Goal: Task Accomplishment & Management: Use online tool/utility

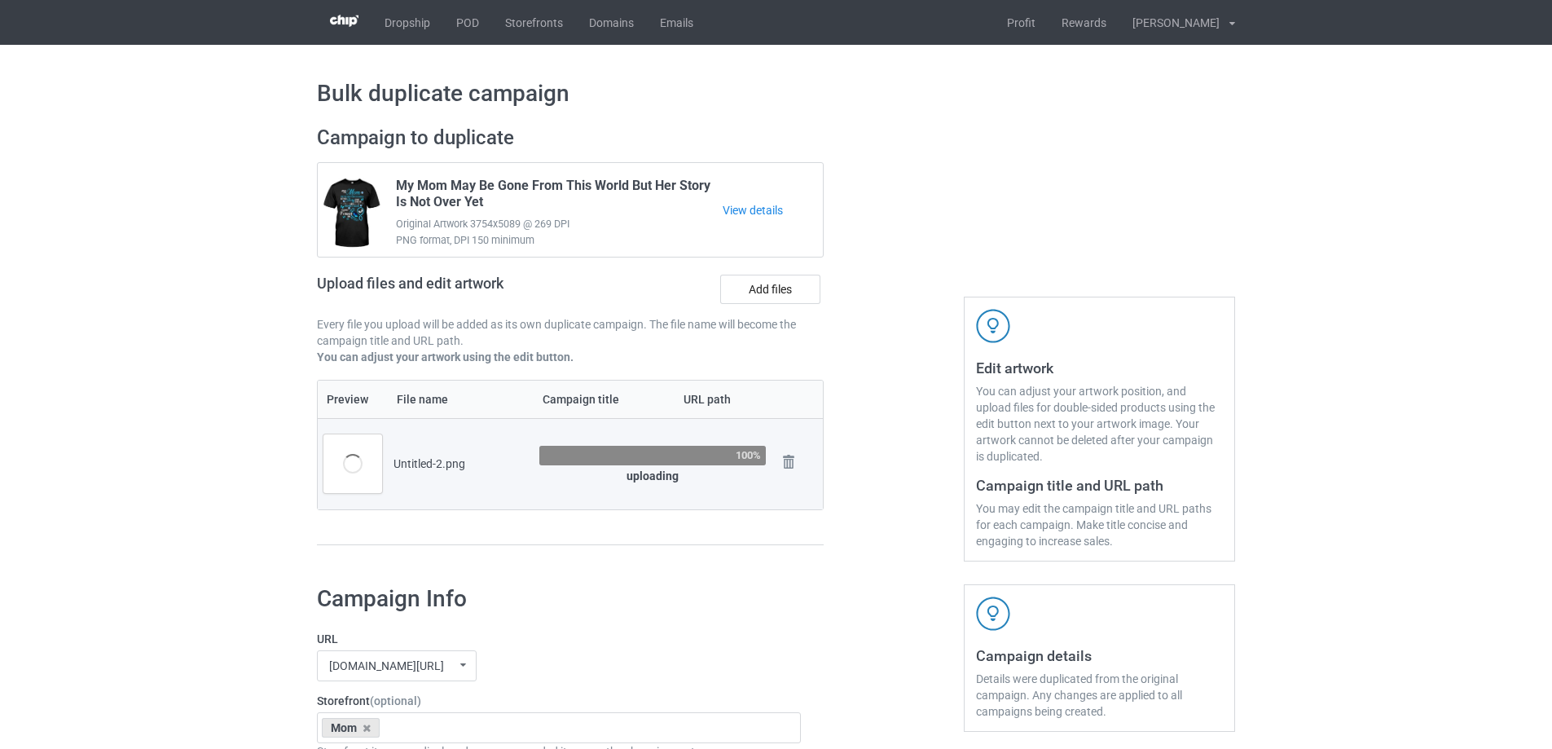
click at [826, 386] on div "Campaign to duplicate My Mom May Be Gone From This World But Her Story Is Not O…" at bounding box center [571, 343] width 530 height 459
click at [838, 375] on div at bounding box center [893, 343] width 117 height 459
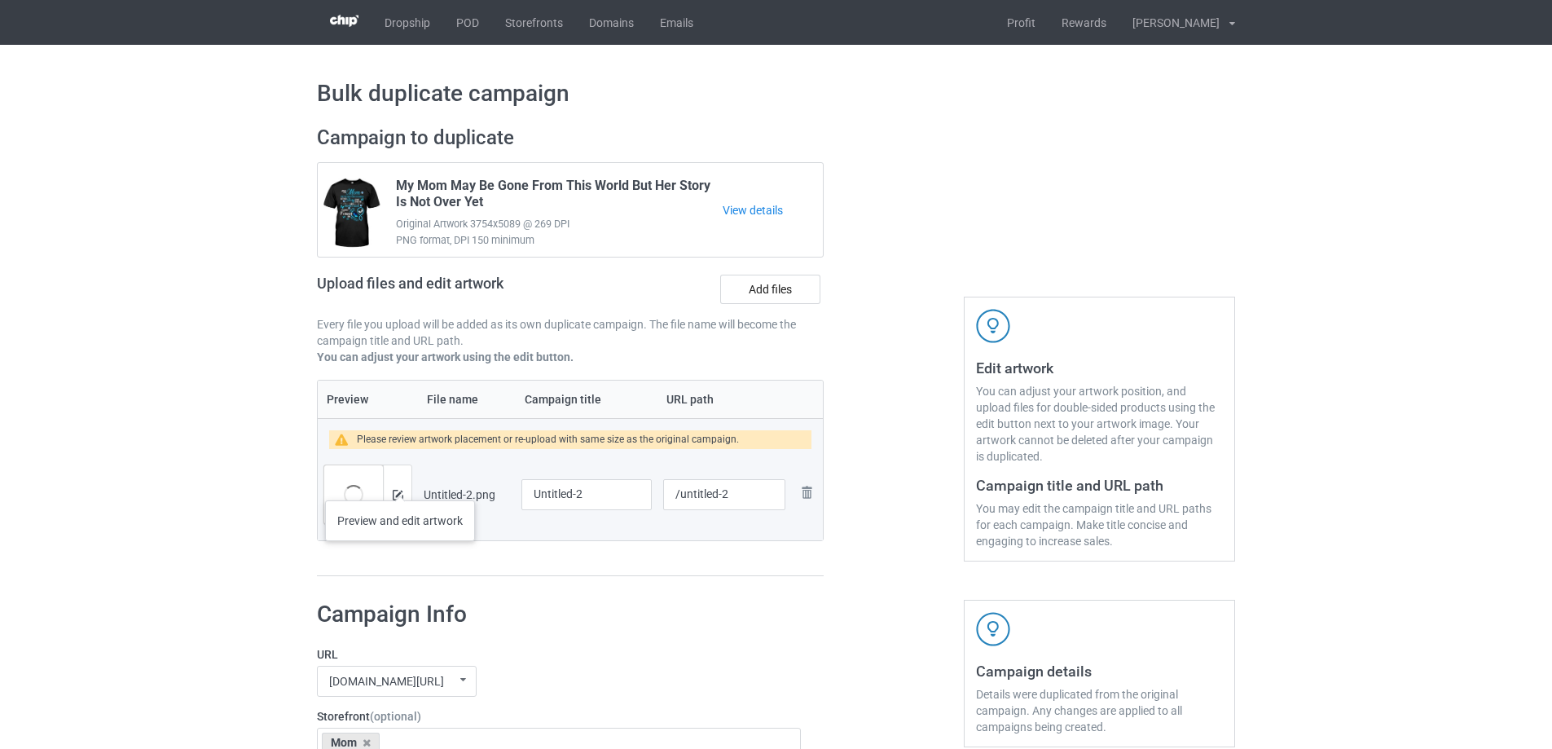
click at [405, 493] on div at bounding box center [397, 494] width 29 height 59
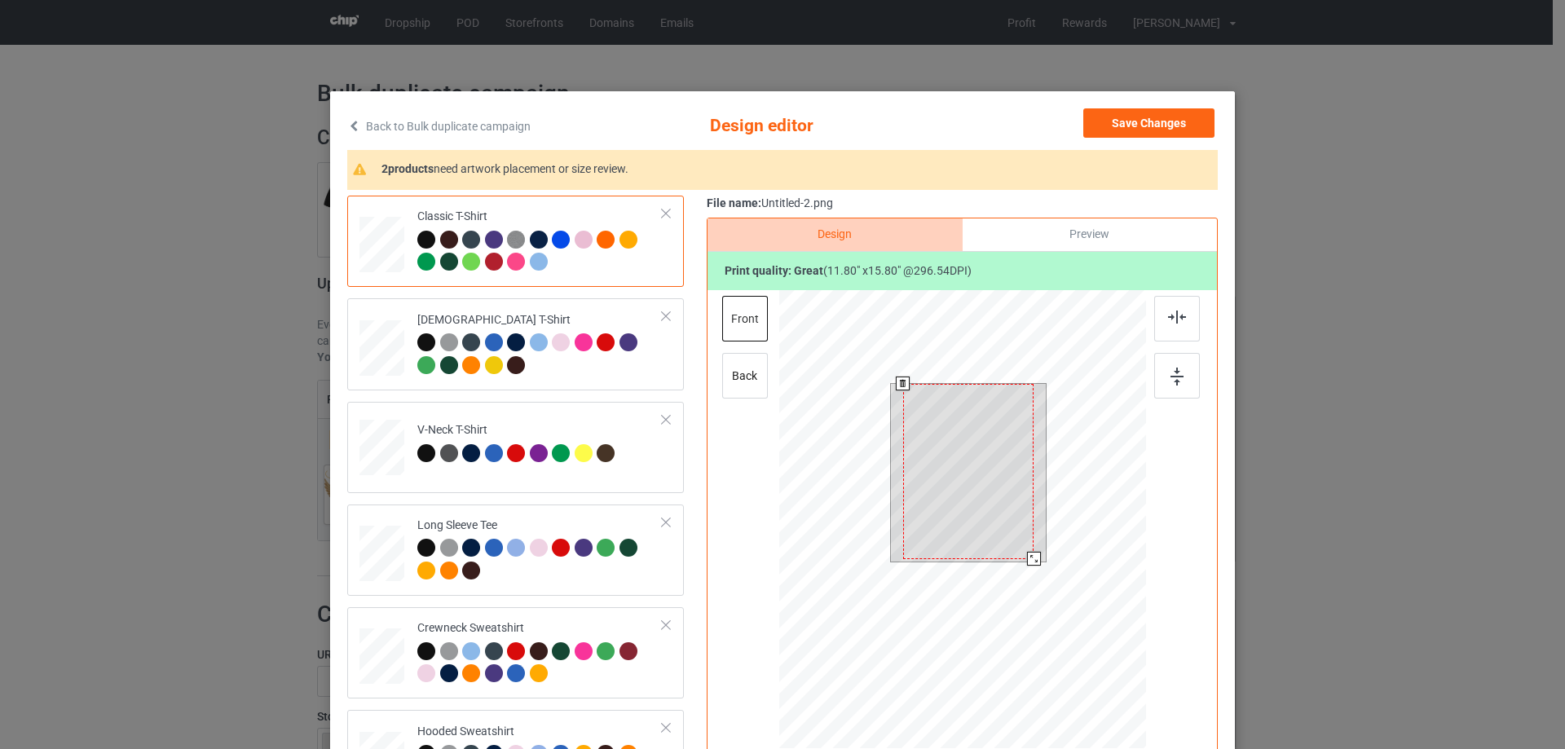
click at [1044, 579] on div at bounding box center [962, 521] width 367 height 463
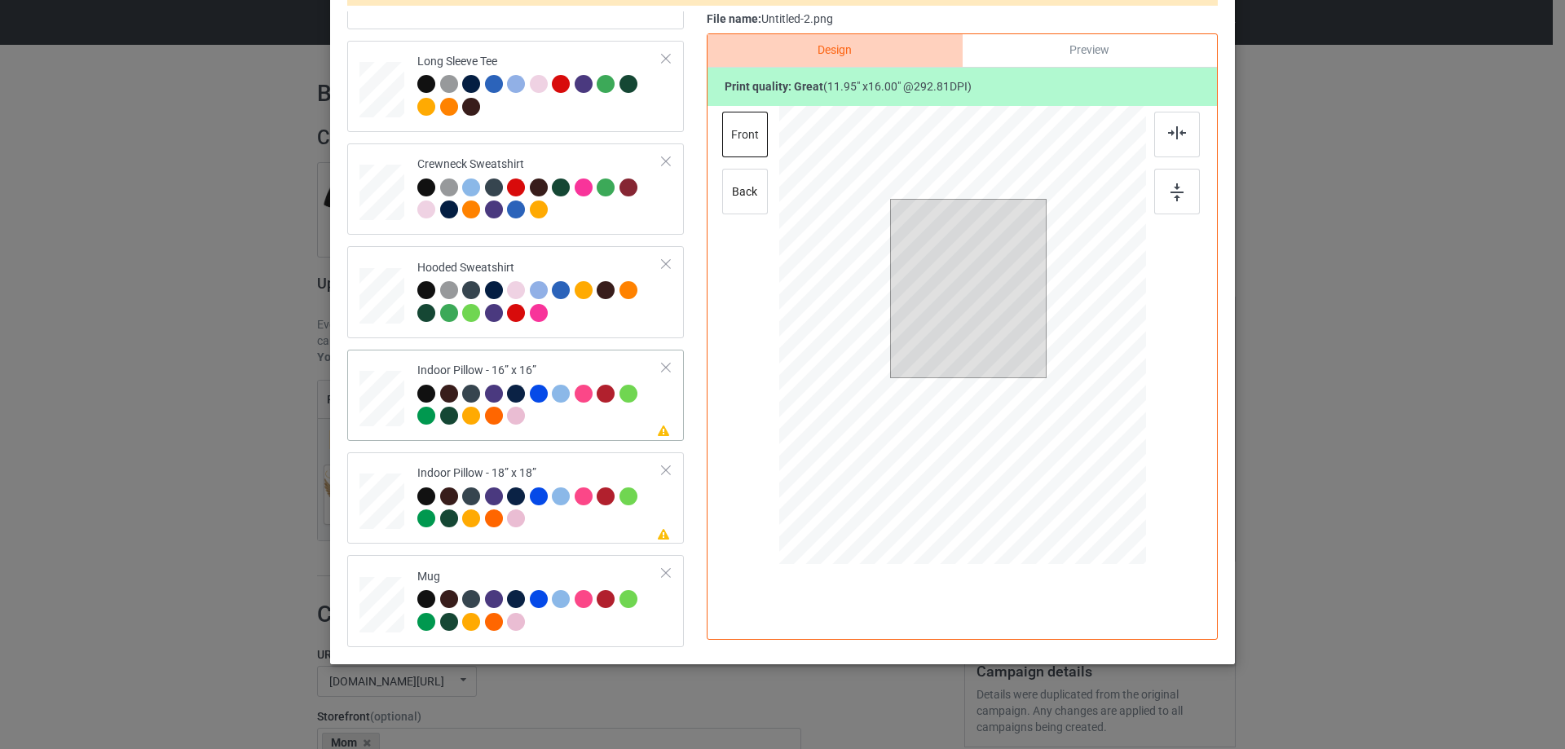
scroll to position [192, 0]
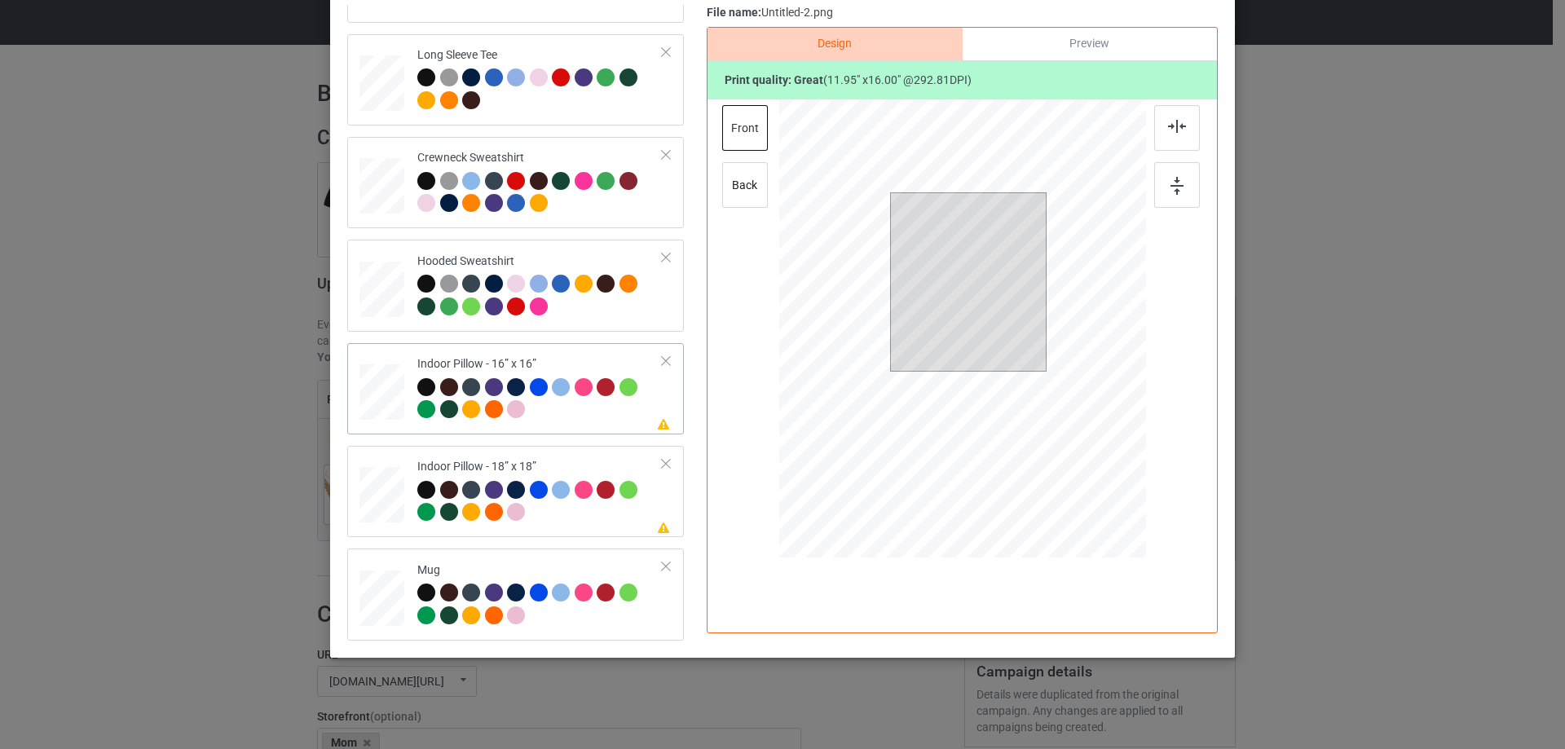
click at [382, 385] on div at bounding box center [381, 392] width 45 height 45
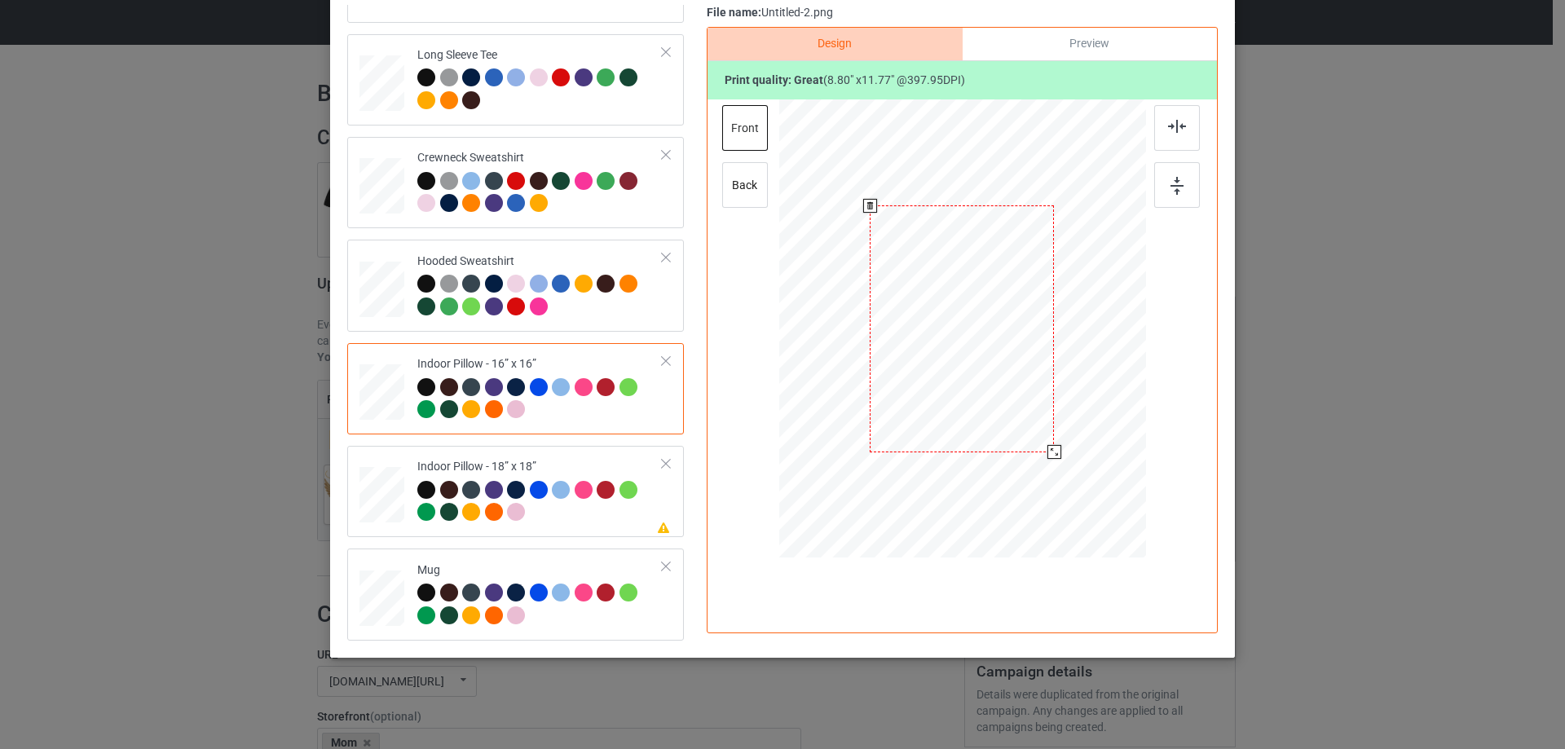
drag, startPoint x: 1060, startPoint y: 476, endPoint x: 1050, endPoint y: 447, distance: 30.4
click at [1050, 447] on div at bounding box center [1054, 452] width 14 height 14
click at [1059, 33] on div "Preview" at bounding box center [1089, 44] width 254 height 33
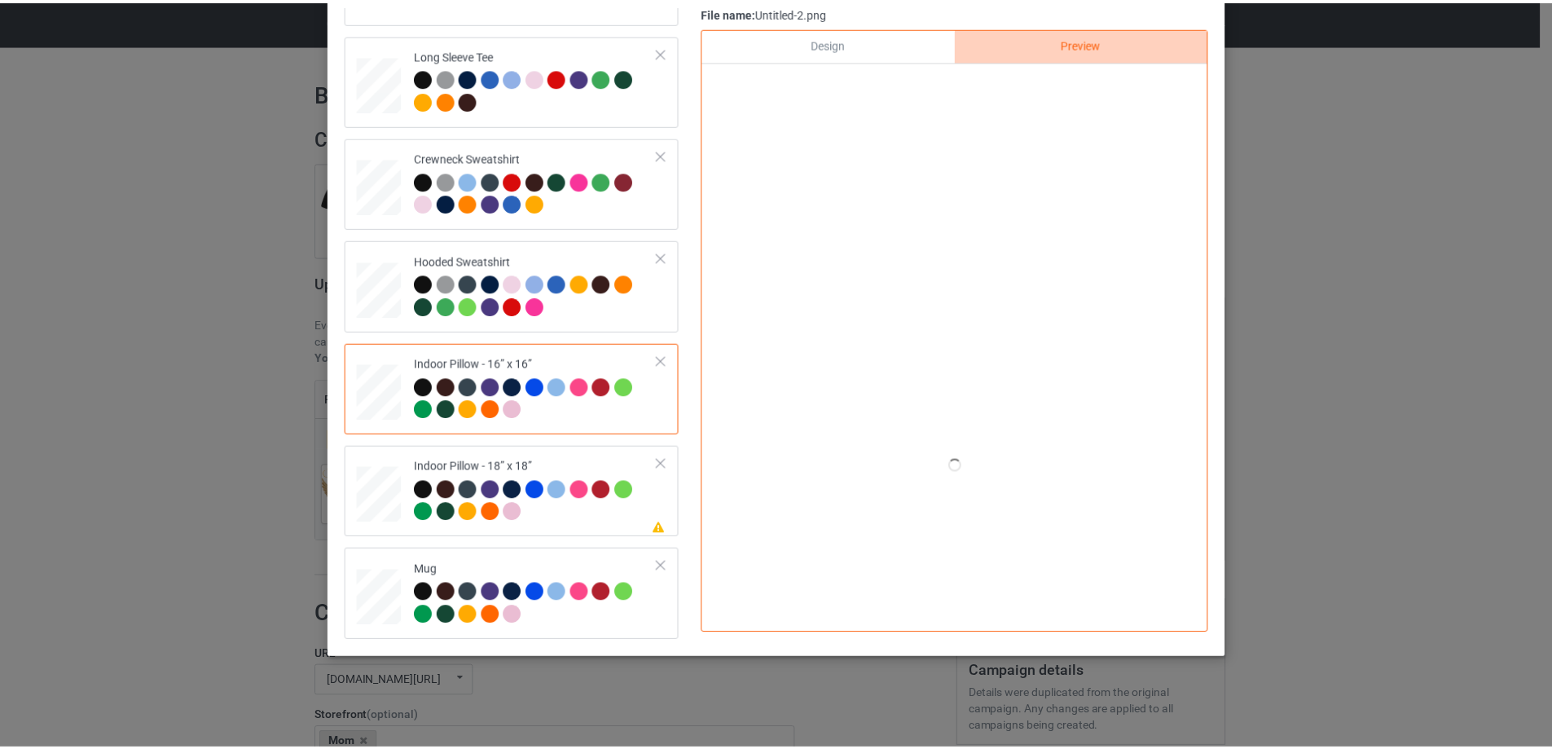
scroll to position [110, 0]
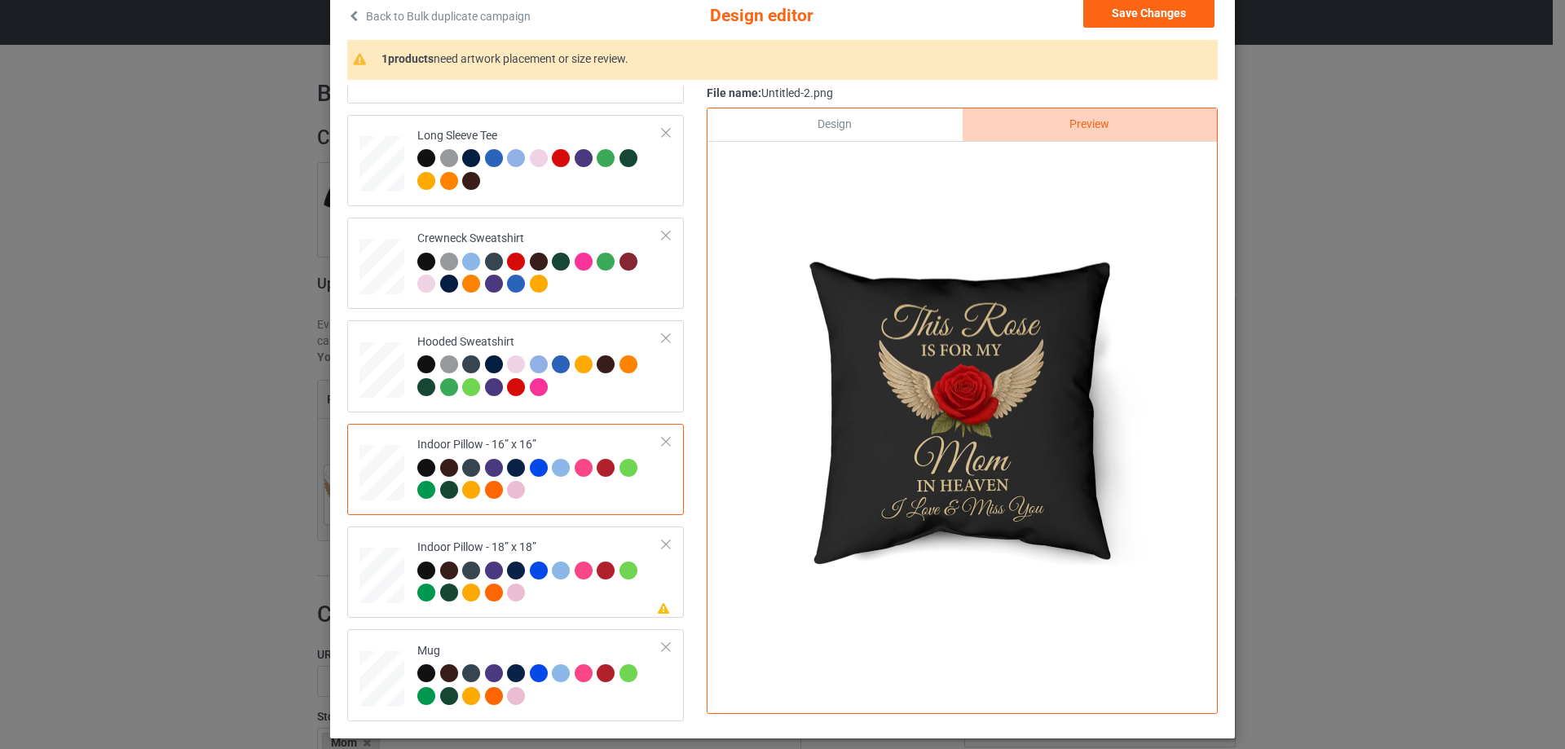
click at [890, 132] on div "Design" at bounding box center [834, 124] width 254 height 33
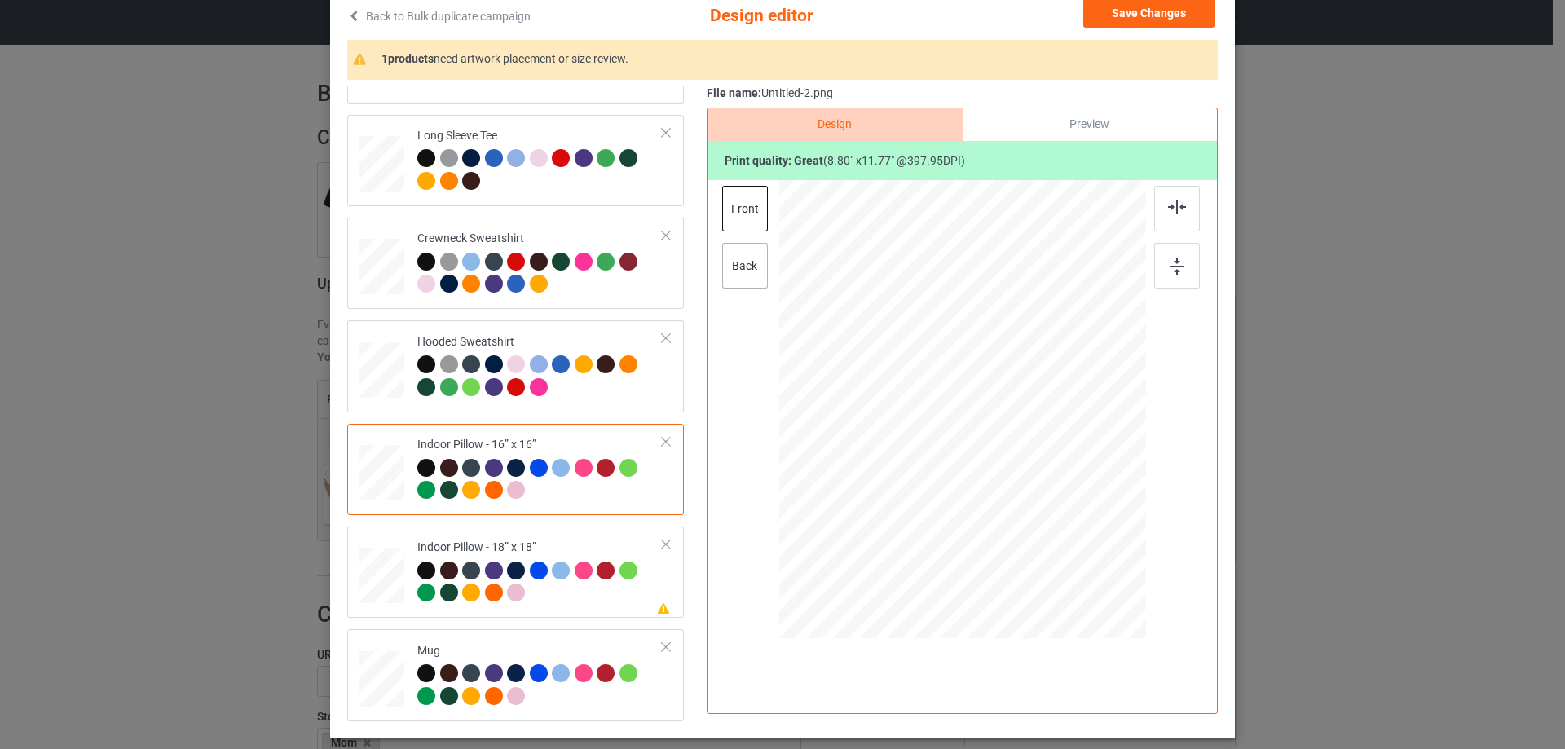
click at [746, 266] on div "back" at bounding box center [745, 266] width 46 height 46
drag, startPoint x: 1064, startPoint y: 554, endPoint x: 1055, endPoint y: 526, distance: 29.7
click at [1055, 526] on div at bounding box center [962, 409] width 366 height 365
click at [557, 597] on div at bounding box center [539, 584] width 245 height 45
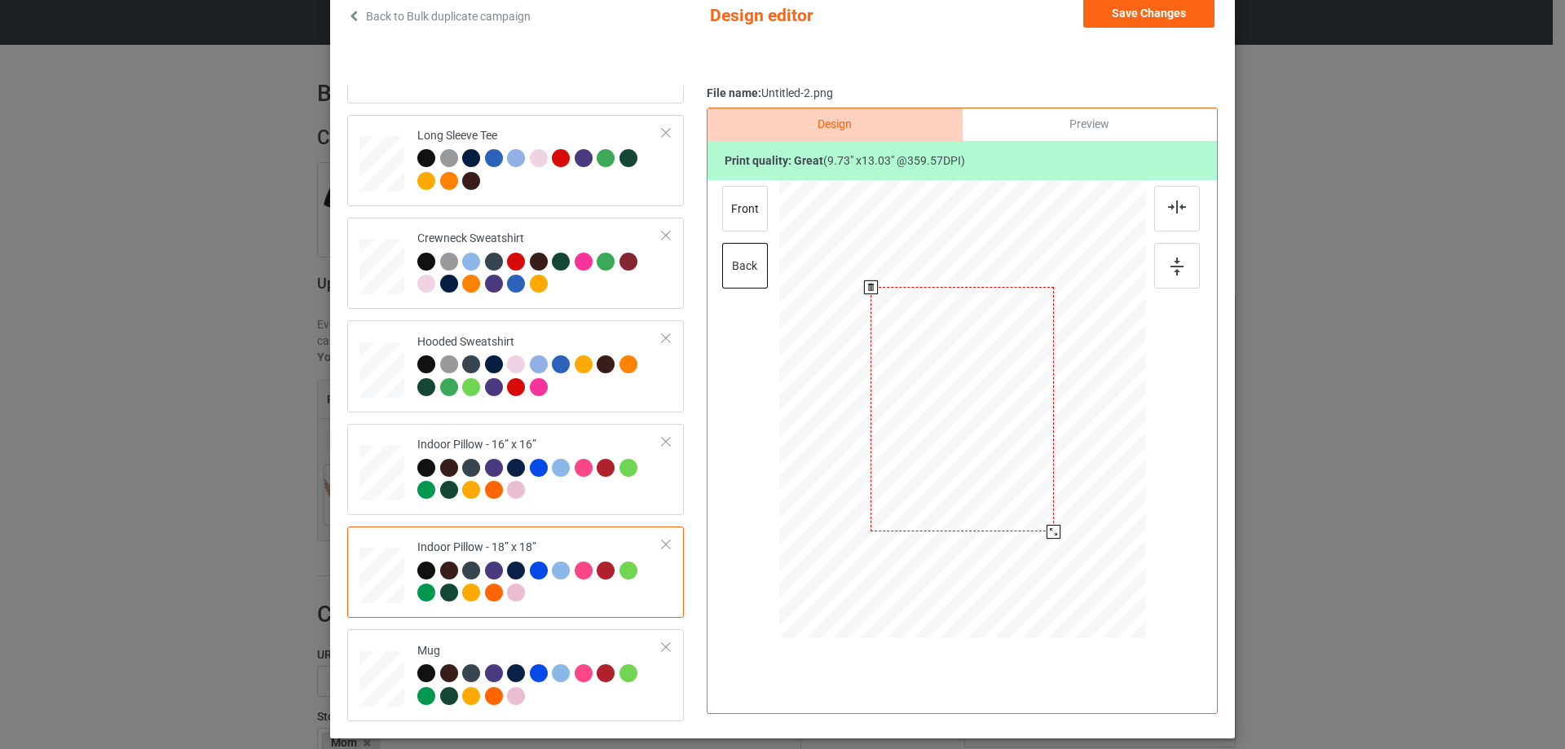
drag, startPoint x: 1064, startPoint y: 556, endPoint x: 1047, endPoint y: 531, distance: 30.5
click at [1047, 531] on div at bounding box center [1053, 532] width 14 height 14
click at [753, 209] on div "front" at bounding box center [745, 209] width 46 height 46
drag, startPoint x: 1064, startPoint y: 553, endPoint x: 1056, endPoint y: 522, distance: 31.2
click at [1056, 522] on div at bounding box center [962, 409] width 366 height 365
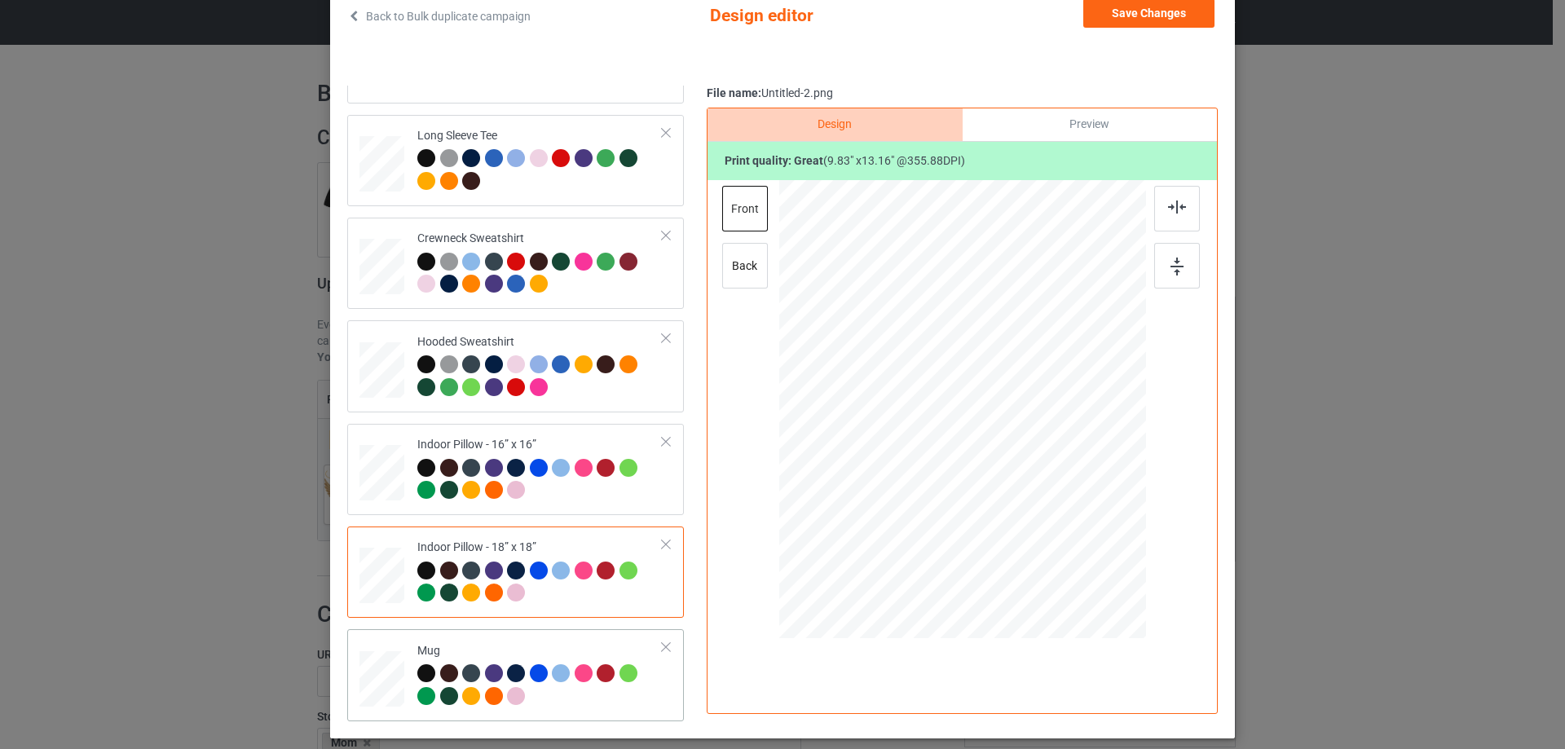
click at [570, 650] on div "Mug" at bounding box center [539, 673] width 245 height 61
click at [1111, 130] on div "Preview" at bounding box center [1089, 124] width 254 height 33
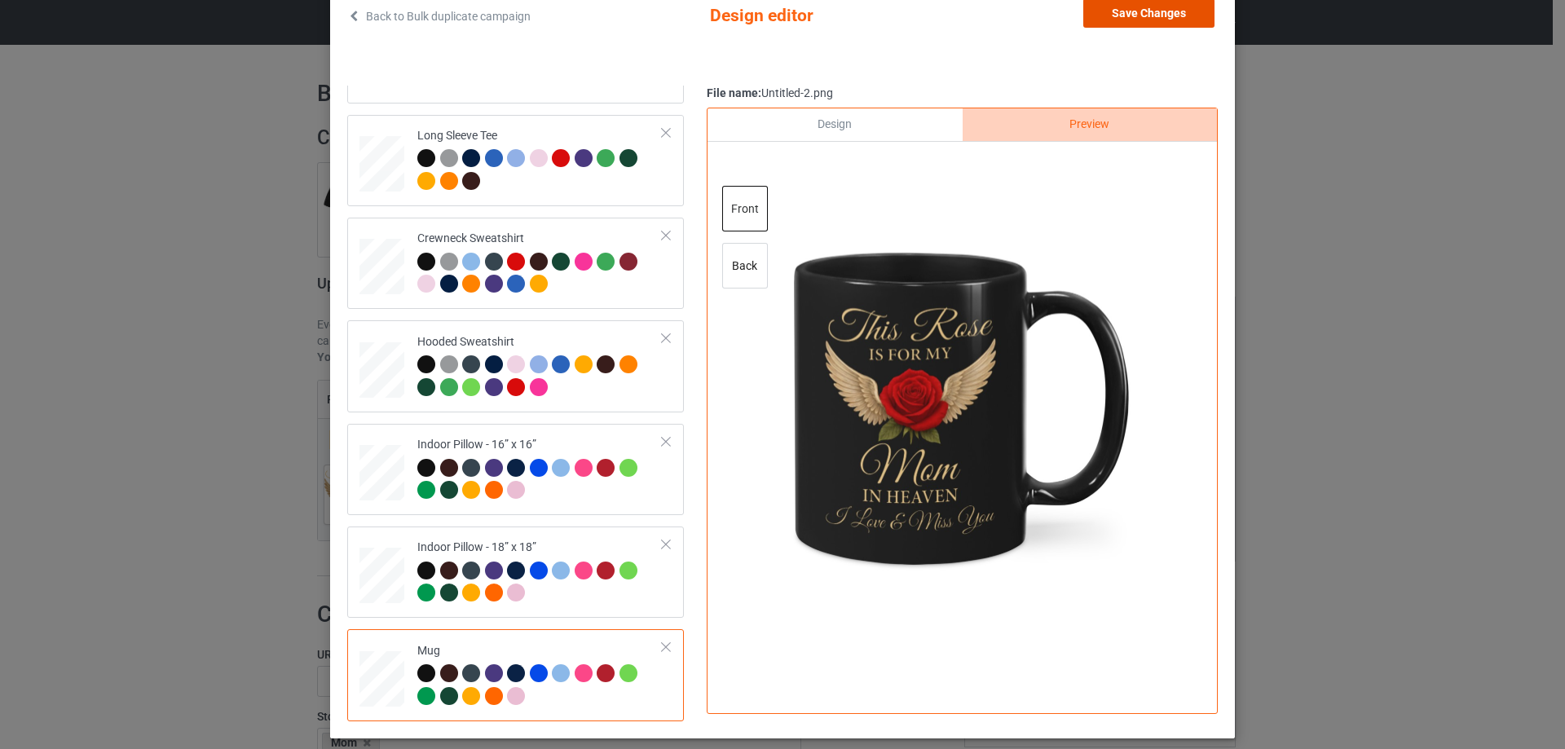
click at [1121, 15] on button "Save Changes" at bounding box center [1148, 12] width 131 height 29
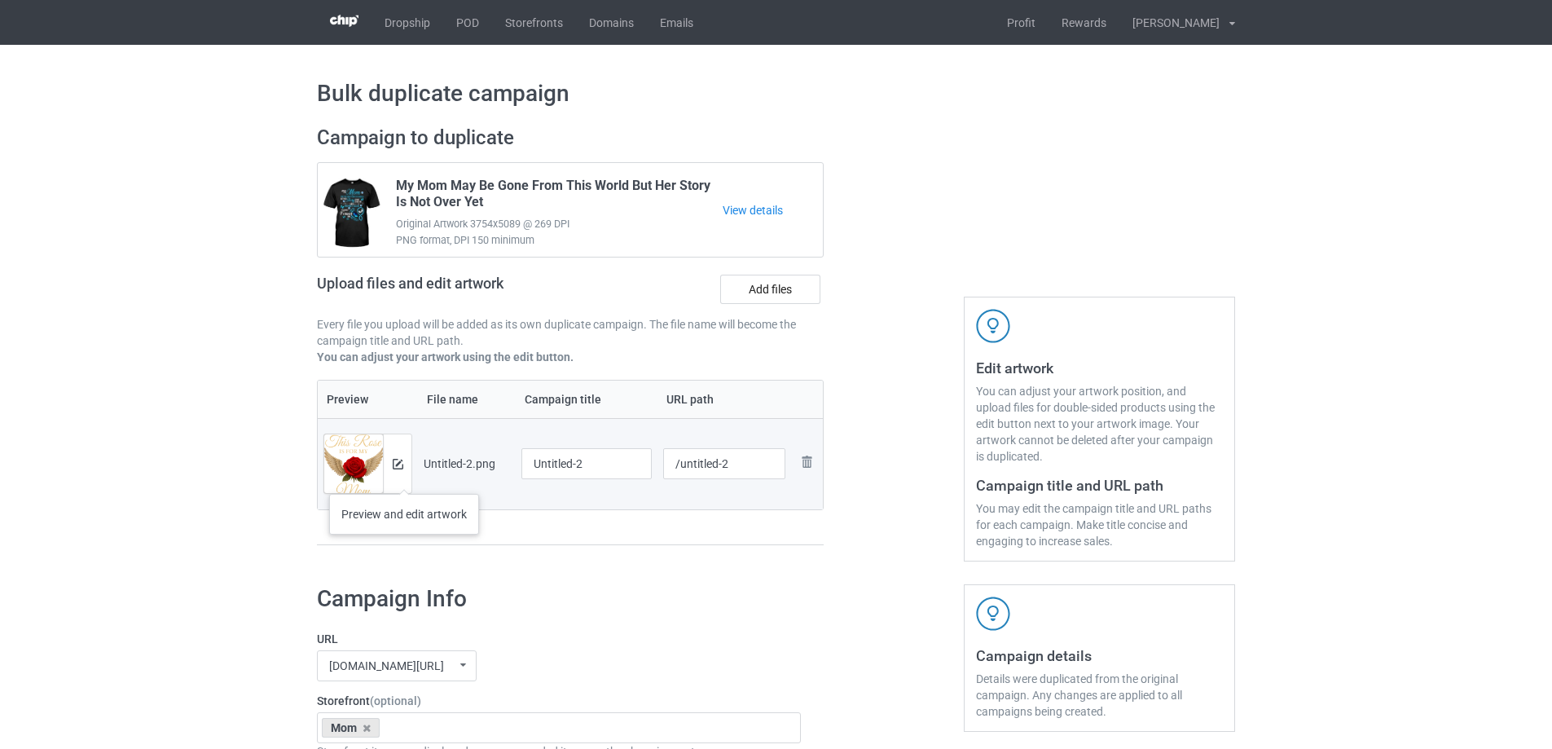
click at [404, 478] on div at bounding box center [397, 463] width 29 height 59
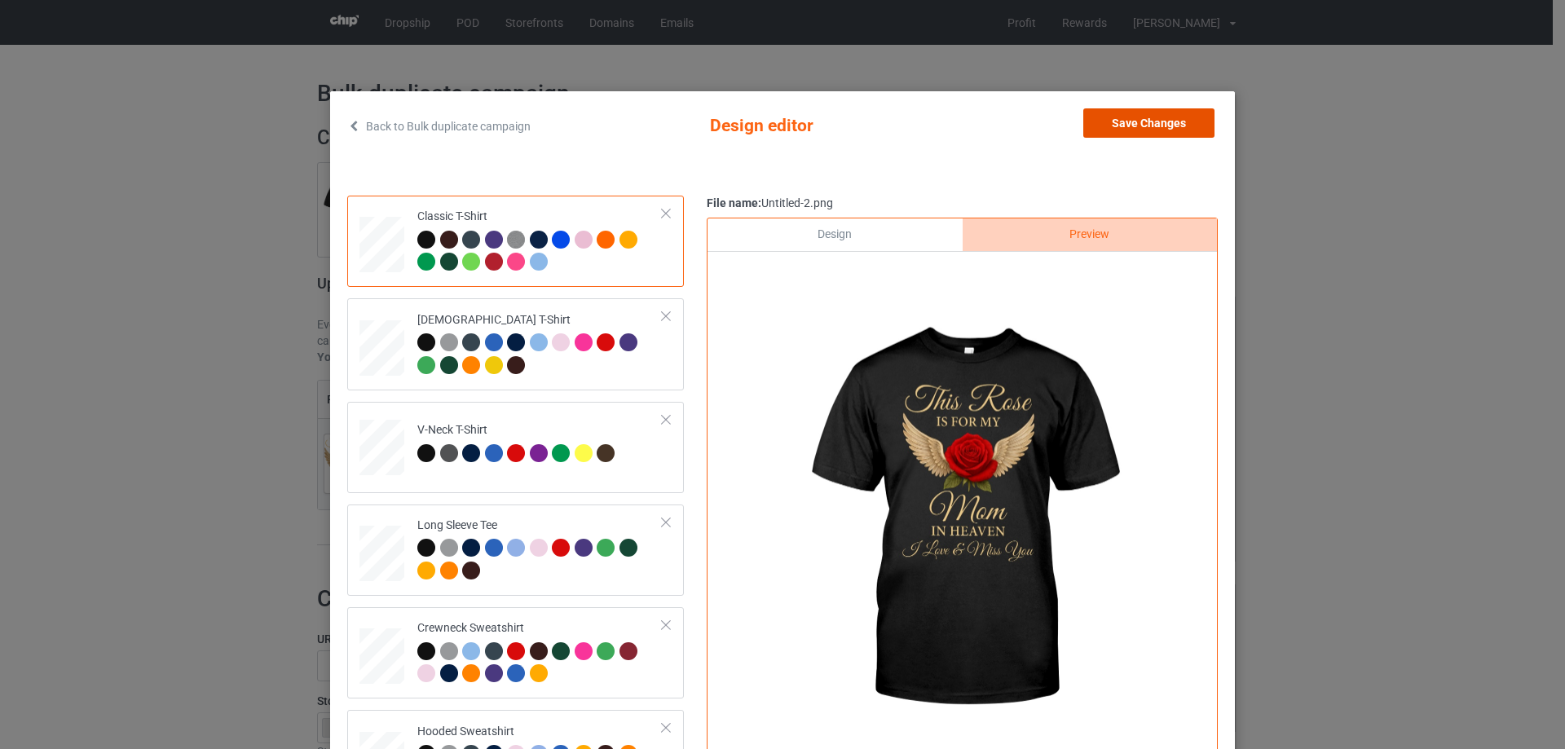
click at [1150, 120] on button "Save Changes" at bounding box center [1148, 122] width 131 height 29
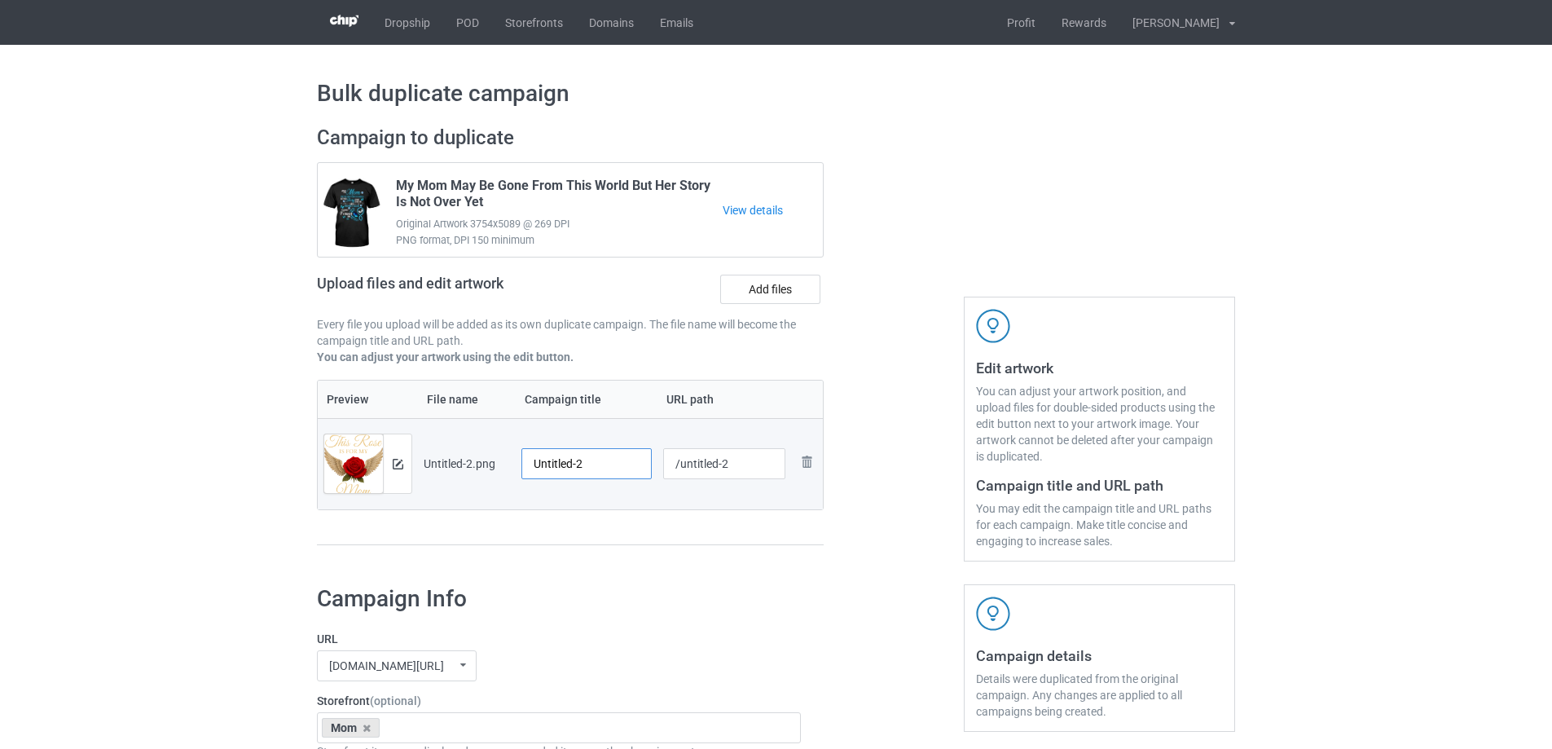
click at [589, 470] on input "Untitled-2" at bounding box center [587, 463] width 130 height 31
paste input "This Rose Is For My Mom In Heaven I Love And Miss You"
type input "This Rose Is For My Mom In Heaven I Love And Miss You"
drag, startPoint x: 607, startPoint y: 538, endPoint x: 645, endPoint y: 492, distance: 59.1
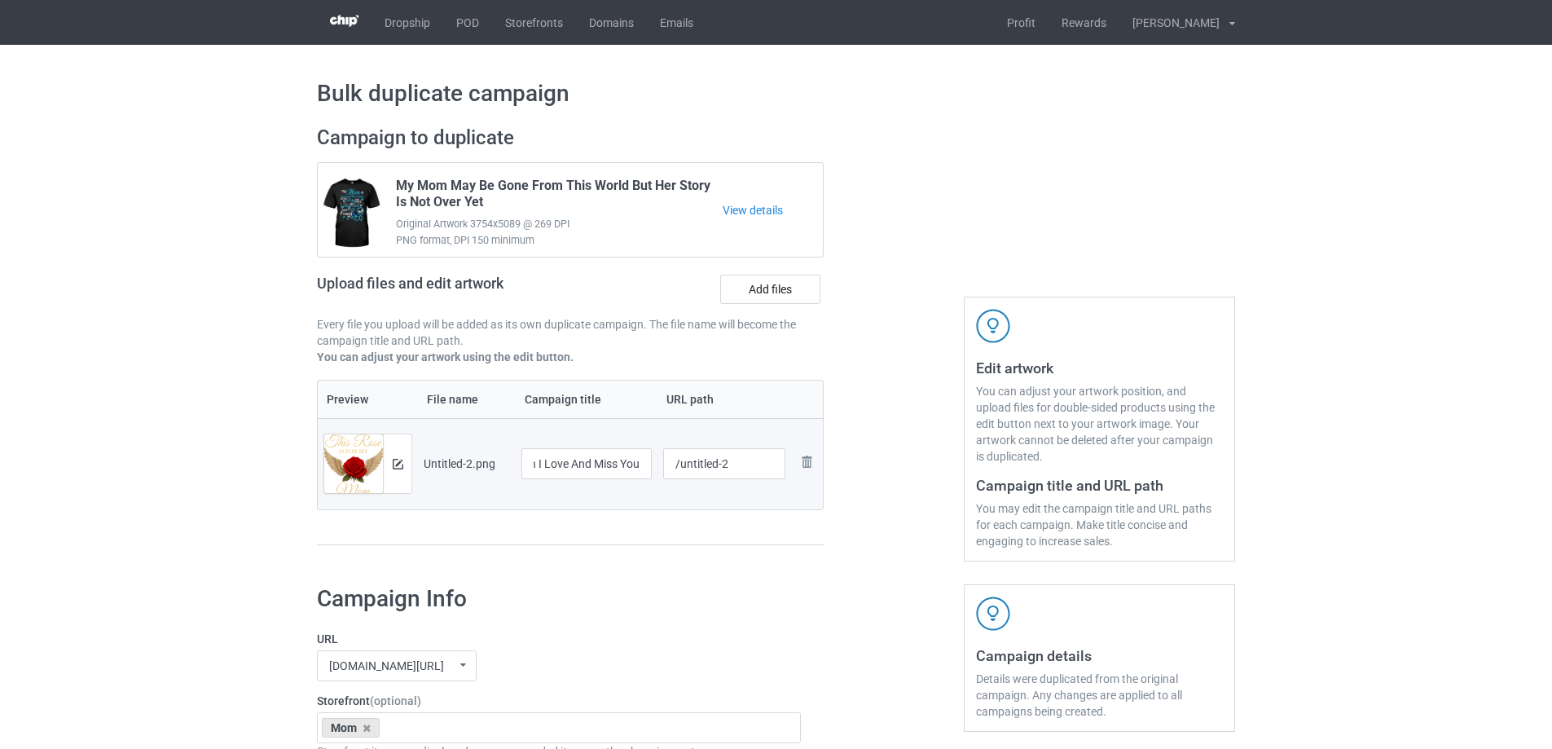
click at [608, 538] on div "Preview File name Campaign title URL path Preview and edit artwork Untitled-2.p…" at bounding box center [570, 463] width 507 height 166
drag, startPoint x: 677, startPoint y: 469, endPoint x: 755, endPoint y: 456, distance: 79.2
click at [755, 456] on input "/untitled-2" at bounding box center [724, 463] width 123 height 31
type input "/mtri2"
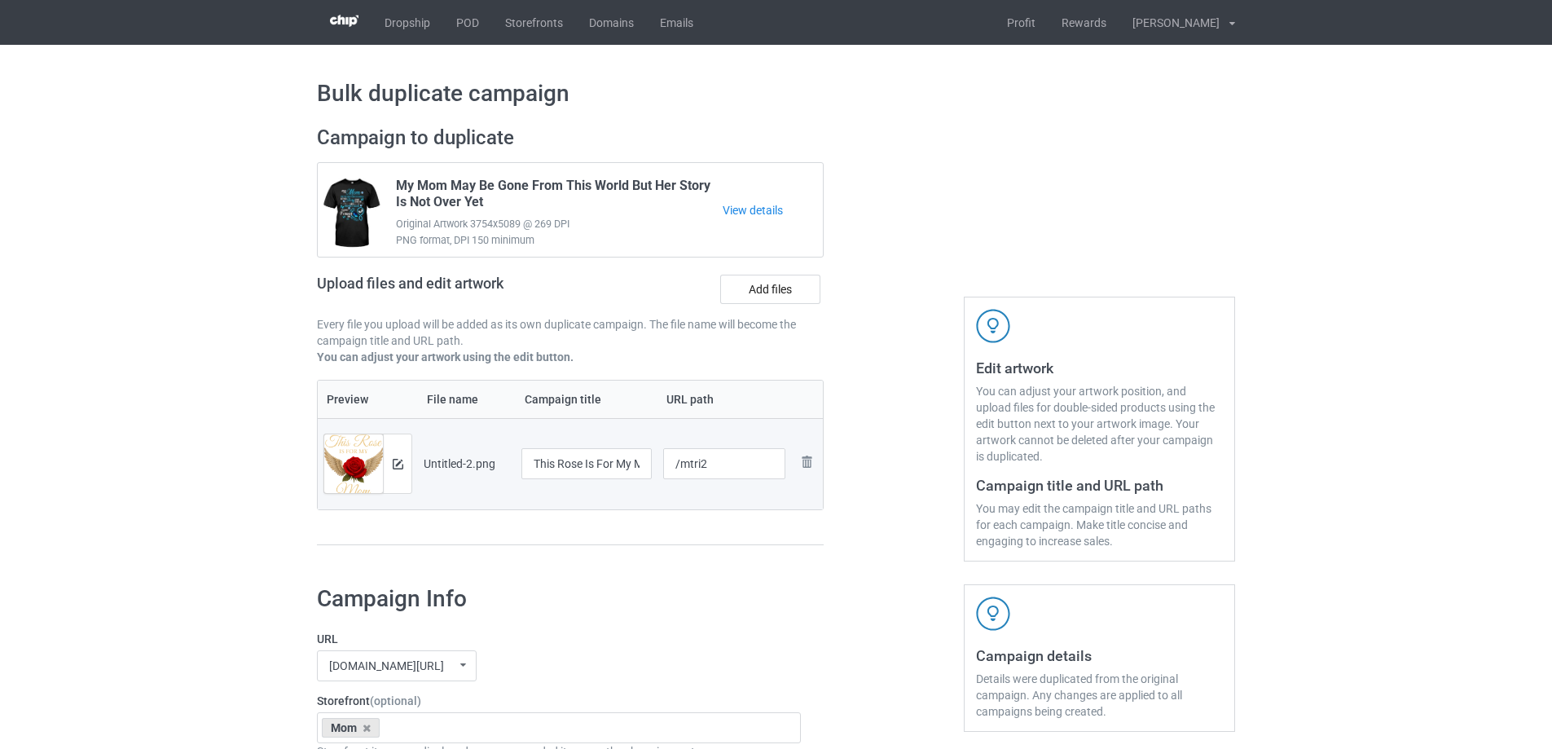
click at [773, 482] on div at bounding box center [724, 484] width 123 height 10
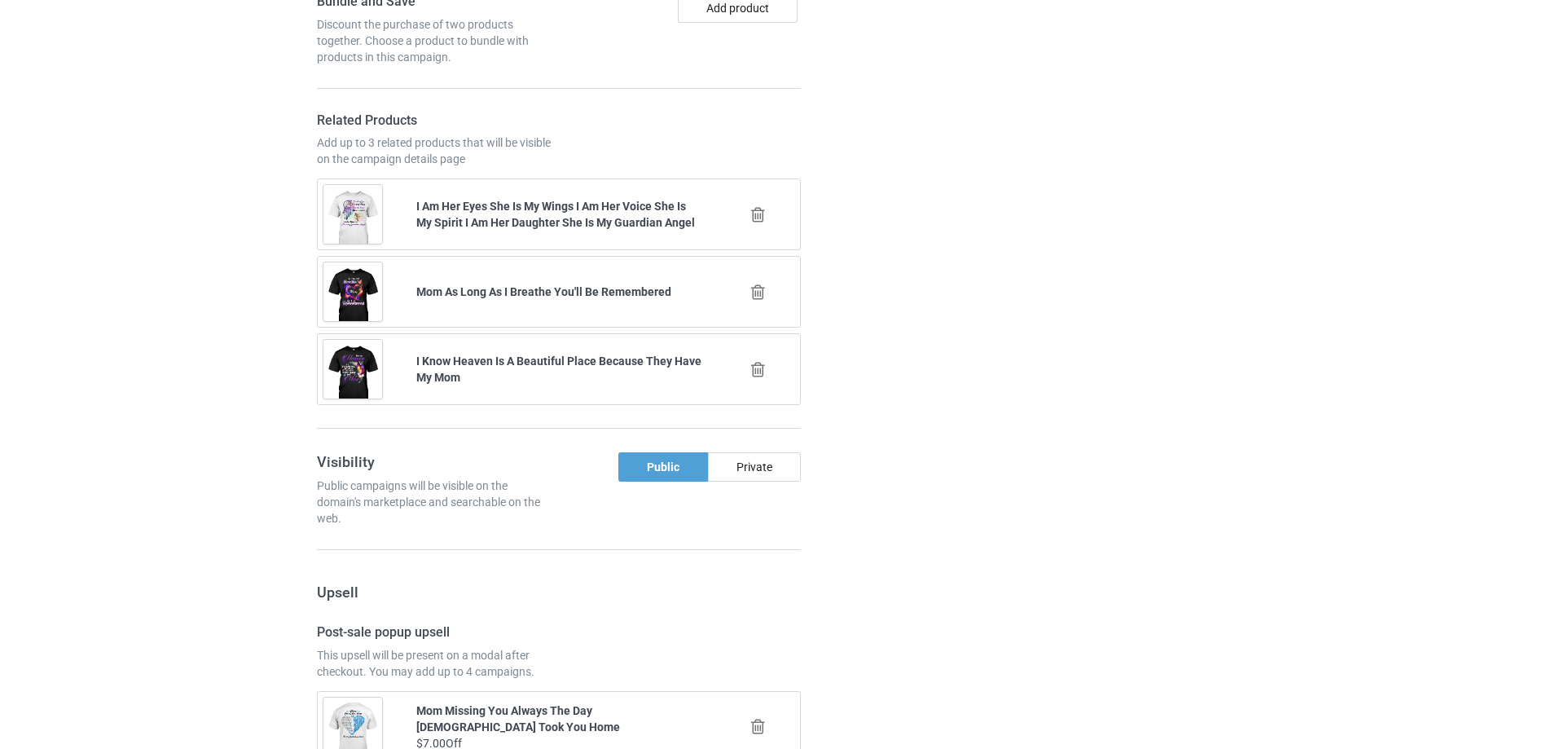
scroll to position [1897, 0]
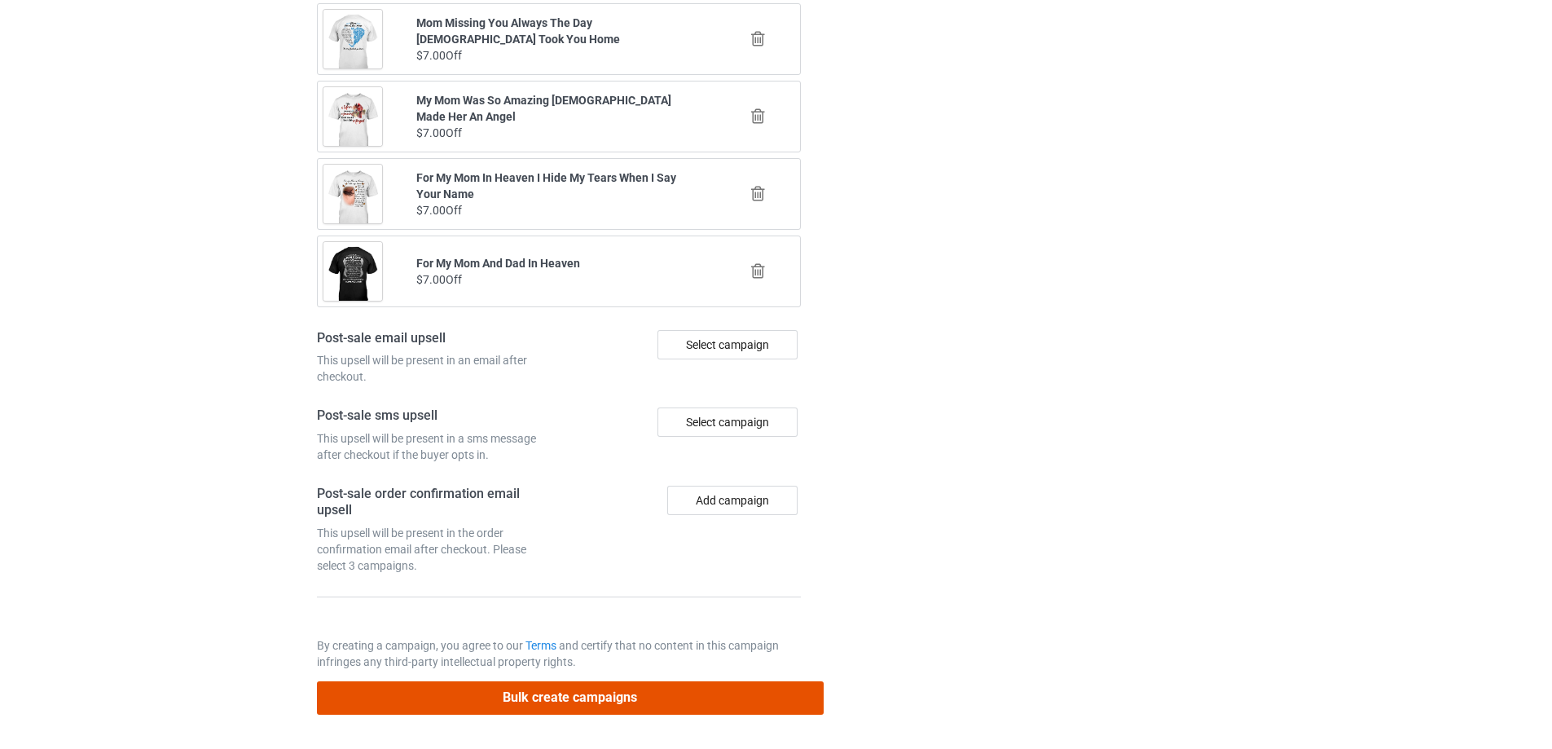
click at [660, 690] on button "Bulk create campaigns" at bounding box center [570, 697] width 507 height 33
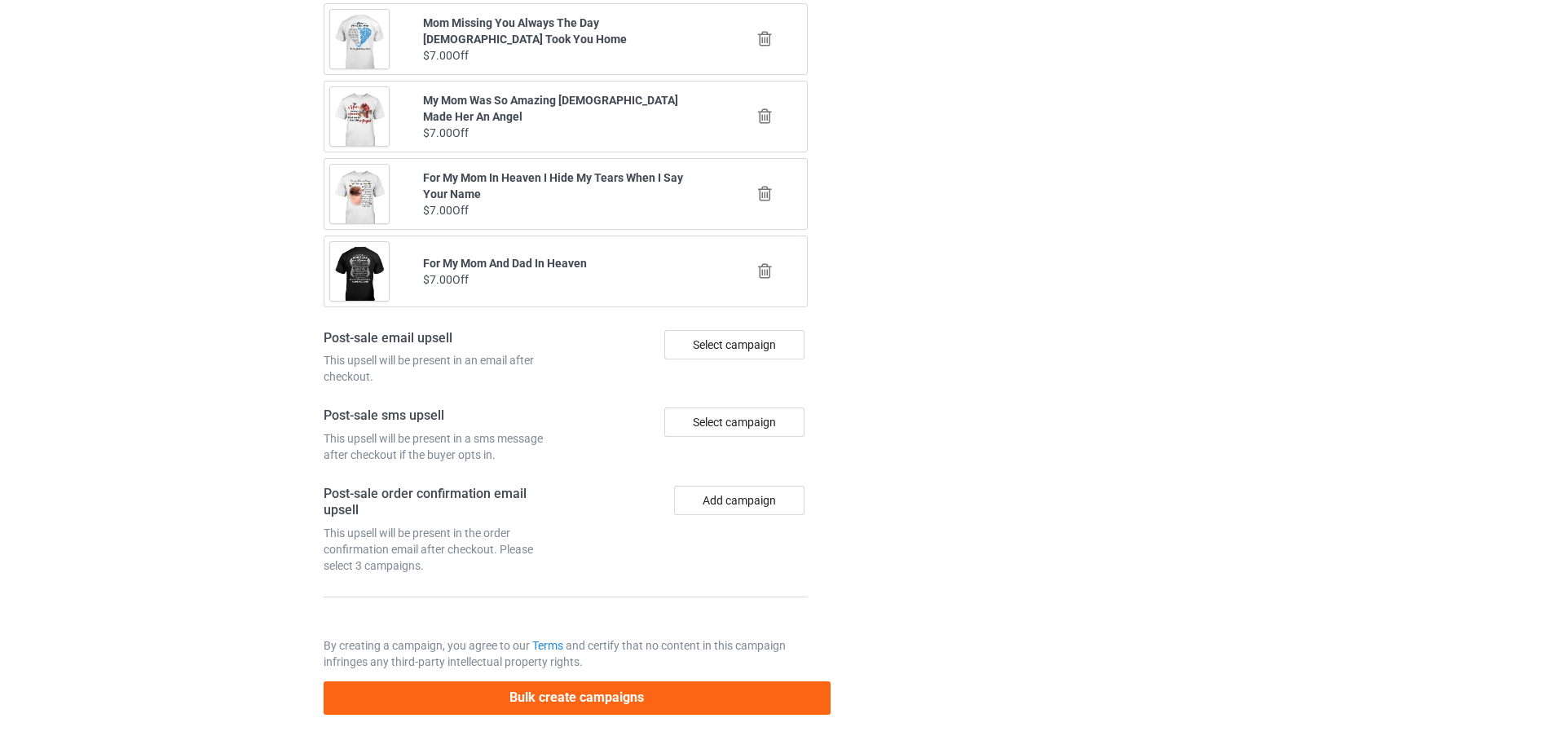
scroll to position [0, 0]
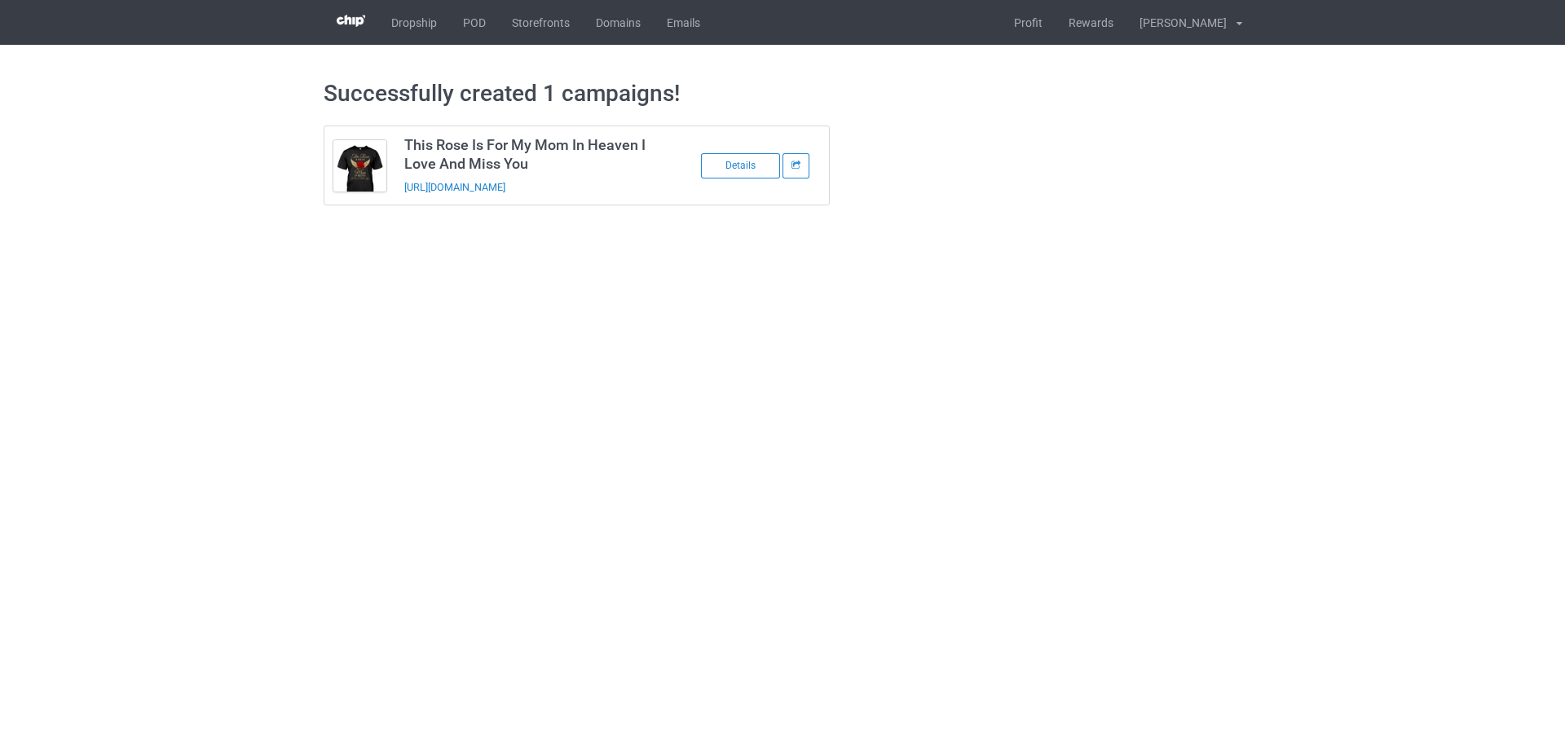
drag, startPoint x: 610, startPoint y: 186, endPoint x: 395, endPoint y: 199, distance: 214.7
click at [395, 199] on td "This Rose Is For My Mom In Heaven I Love And Miss You https://www.sendingloveto…" at bounding box center [532, 165] width 275 height 78
copy link "https://www.sendinglovetoheaven.com/mtri2"
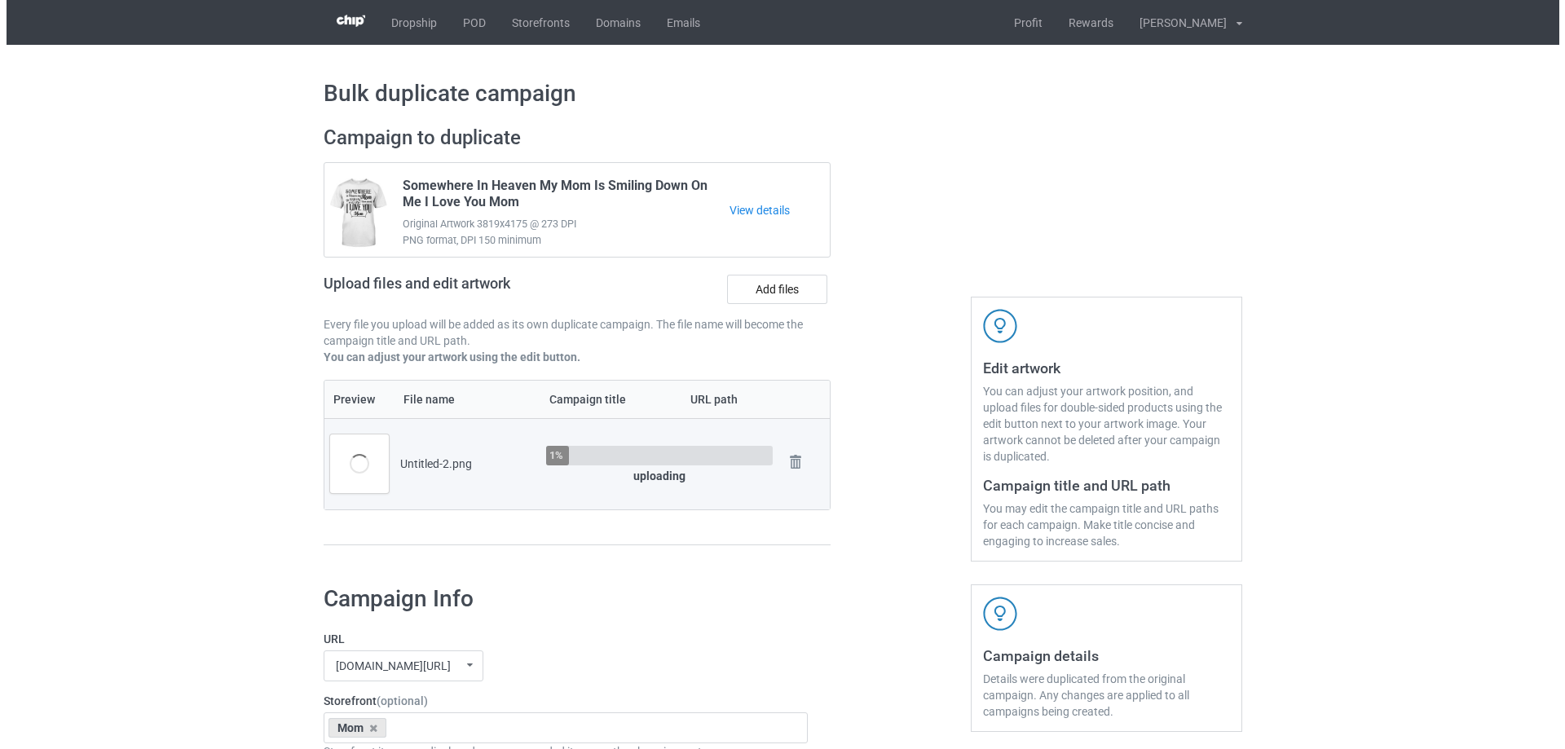
scroll to position [81, 0]
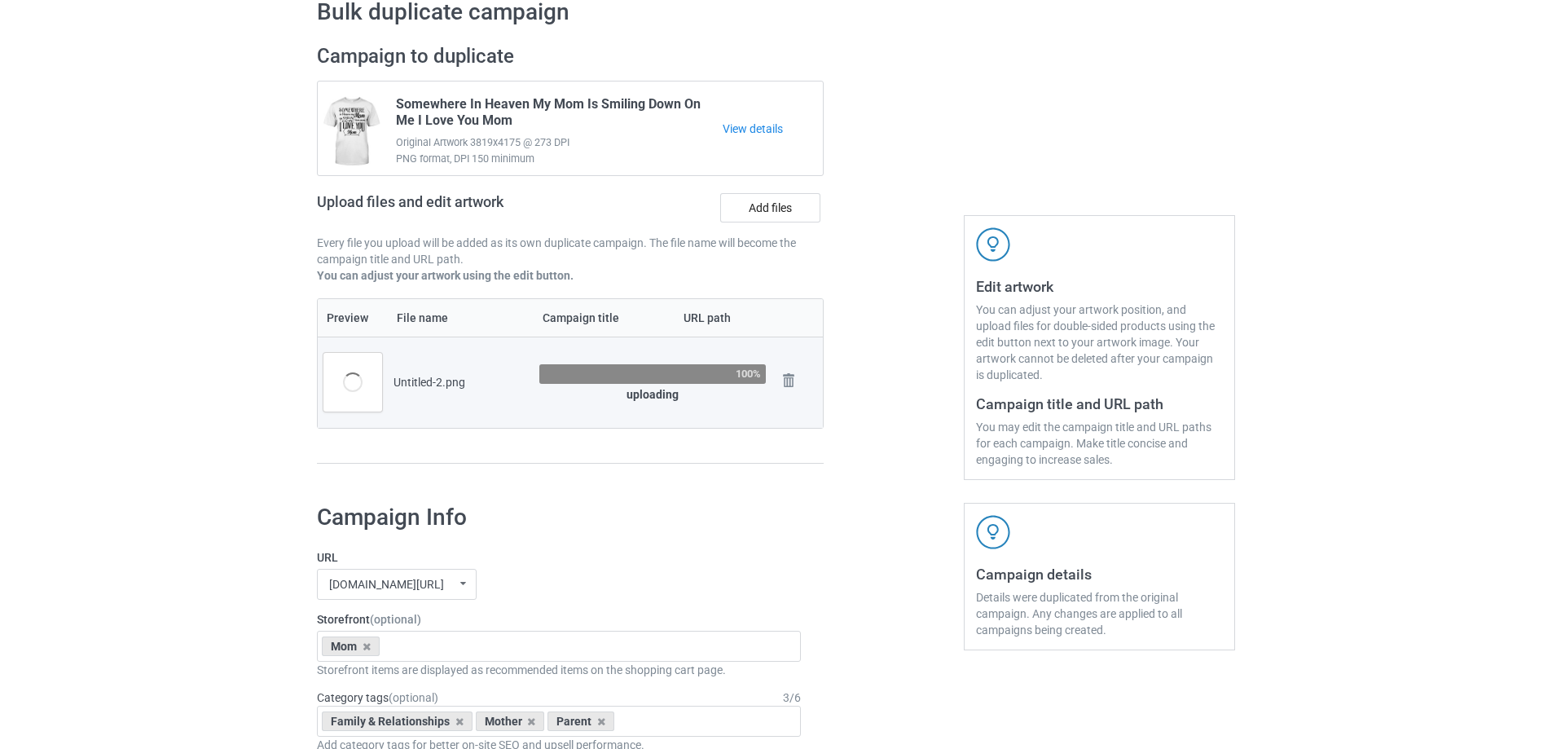
click at [881, 366] on div at bounding box center [893, 262] width 117 height 459
drag, startPoint x: 972, startPoint y: 403, endPoint x: 1144, endPoint y: 464, distance: 182.2
click at [1144, 464] on div "Edit artwork You can adjust your artwork position, and upload files for double-…" at bounding box center [1099, 347] width 271 height 265
click at [1144, 464] on div "You may edit the campaign title and URL paths for each campaign. Make title con…" at bounding box center [1099, 443] width 247 height 49
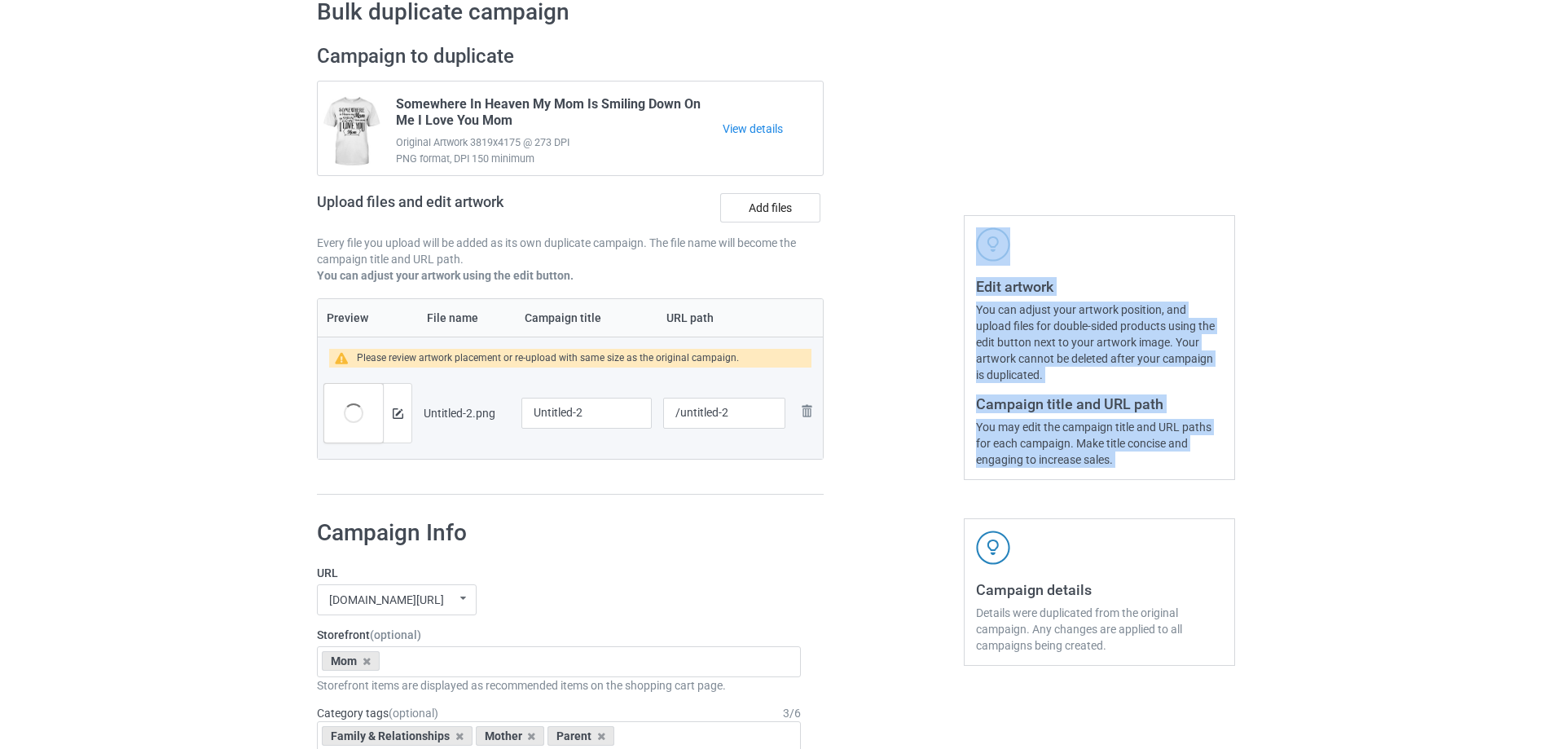
drag, startPoint x: 1144, startPoint y: 464, endPoint x: 914, endPoint y: 403, distance: 238.4
click at [914, 403] on div "Campaign to duplicate Somewhere In Heaven My Mom Is Smiling Down On Me I Love Y…" at bounding box center [776, 270] width 941 height 474
click at [914, 403] on div at bounding box center [893, 270] width 117 height 474
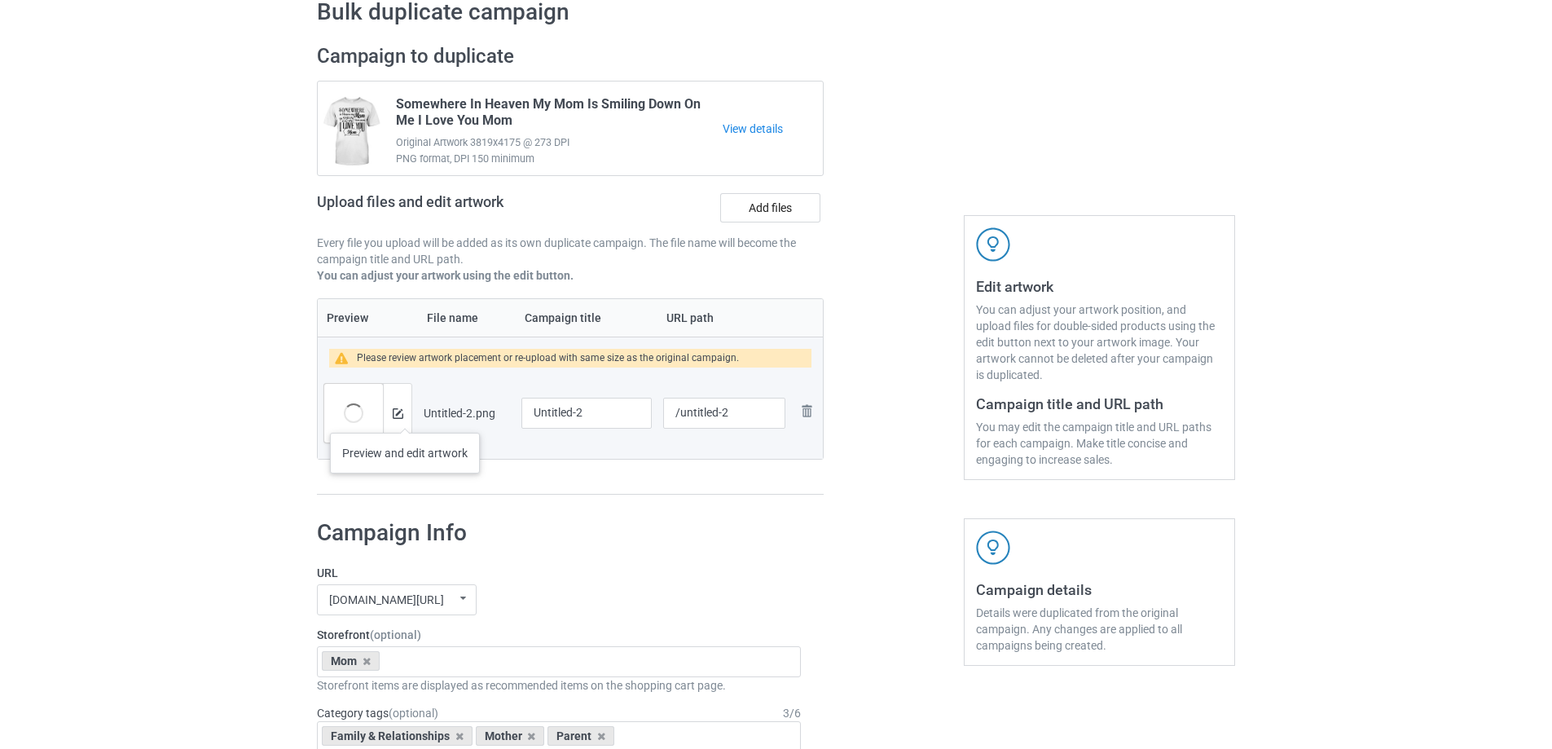
click at [405, 416] on div at bounding box center [397, 413] width 29 height 59
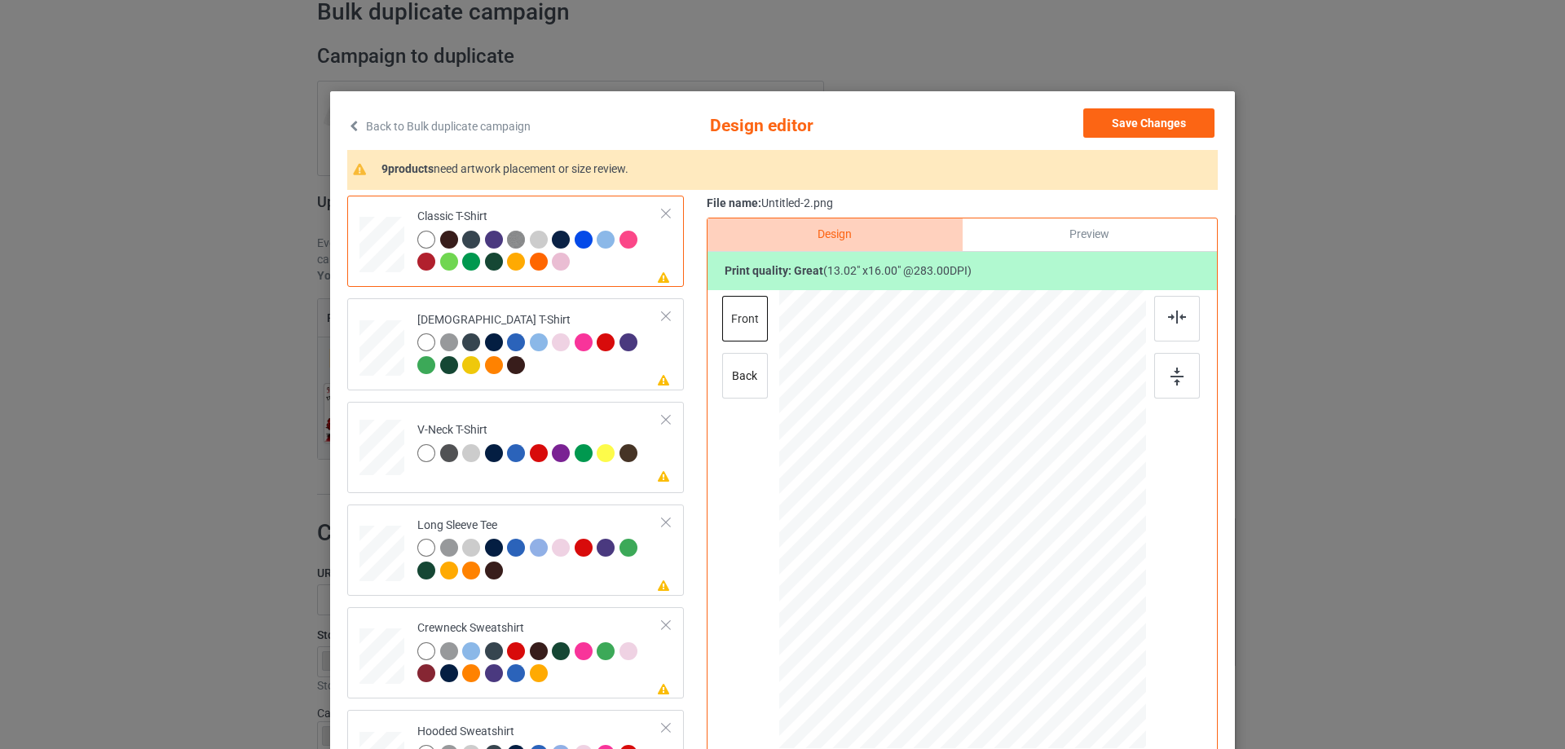
click at [689, 449] on div "Please review artwork placement Classic T-Shirt Please review artwork placement…" at bounding box center [521, 514] width 348 height 636
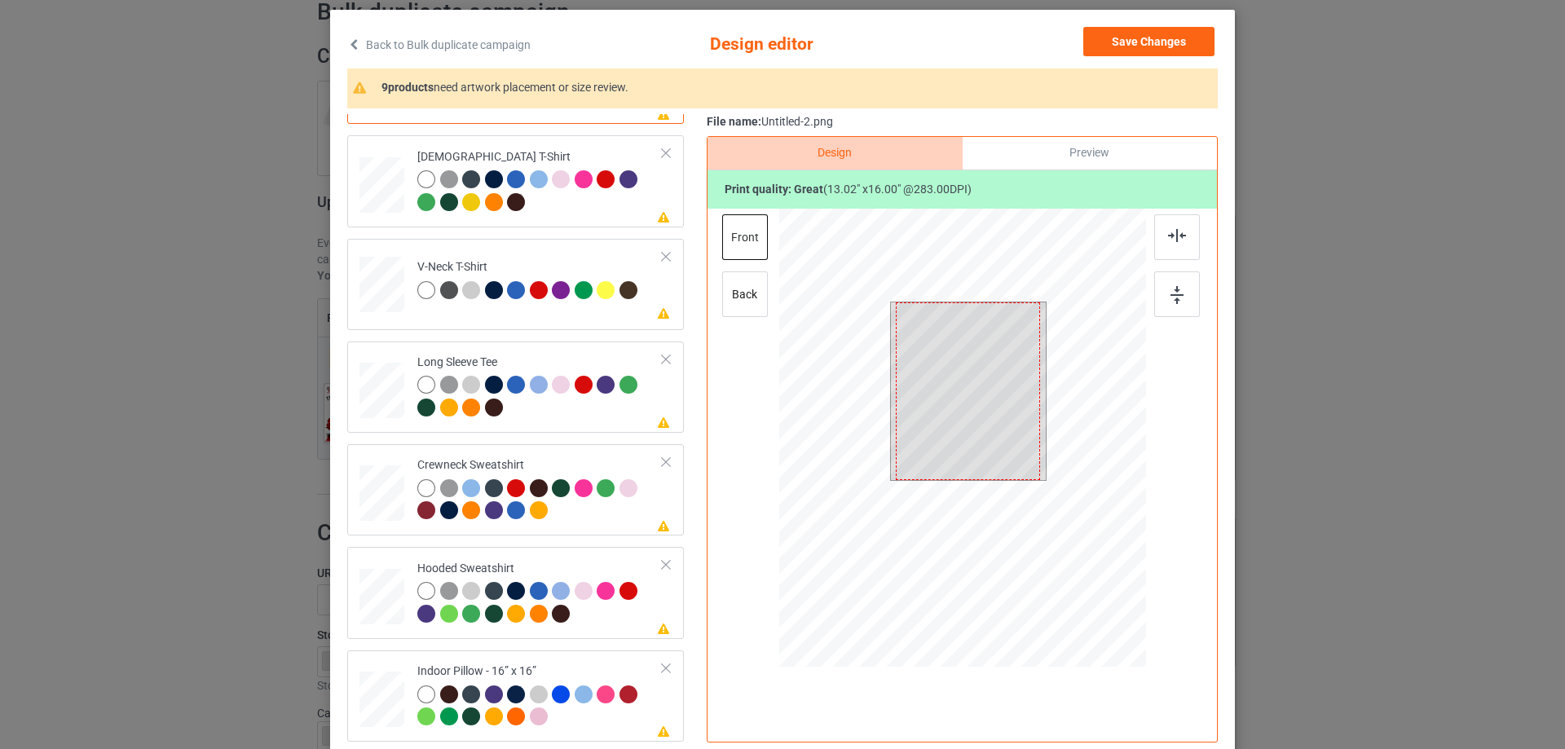
click at [987, 429] on div at bounding box center [968, 391] width 144 height 178
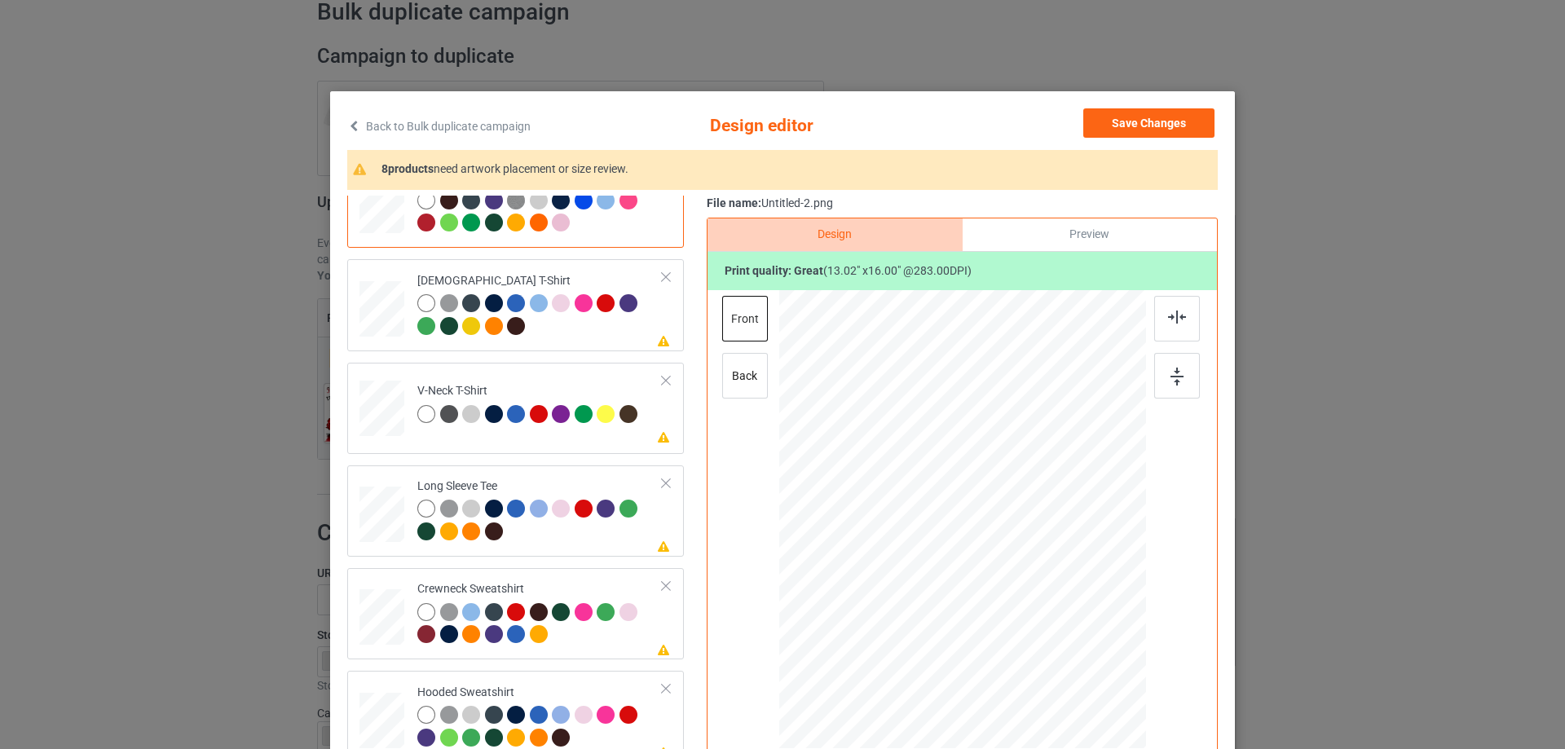
scroll to position [0, 0]
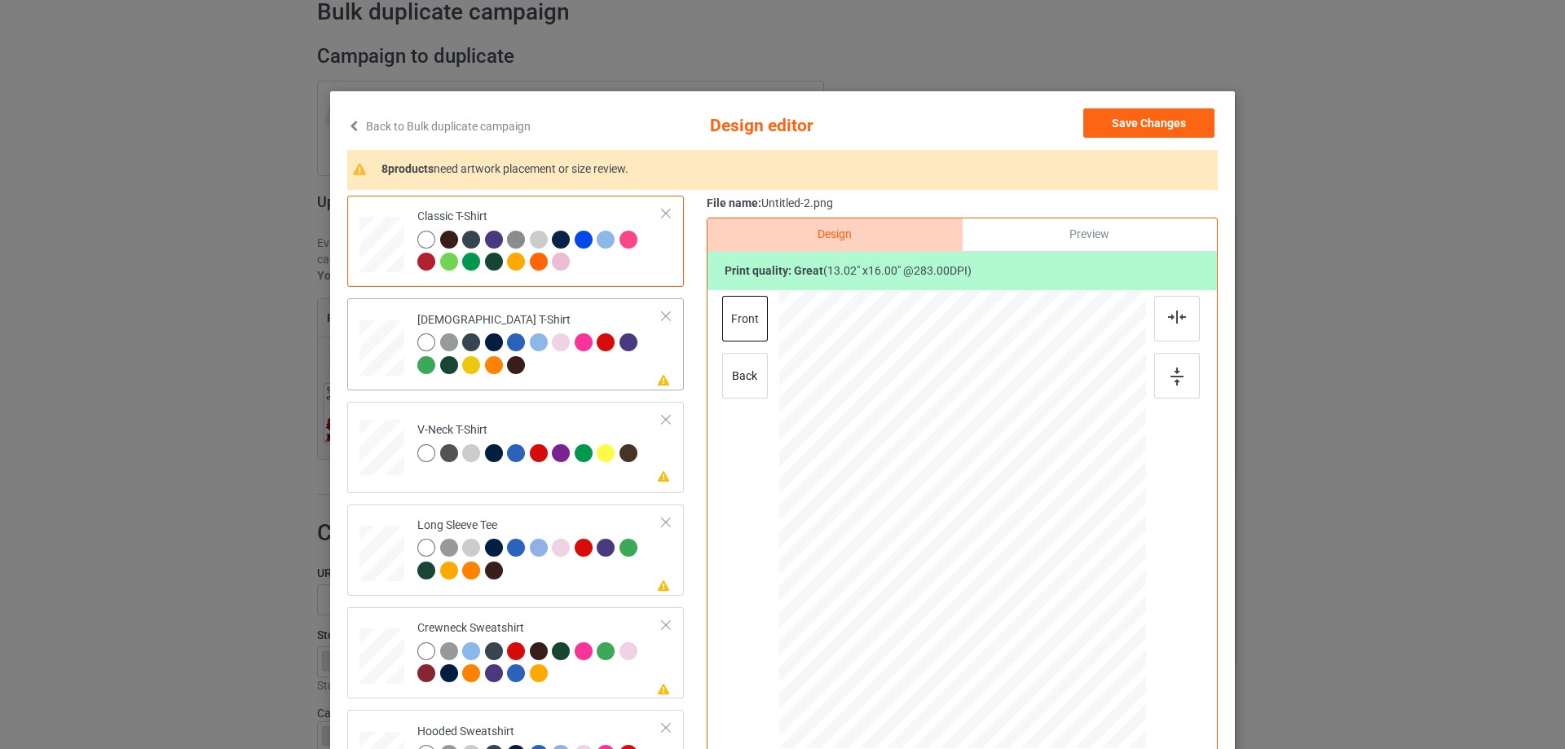
click at [578, 371] on div at bounding box center [539, 355] width 245 height 45
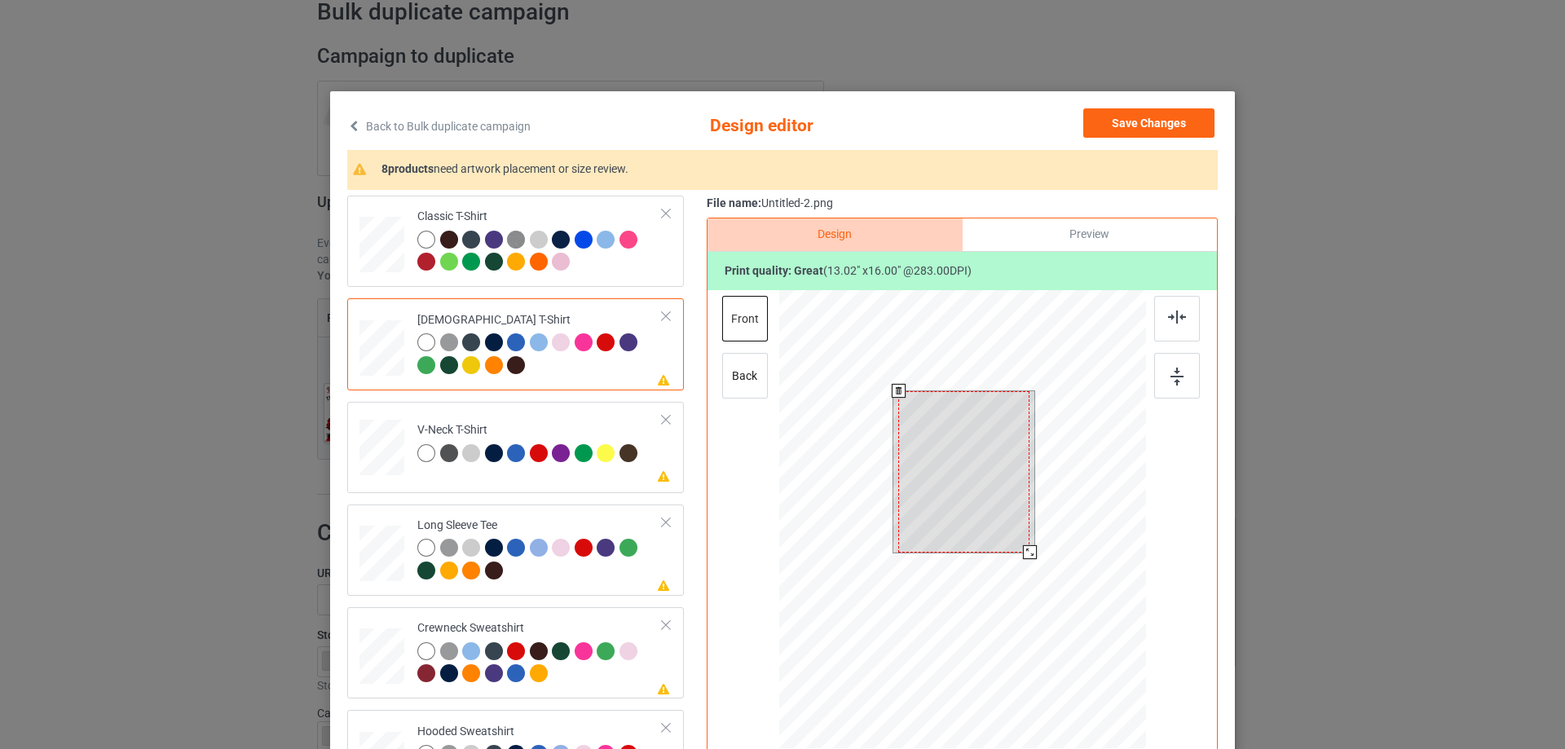
click at [960, 445] on div at bounding box center [963, 471] width 131 height 161
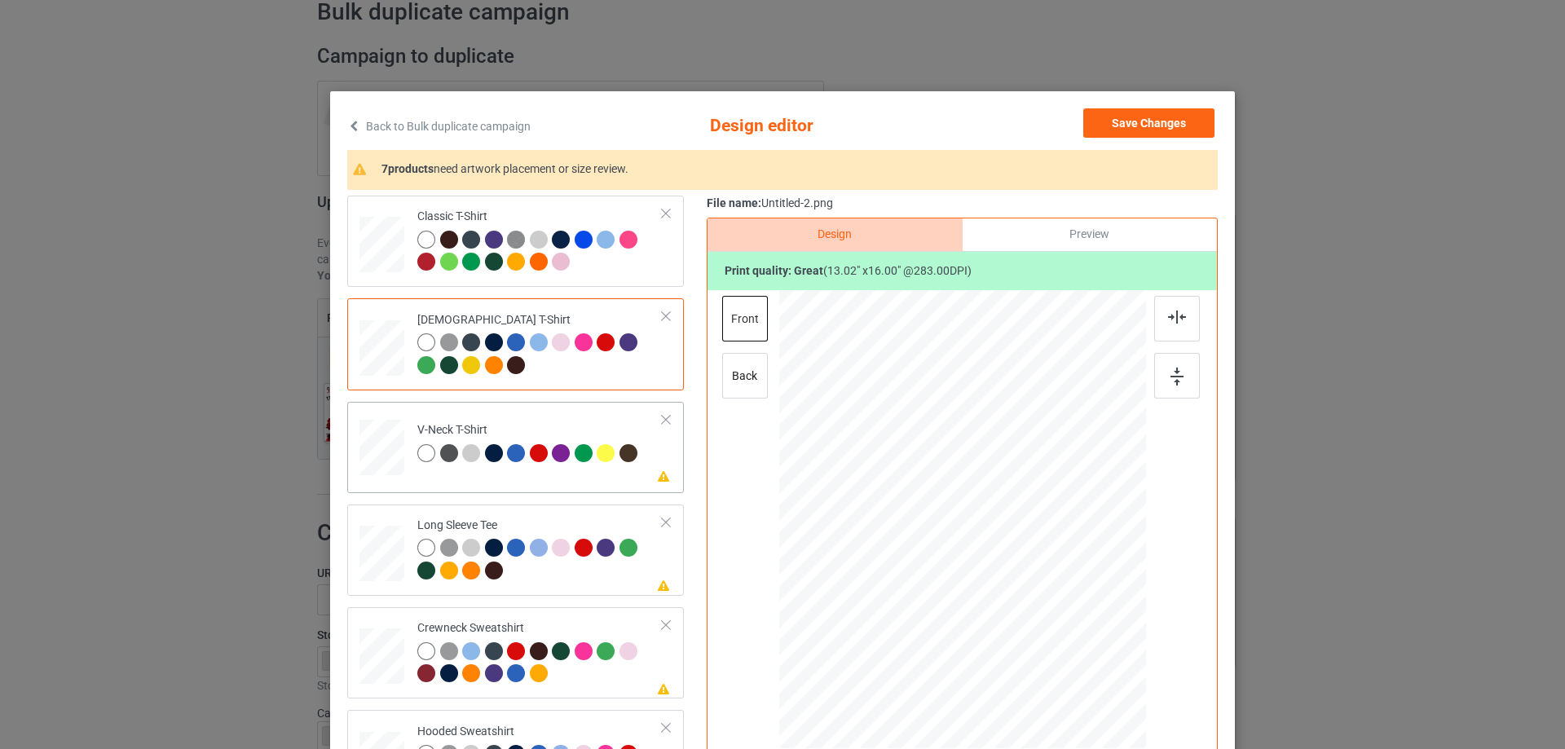
click at [576, 474] on td "Please review artwork placement V-Neck T-Shirt" at bounding box center [539, 444] width 263 height 72
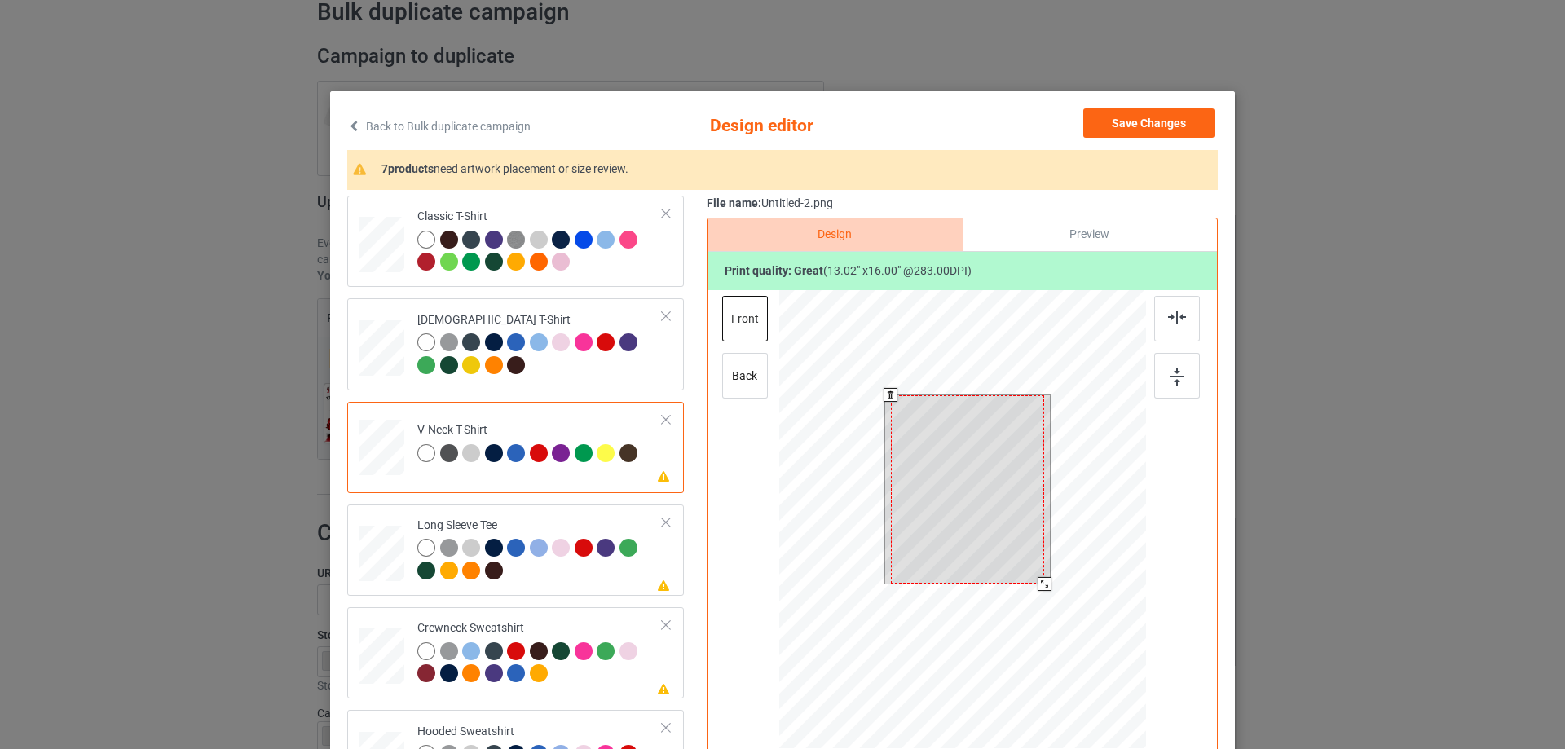
click at [963, 469] on div at bounding box center [967, 489] width 153 height 188
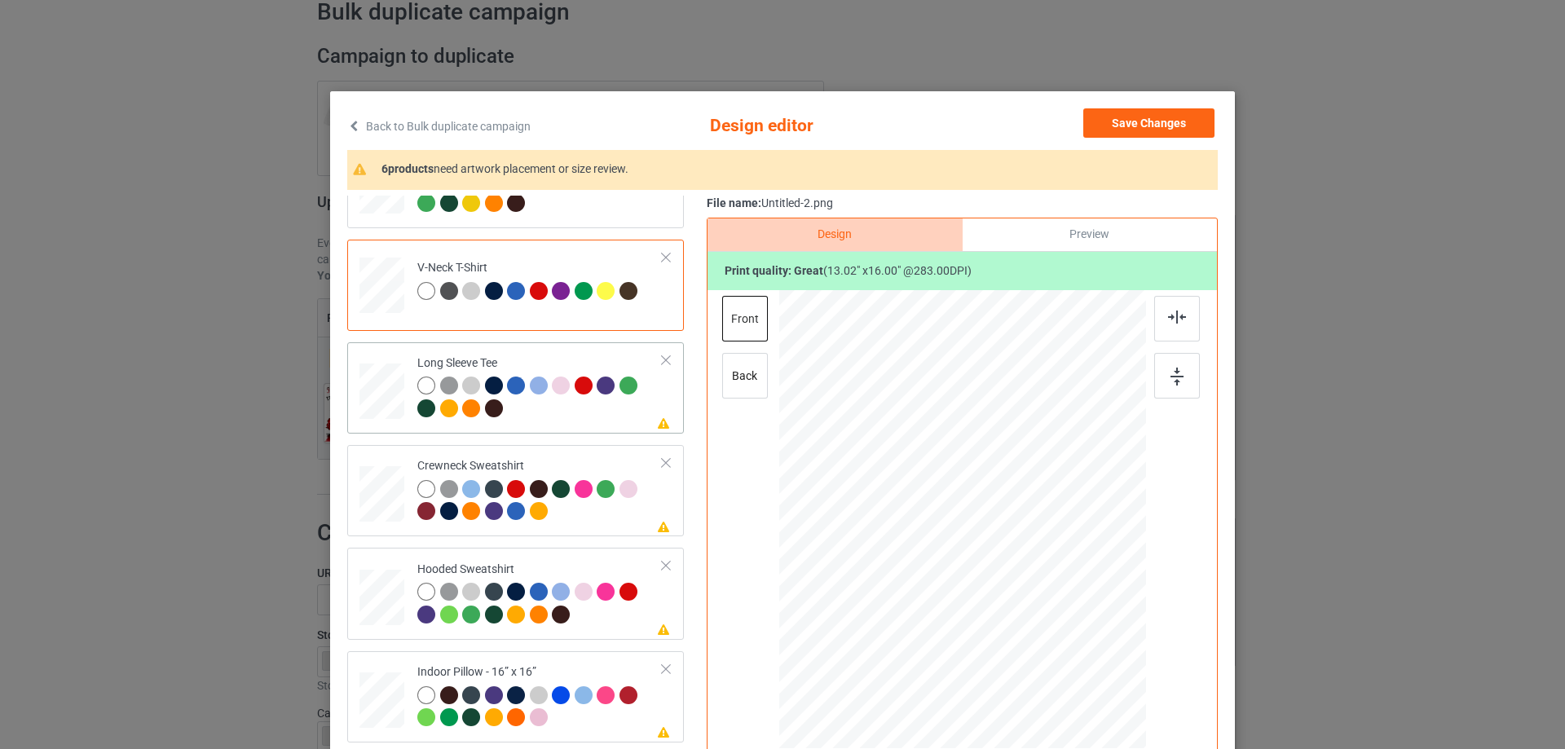
scroll to position [163, 0]
click at [574, 416] on div at bounding box center [539, 398] width 245 height 45
click at [979, 473] on div at bounding box center [971, 481] width 127 height 156
click at [628, 516] on div at bounding box center [539, 501] width 245 height 45
click at [968, 484] on div at bounding box center [967, 484] width 151 height 185
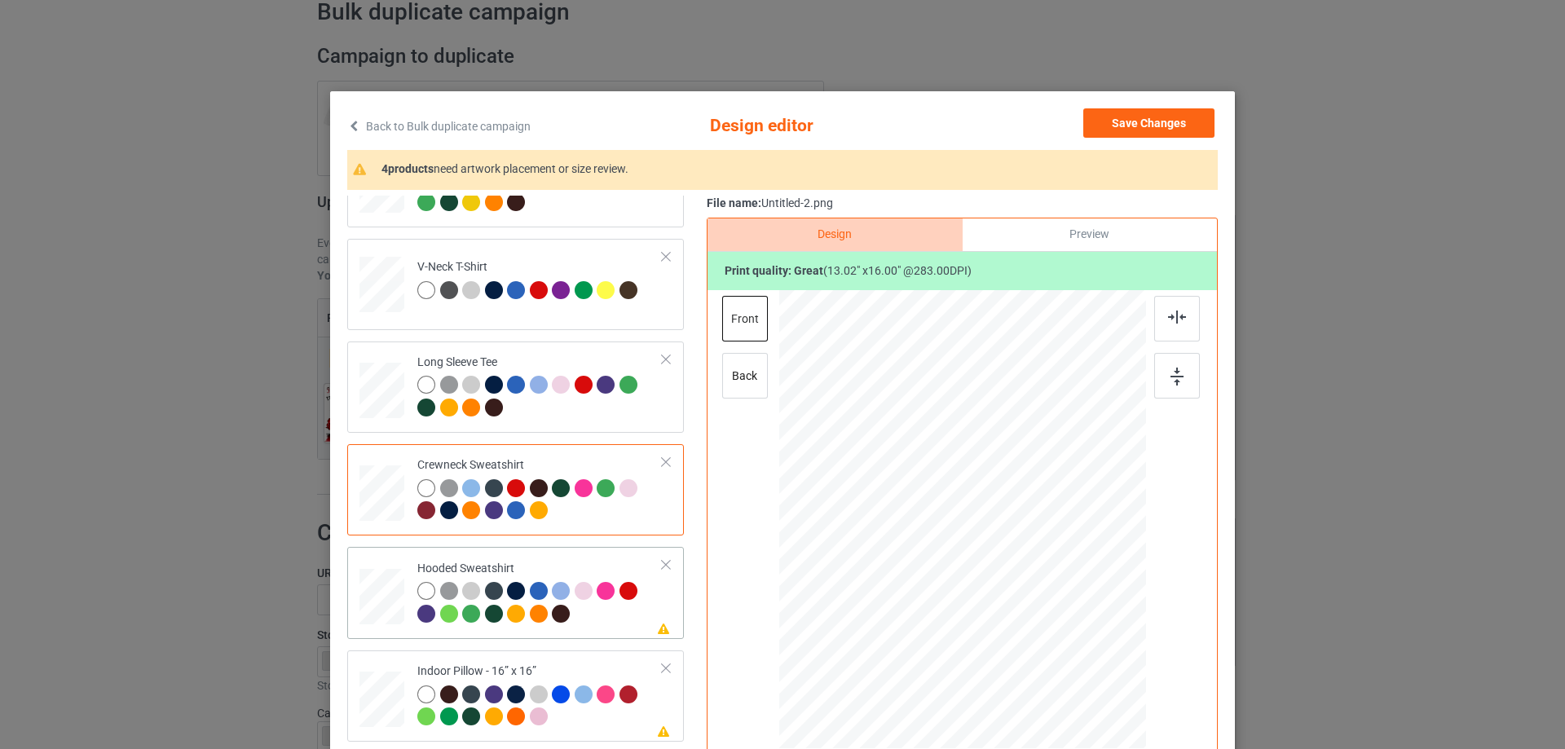
click at [531, 565] on div "Hooded Sweatshirt" at bounding box center [539, 591] width 245 height 61
click at [989, 469] on div at bounding box center [963, 502] width 424 height 424
click at [962, 475] on div at bounding box center [966, 478] width 122 height 151
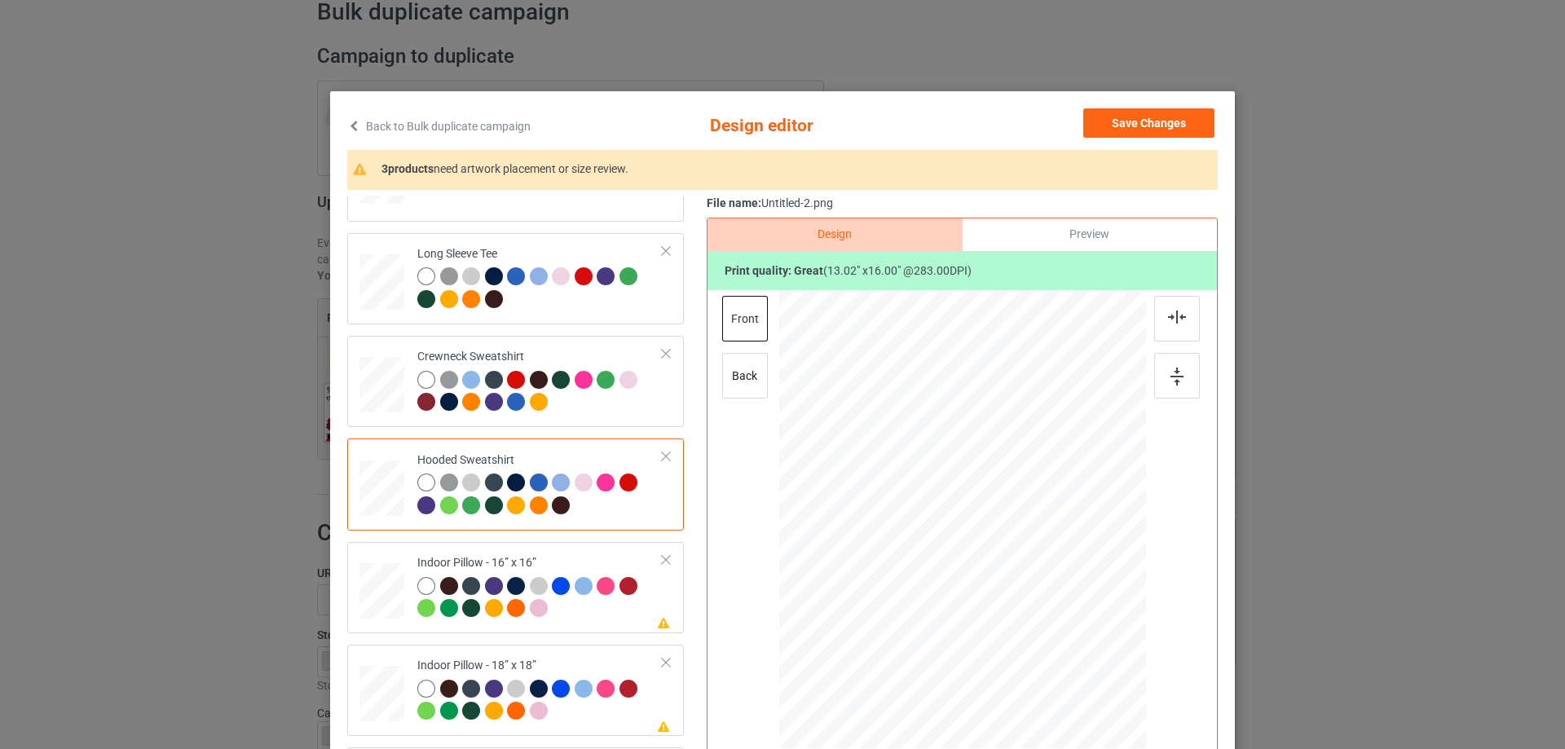
scroll to position [280, 0]
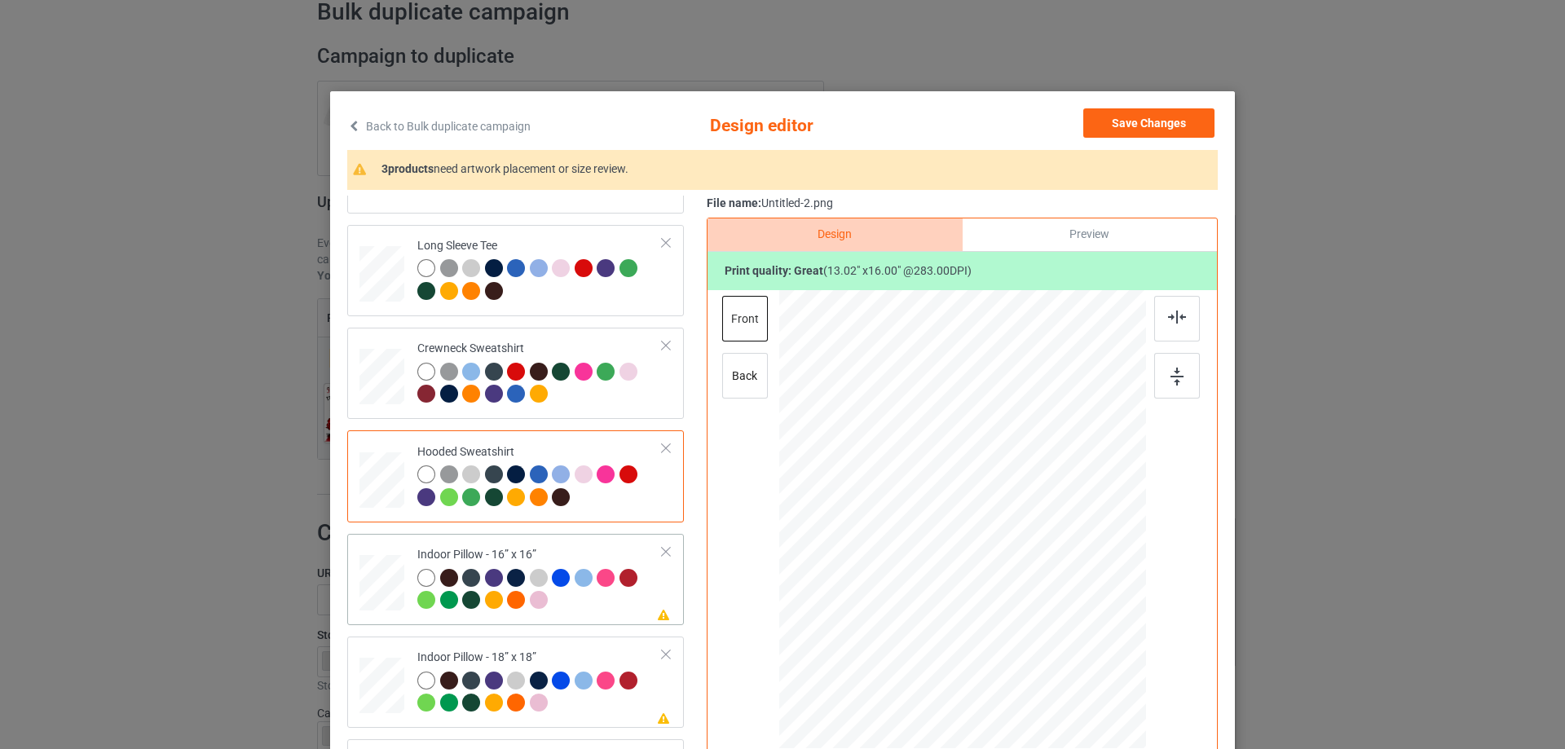
click at [581, 548] on div "Indoor Pillow - 16” x 16”" at bounding box center [539, 577] width 245 height 61
drag, startPoint x: 1068, startPoint y: 655, endPoint x: 1062, endPoint y: 641, distance: 16.1
click at [1062, 641] on div at bounding box center [1062, 643] width 14 height 14
click at [1122, 225] on div "Preview" at bounding box center [1089, 234] width 254 height 33
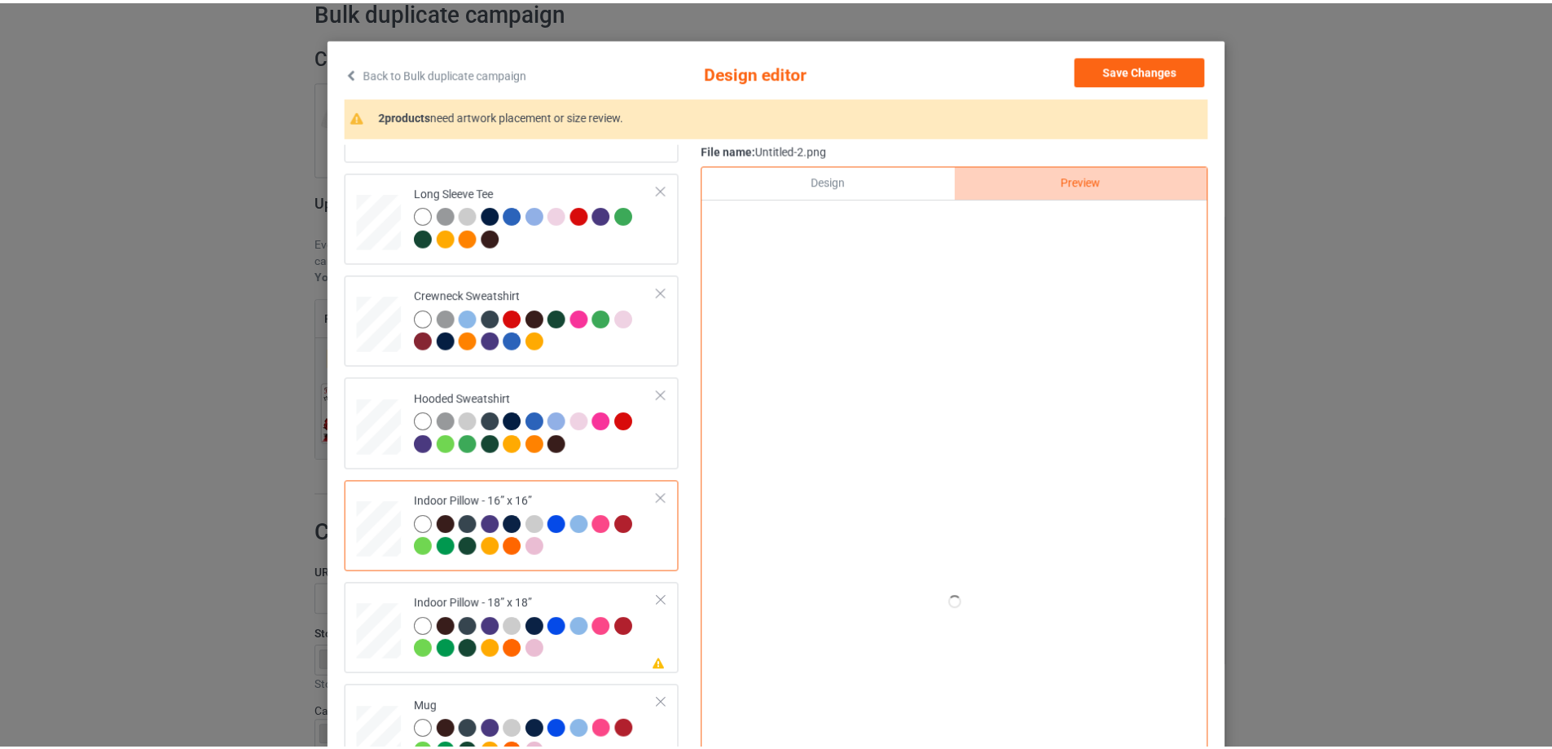
scroll to position [81, 0]
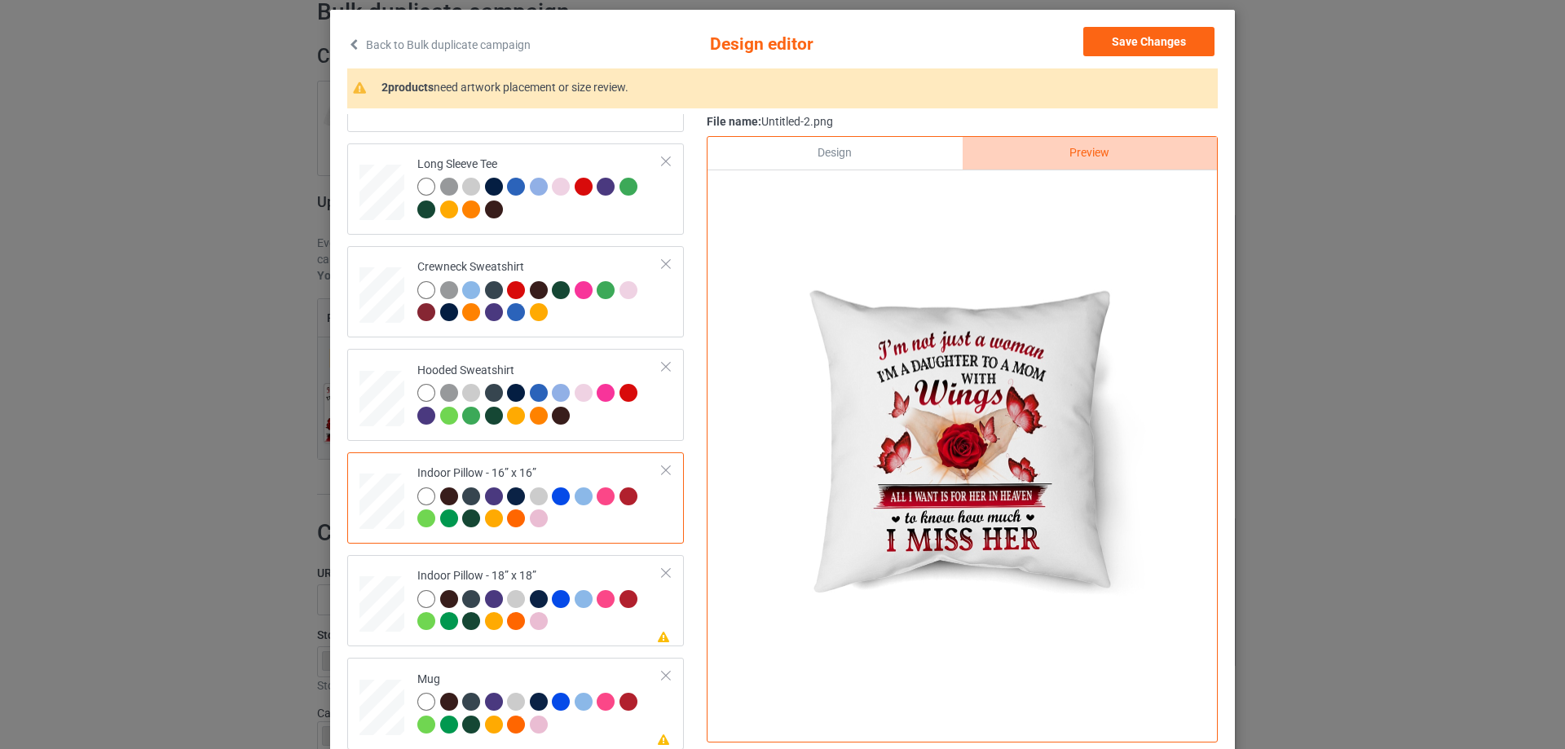
click at [853, 147] on div "Design" at bounding box center [834, 153] width 254 height 33
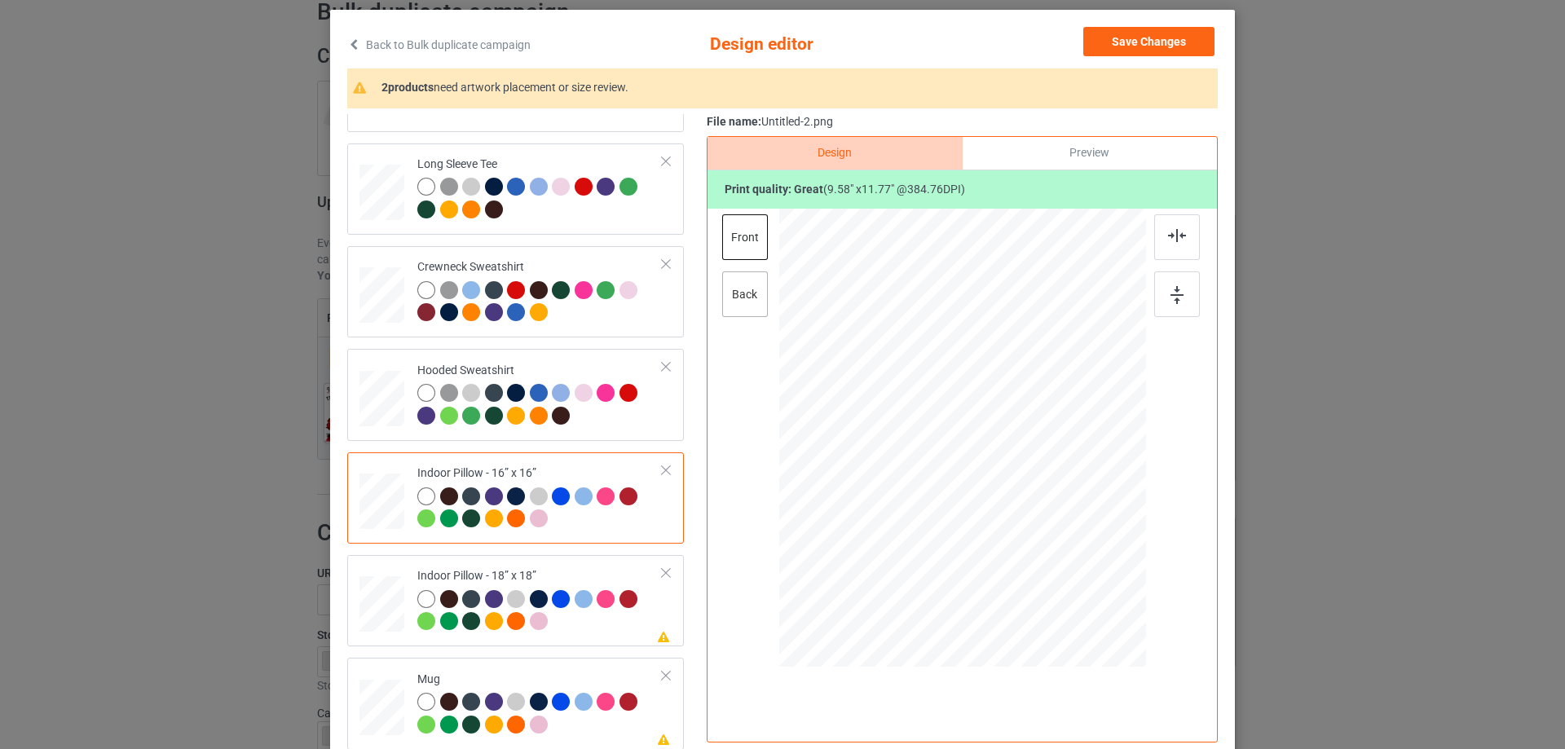
click at [745, 293] on div "back" at bounding box center [745, 294] width 46 height 46
drag, startPoint x: 1064, startPoint y: 570, endPoint x: 1060, endPoint y: 563, distance: 8.4
click at [1060, 563] on div at bounding box center [1066, 567] width 14 height 14
click at [579, 638] on td "Please review artwork placement Indoor Pillow - 18” x 18”" at bounding box center [539, 601] width 263 height 78
drag, startPoint x: 1067, startPoint y: 575, endPoint x: 1062, endPoint y: 566, distance: 9.5
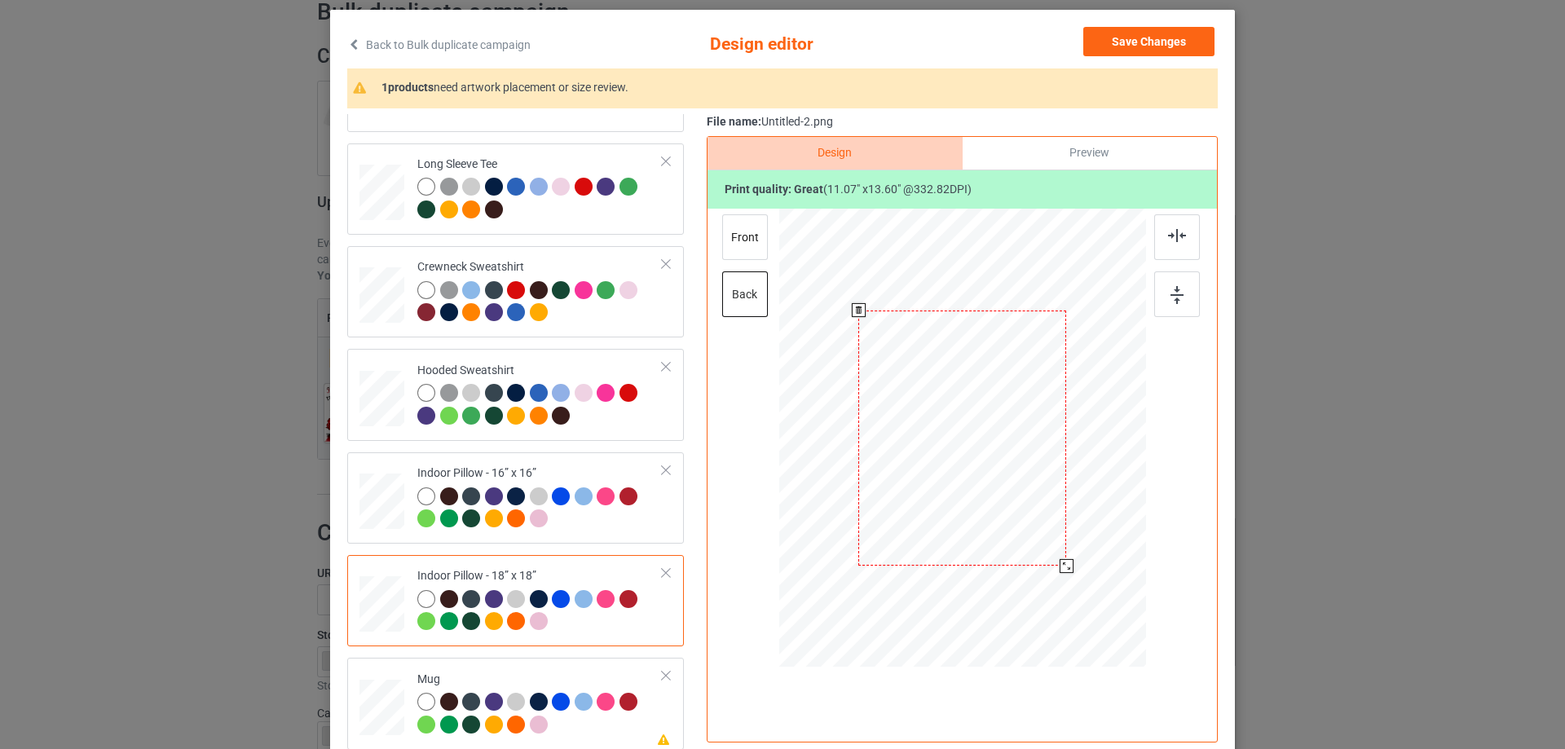
click at [1062, 566] on div at bounding box center [1066, 566] width 14 height 14
click at [729, 237] on div "front" at bounding box center [745, 237] width 46 height 46
click at [1064, 569] on div at bounding box center [1067, 568] width 14 height 14
click at [584, 666] on td "Please review artwork placement Mug" at bounding box center [539, 703] width 263 height 78
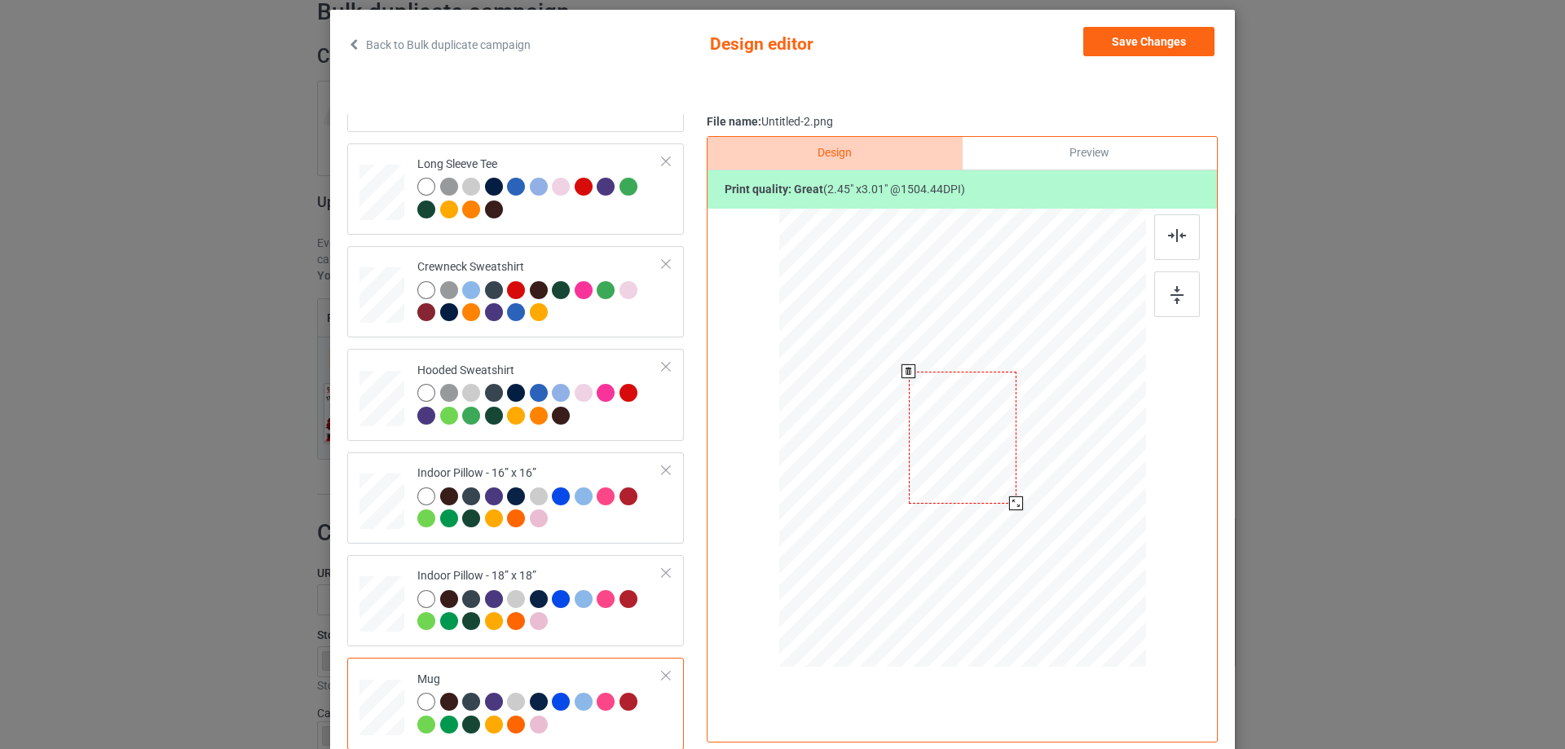
drag, startPoint x: 1062, startPoint y: 574, endPoint x: 1016, endPoint y: 497, distance: 89.2
click at [1016, 497] on div at bounding box center [1016, 503] width 14 height 14
drag, startPoint x: 993, startPoint y: 488, endPoint x: 1093, endPoint y: 485, distance: 99.5
click at [1093, 485] on div at bounding box center [1062, 434] width 108 height 132
click at [1179, 308] on div at bounding box center [1177, 294] width 46 height 46
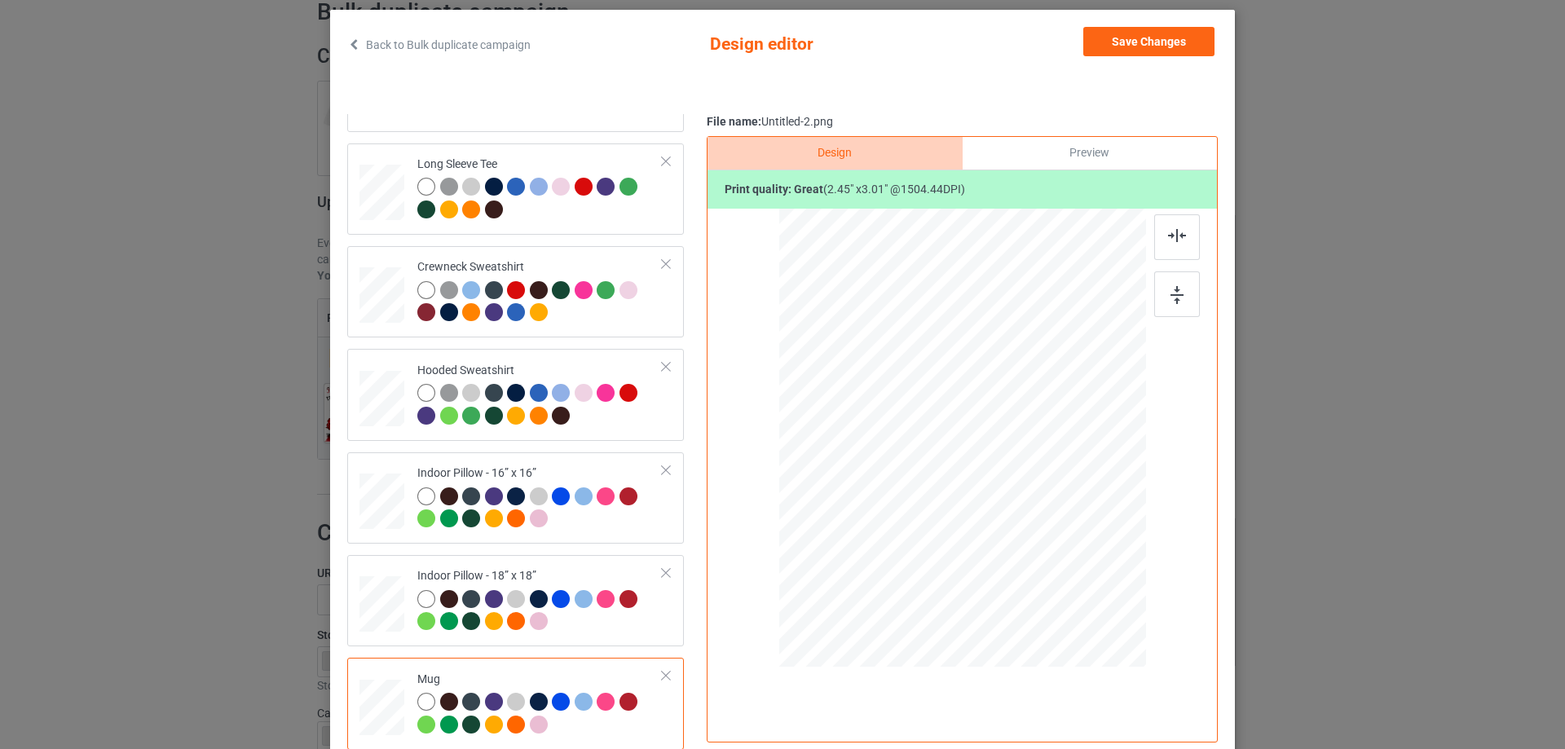
click at [1083, 159] on div "Preview" at bounding box center [1089, 153] width 254 height 33
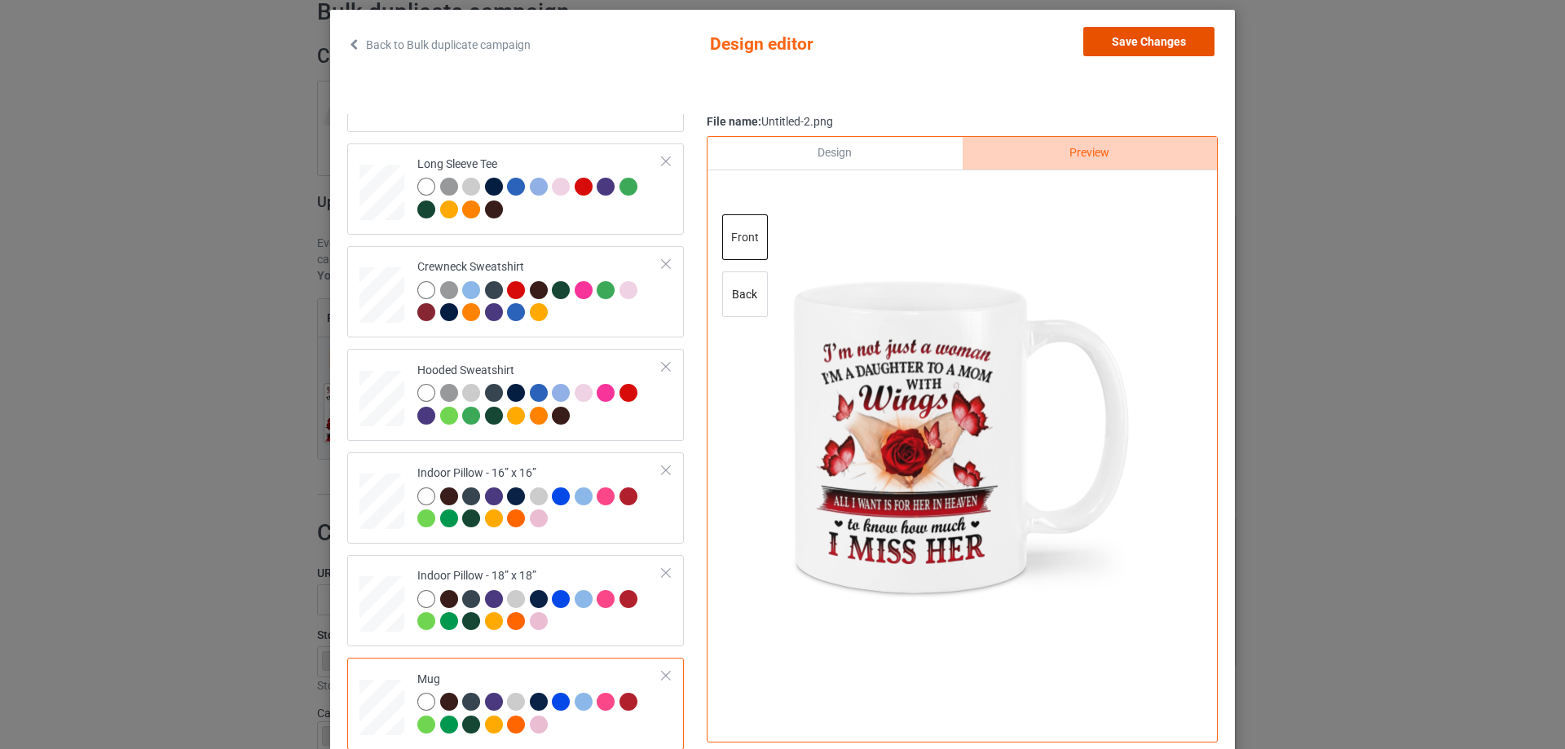
click at [1125, 36] on button "Save Changes" at bounding box center [1148, 41] width 131 height 29
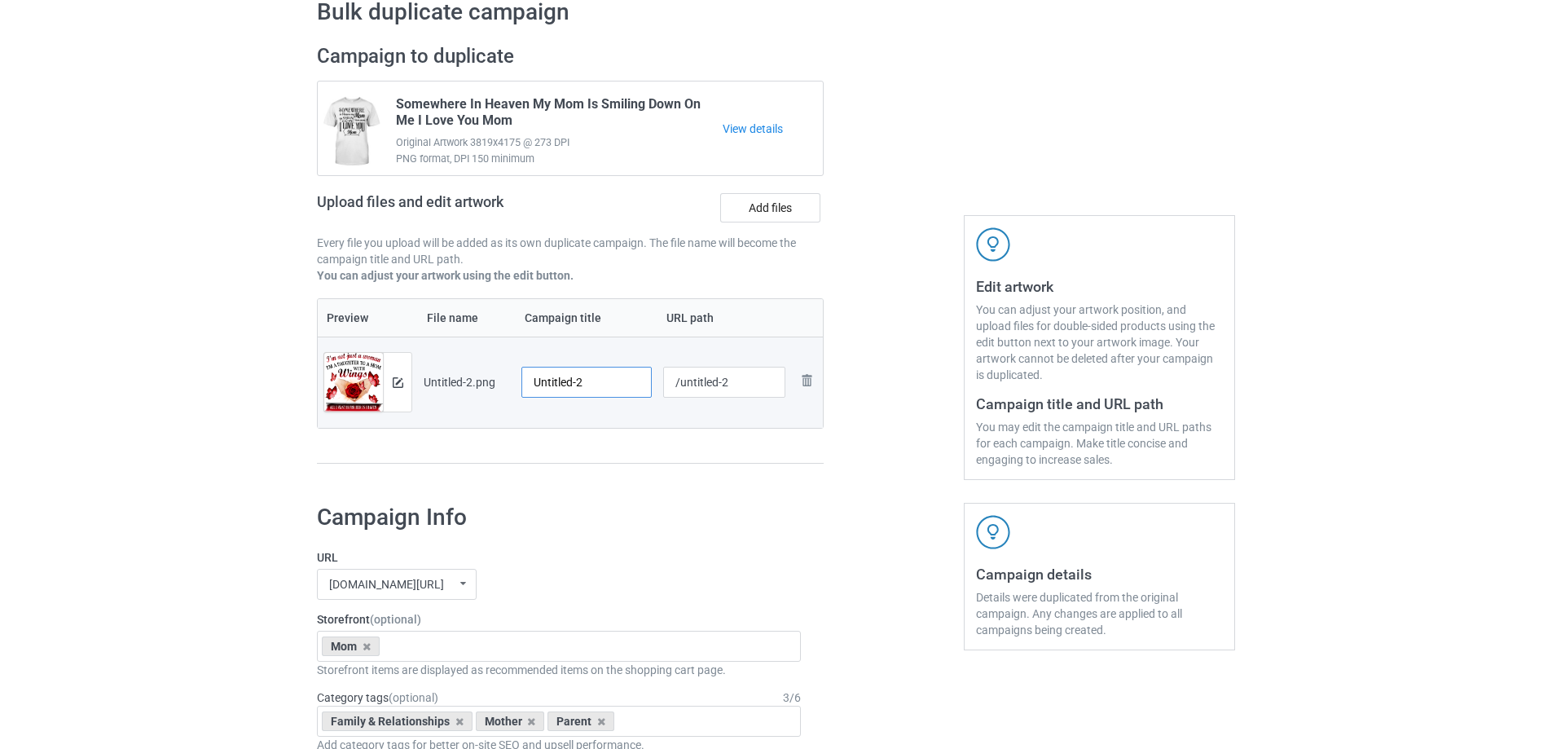
click at [588, 379] on input "Untitled-2" at bounding box center [587, 382] width 130 height 31
paste input "I’m Not Just A Woman I’m A Daughter To A Mom With Wings"
type input "I’m Not Just A Woman I’m A Daughter To A Mom With Wings"
click at [612, 447] on div "Preview File name Campaign title URL path Preview and edit artwork Untitled-2.p…" at bounding box center [570, 381] width 507 height 166
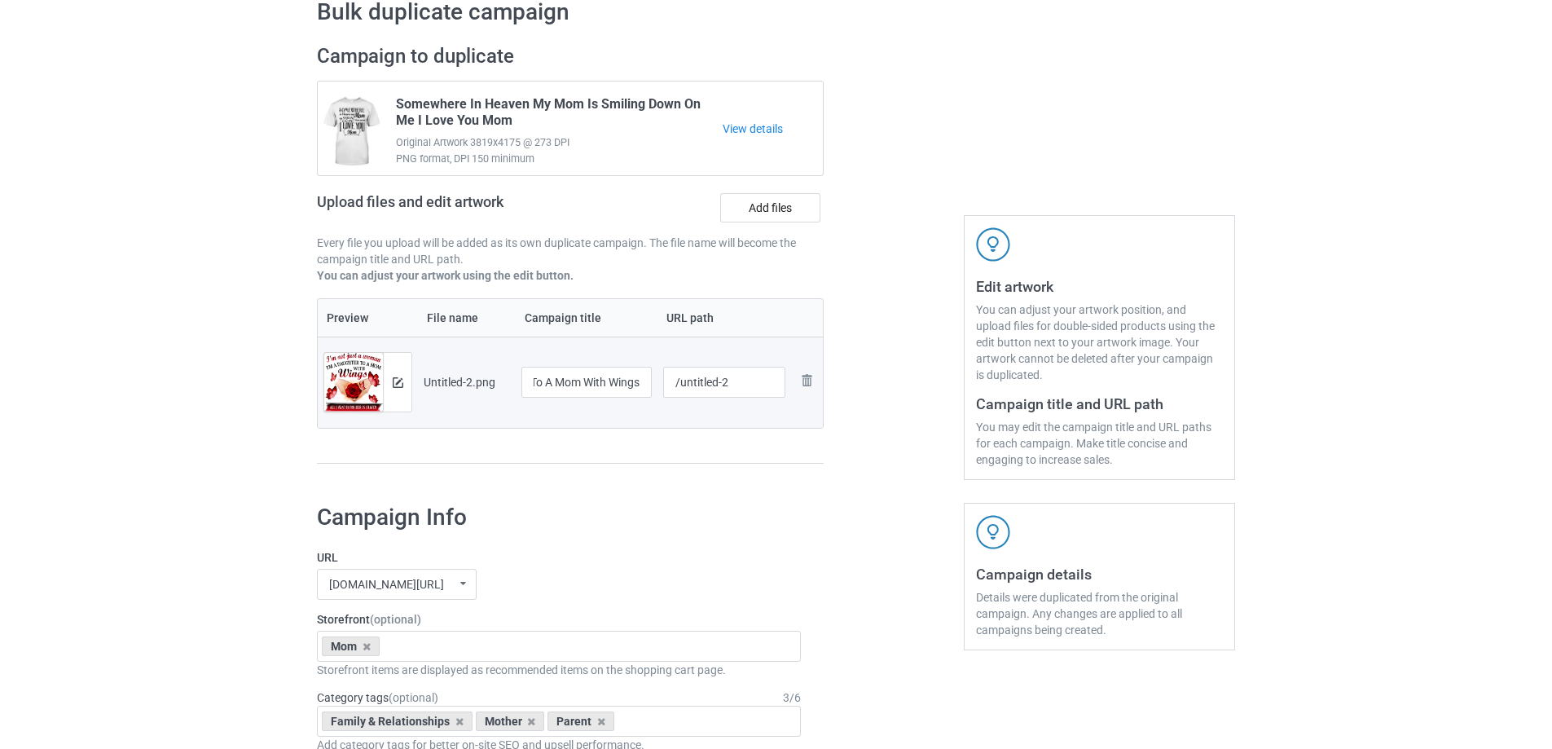
scroll to position [0, 0]
drag, startPoint x: 680, startPoint y: 387, endPoint x: 794, endPoint y: 383, distance: 114.2
click at [794, 383] on tr "Preview and edit artwork Untitled-2.png I’m Not Just A Woman I’m A Daughter To …" at bounding box center [570, 382] width 505 height 91
type input "/minj"
click at [867, 411] on div at bounding box center [893, 262] width 117 height 459
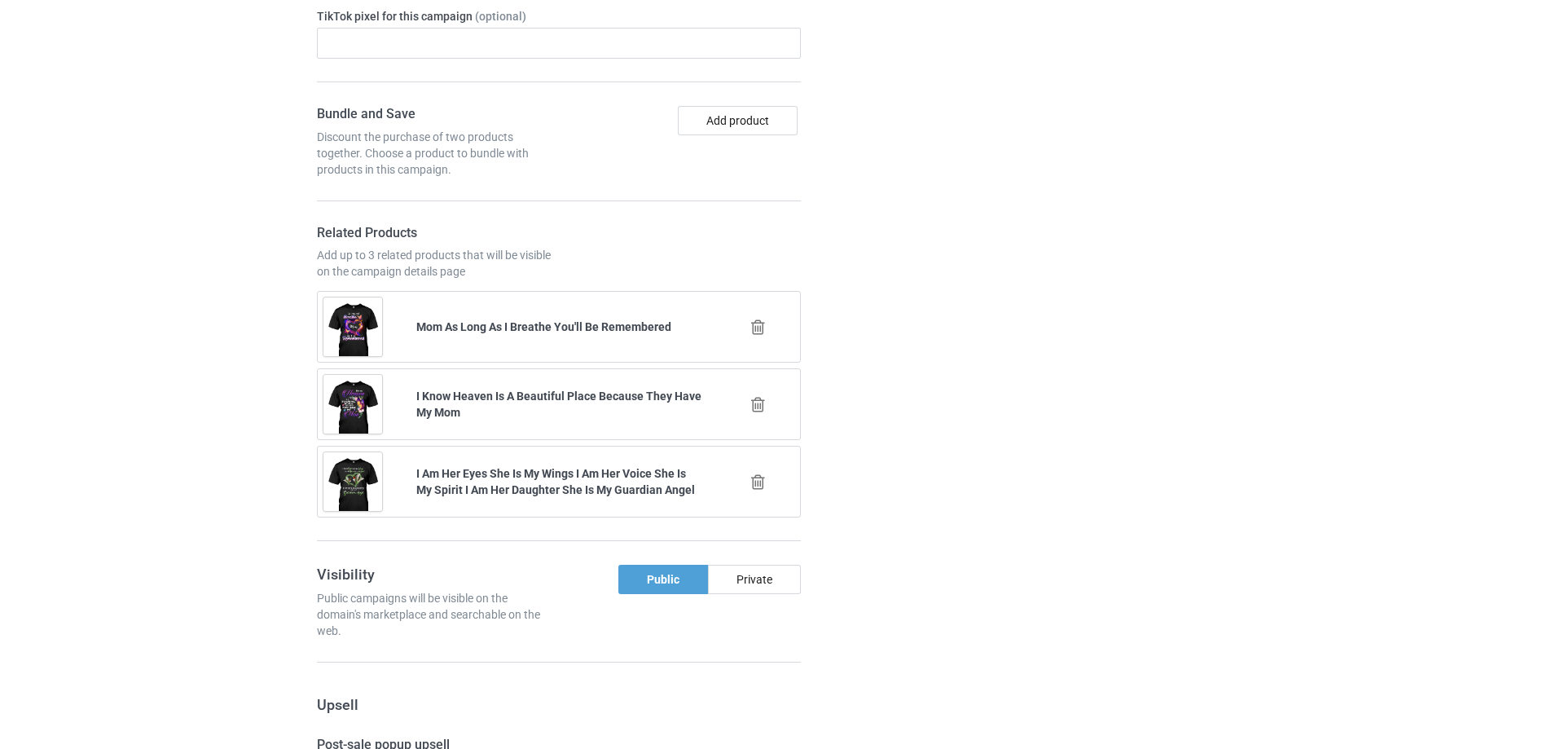
scroll to position [1897, 0]
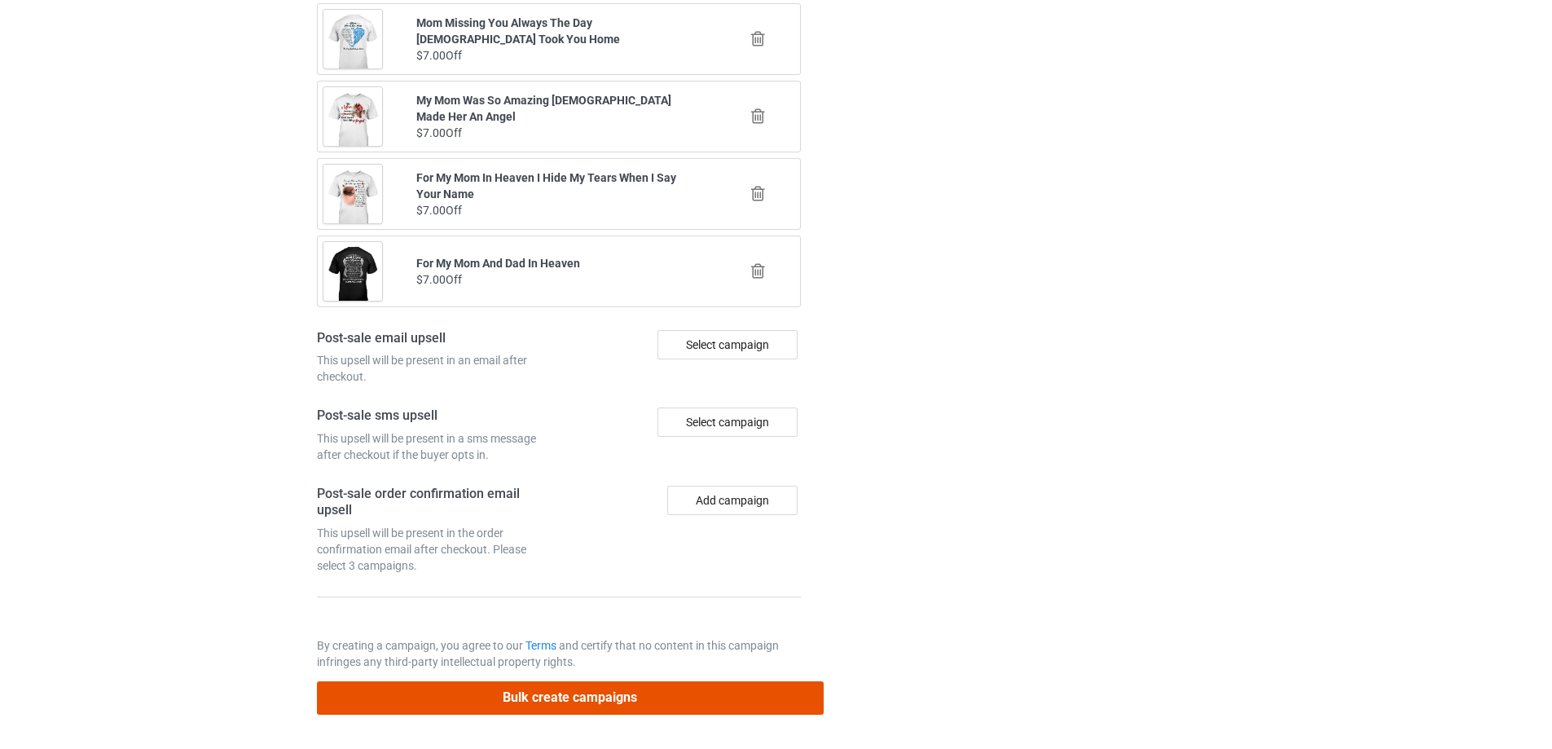
click at [621, 687] on button "Bulk create campaigns" at bounding box center [570, 697] width 507 height 33
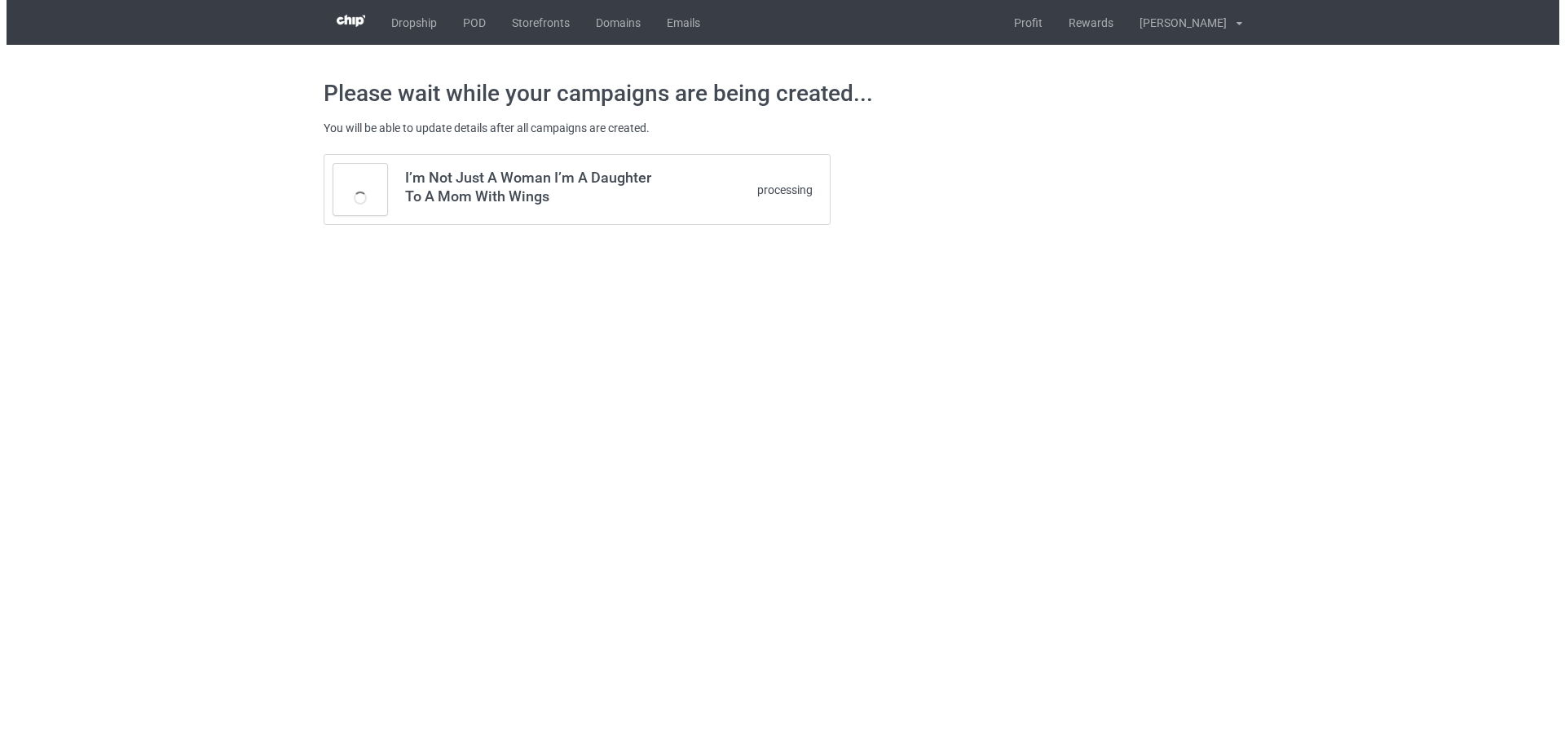
scroll to position [0, 0]
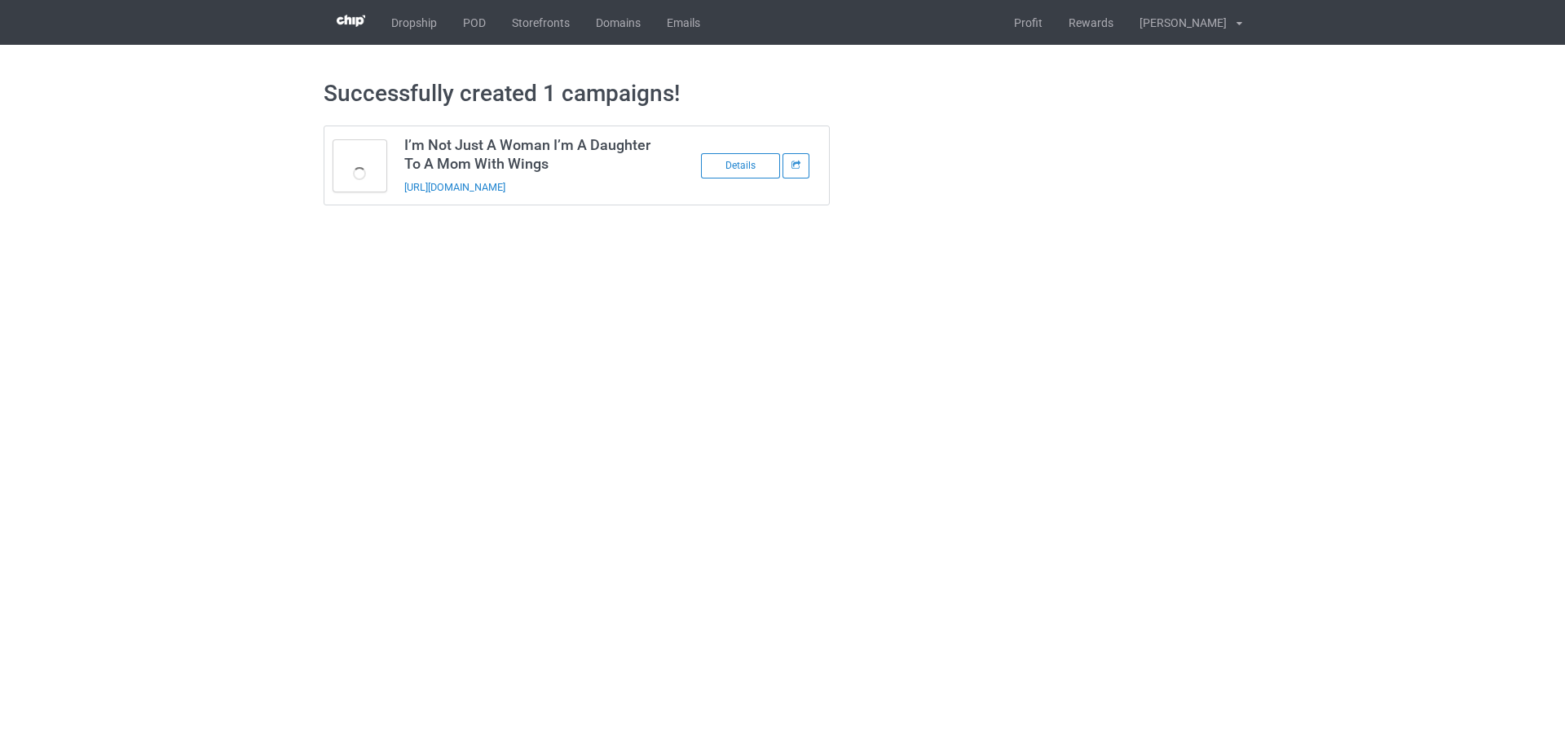
click at [1013, 399] on body "Dropship POD Storefronts Domains Emails Profit Rewards [PERSON_NAME] Settings L…" at bounding box center [782, 374] width 1565 height 749
drag, startPoint x: 623, startPoint y: 192, endPoint x: 392, endPoint y: 203, distance: 230.9
click at [392, 203] on tbody "I’m Not Just A Woman I’m A Daughter To A Mom With Wings [URL][DOMAIN_NAME] Deta…" at bounding box center [576, 165] width 505 height 78
click at [457, 218] on div "Successfully created 1 campaigns! I’m Not Just A Woman I’m A Daughter To A Mom …" at bounding box center [783, 142] width 918 height 195
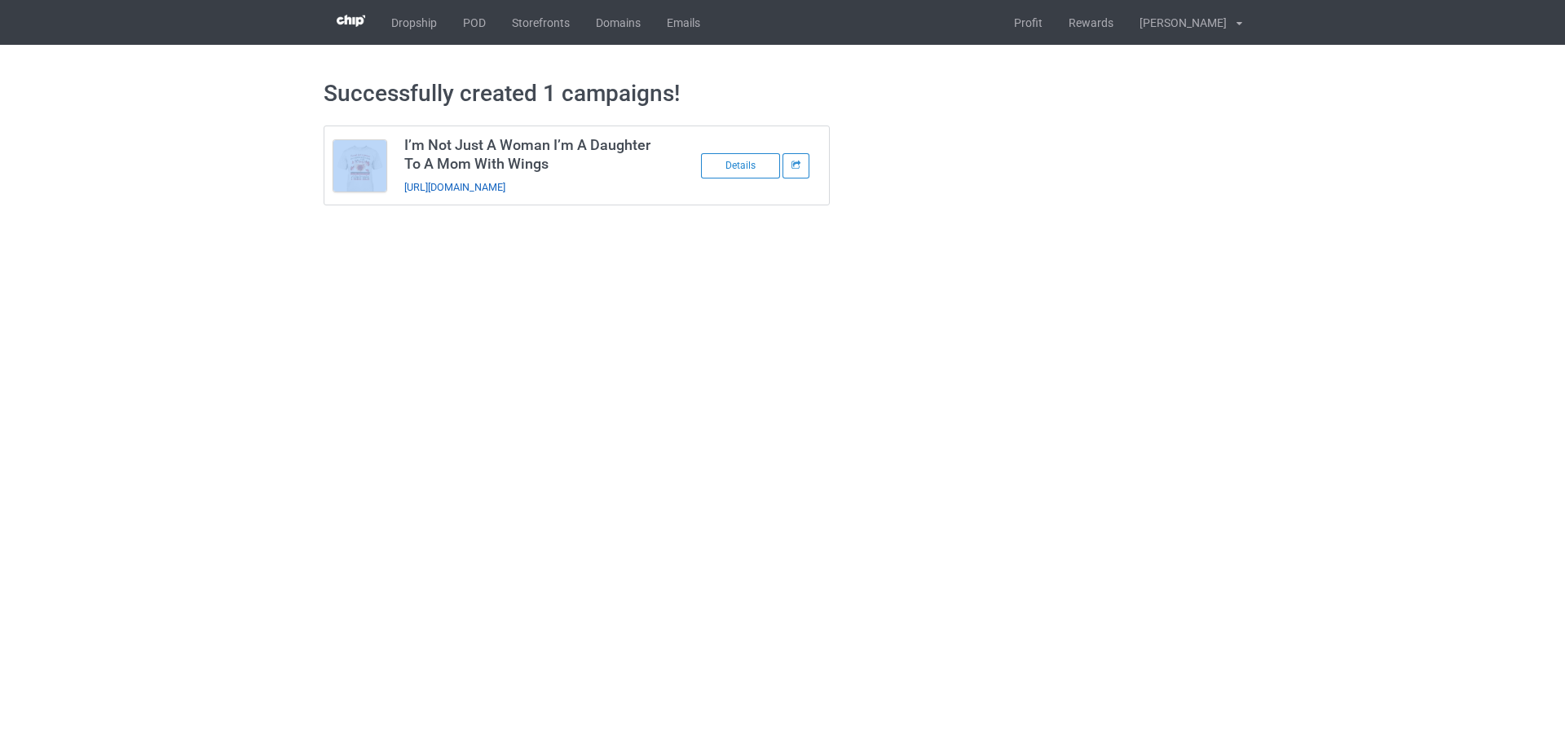
click at [505, 189] on link "[URL][DOMAIN_NAME]" at bounding box center [454, 187] width 101 height 12
drag, startPoint x: 587, startPoint y: 189, endPoint x: 709, endPoint y: 37, distance: 194.7
click at [654, 239] on div "Successfully created 1 campaigns! I’m Not Just A Woman I’m A Daughter To A Mom …" at bounding box center [783, 142] width 918 height 195
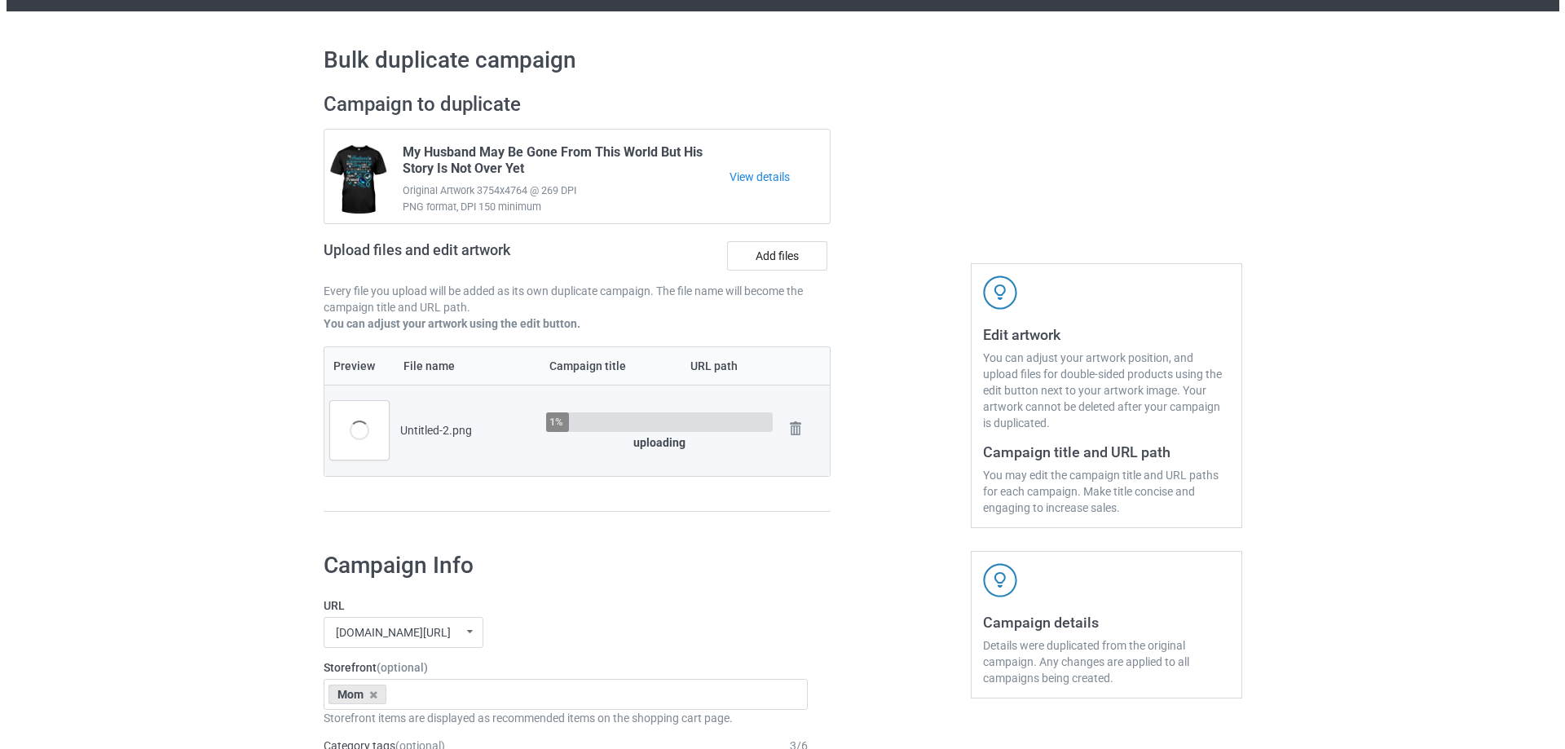
scroll to position [163, 0]
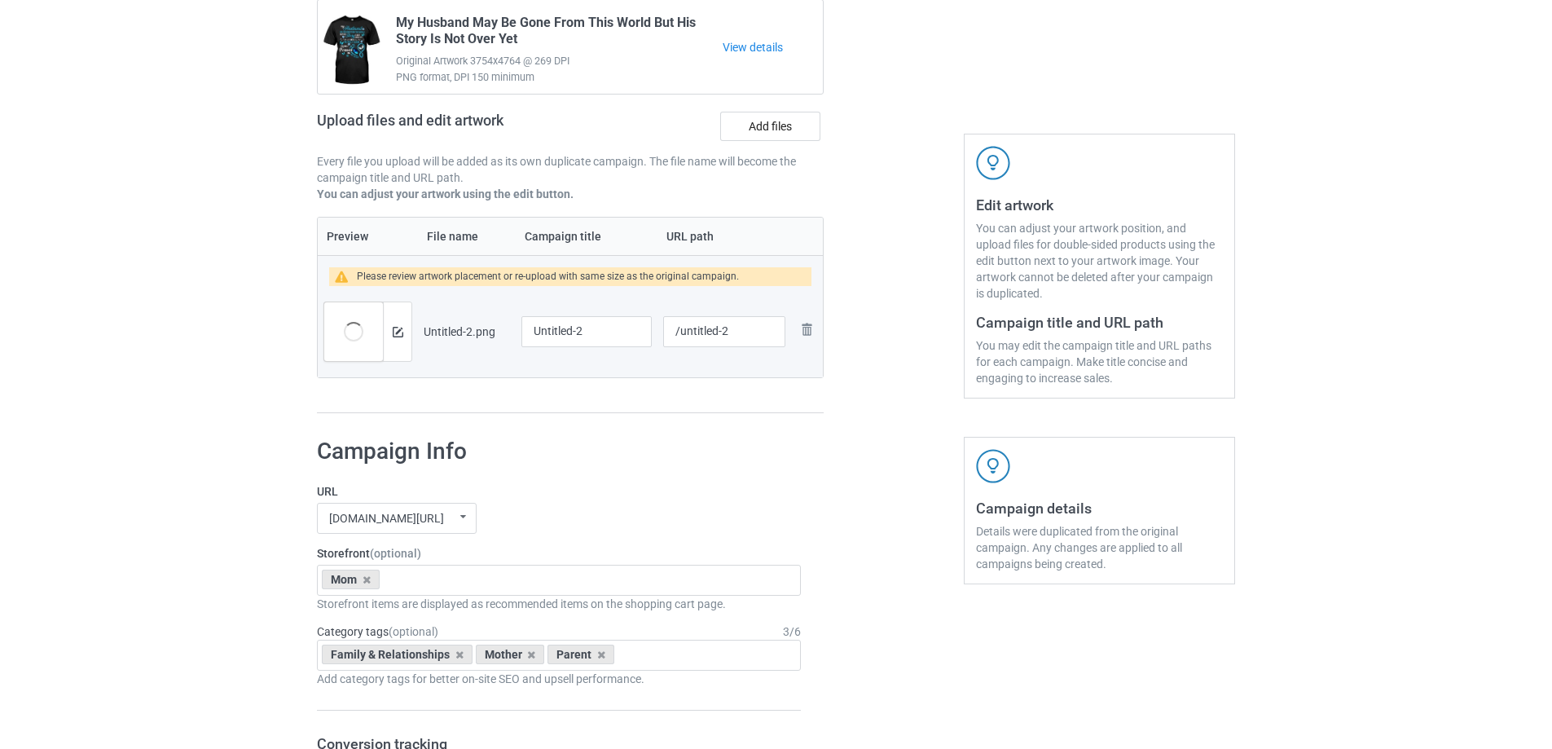
click at [403, 344] on div at bounding box center [397, 331] width 29 height 59
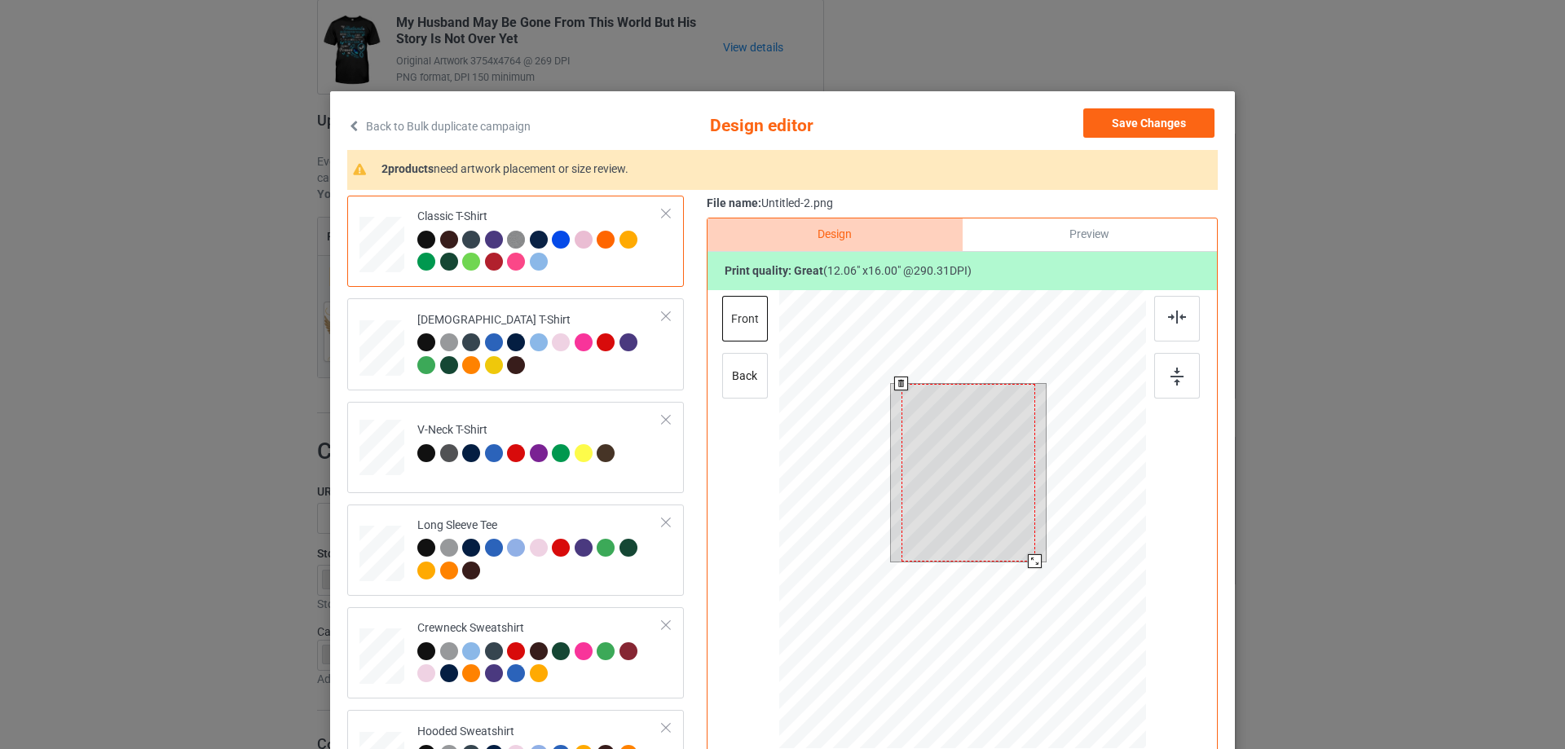
click at [1086, 591] on div at bounding box center [962, 521] width 367 height 463
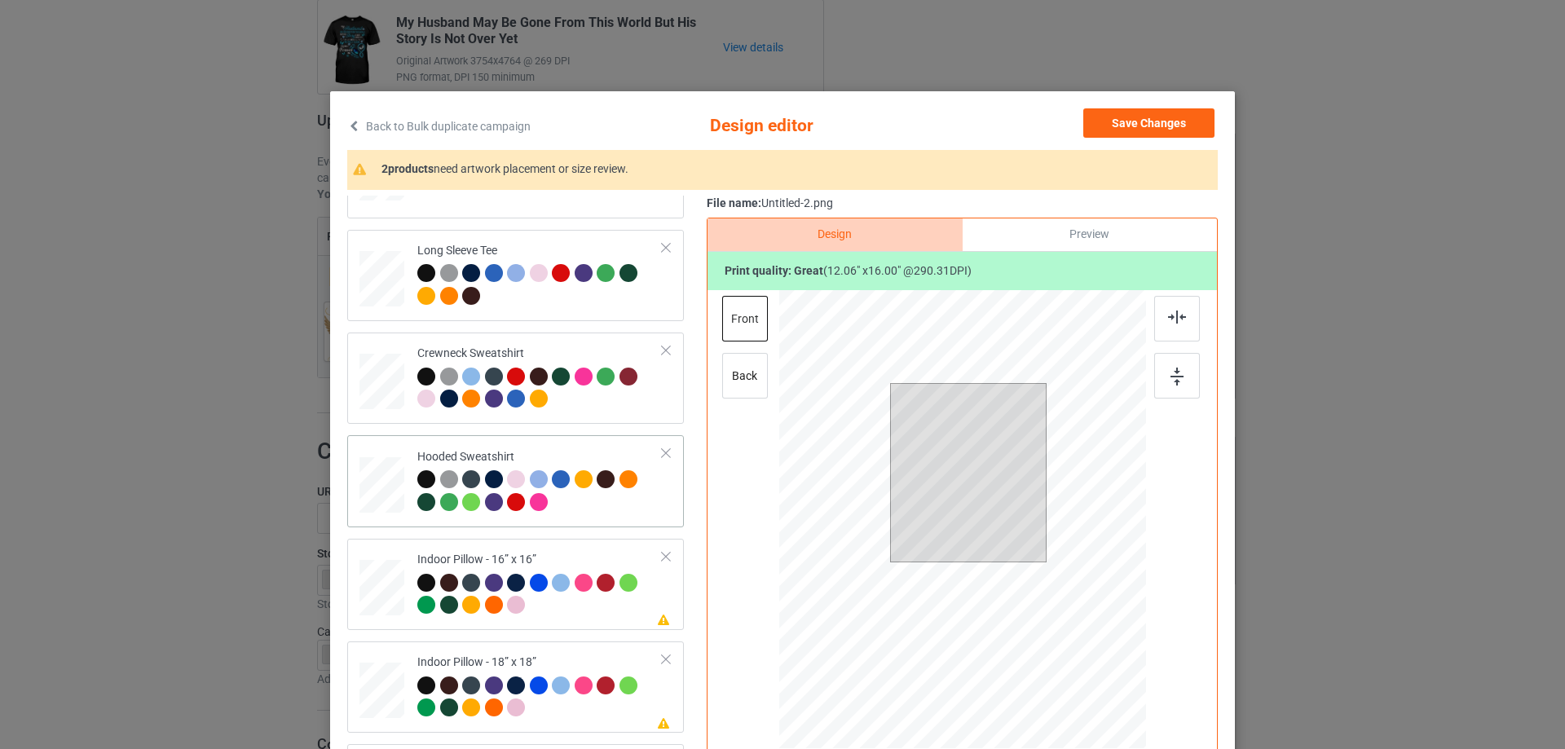
scroll to position [280, 0]
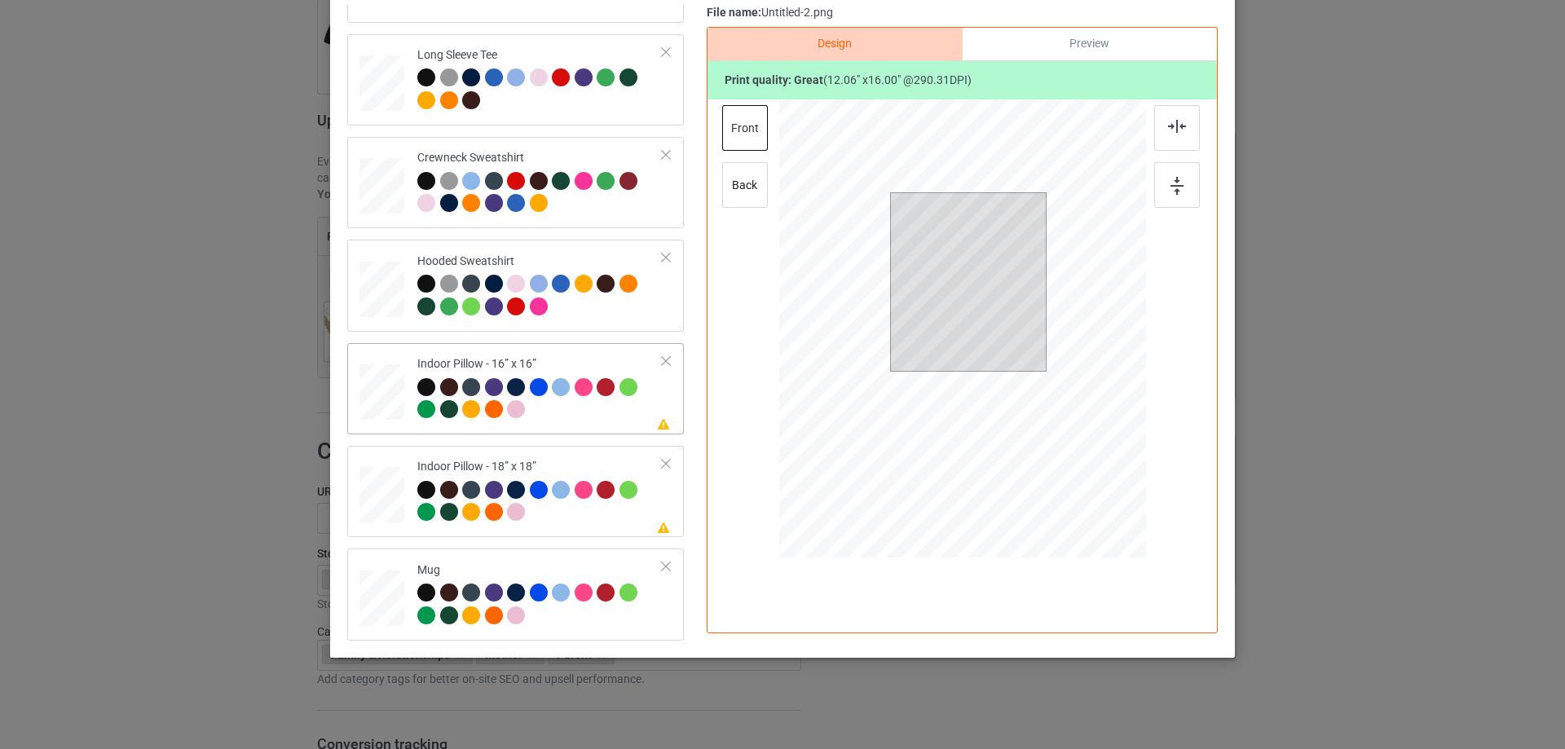
click at [390, 406] on div at bounding box center [381, 392] width 45 height 45
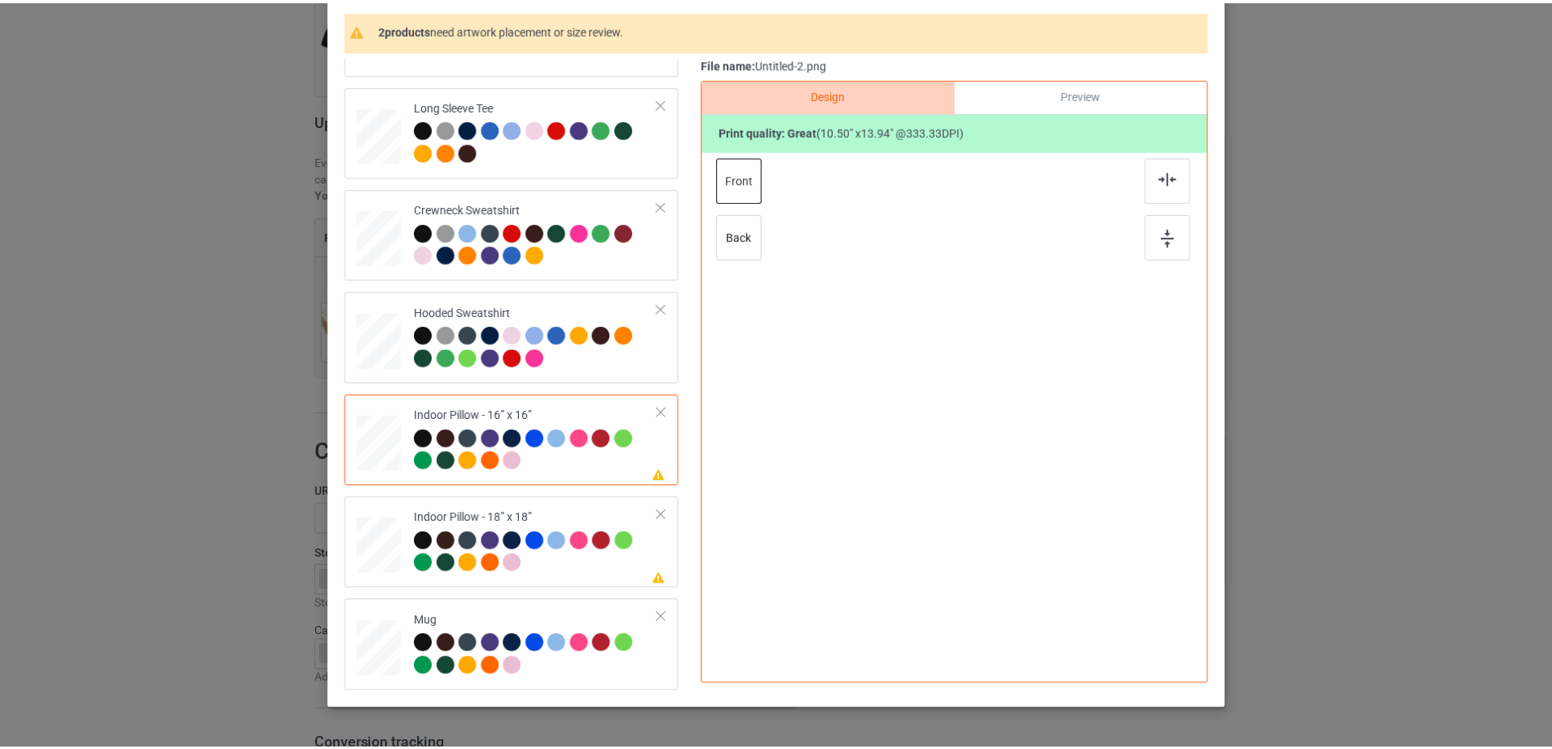
scroll to position [110, 0]
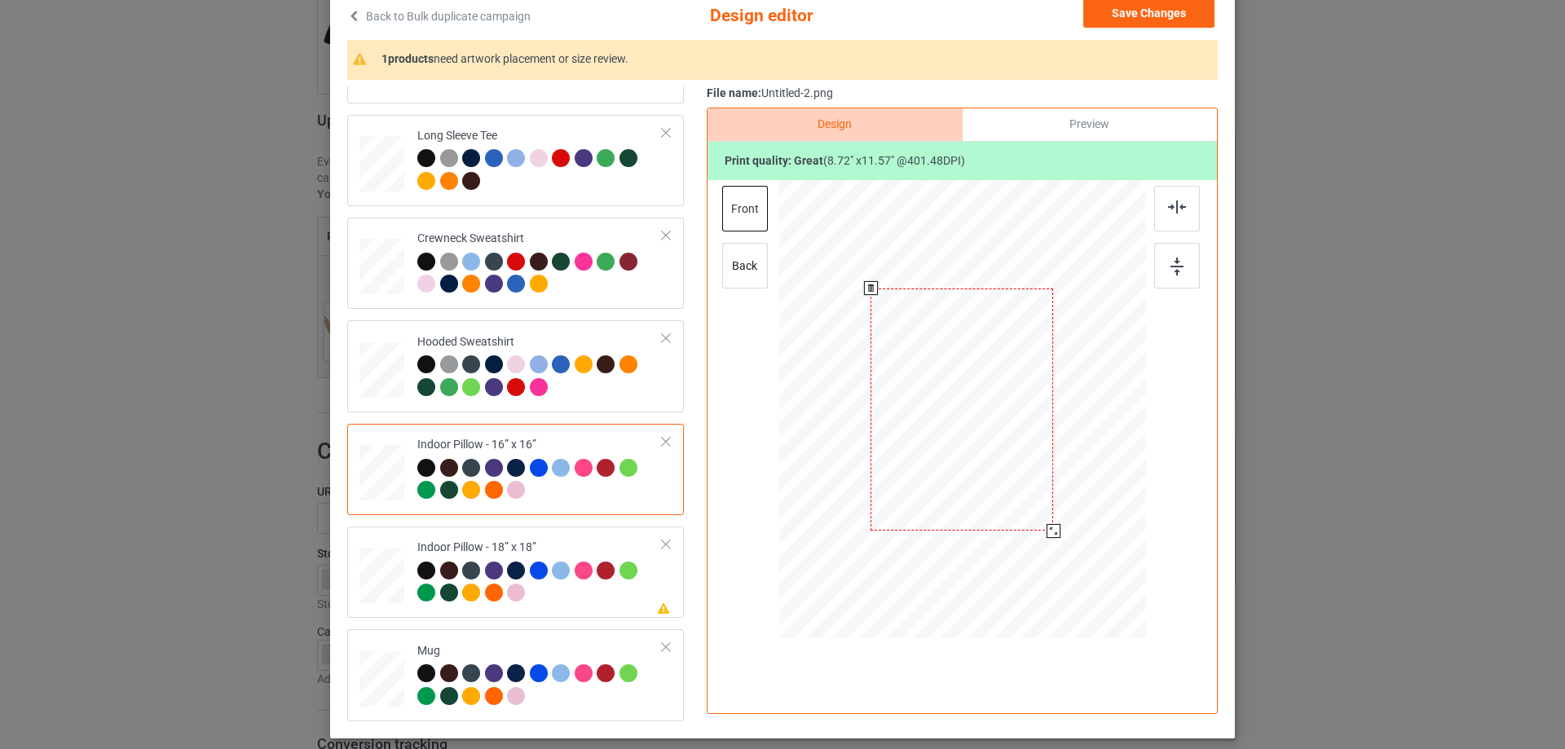
drag, startPoint x: 1065, startPoint y: 555, endPoint x: 1054, endPoint y: 525, distance: 32.2
click at [1054, 525] on div at bounding box center [1053, 531] width 14 height 14
click at [1053, 532] on div at bounding box center [1054, 532] width 14 height 14
click at [1074, 137] on div "Preview" at bounding box center [1089, 124] width 254 height 33
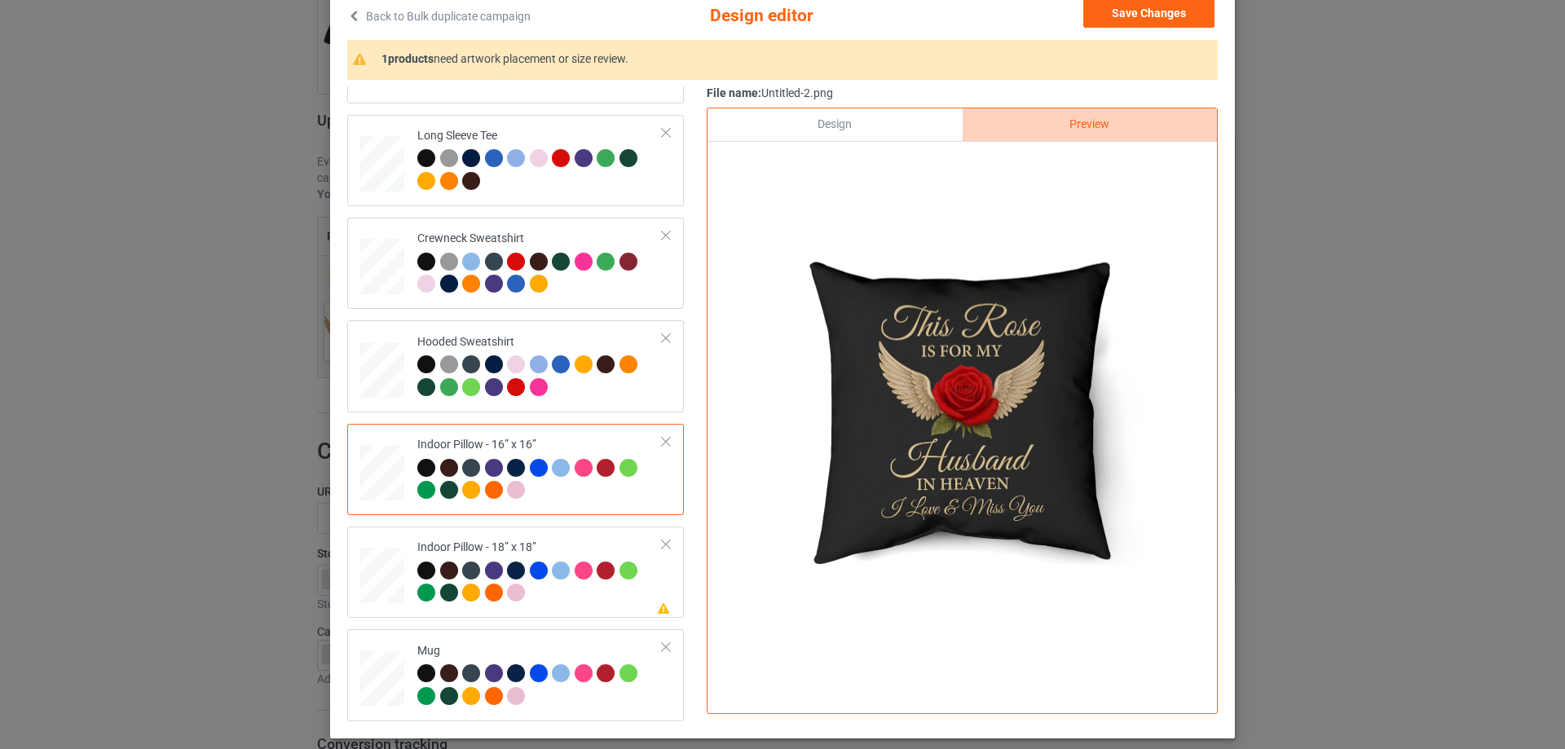
click at [882, 125] on div "Design" at bounding box center [834, 124] width 254 height 33
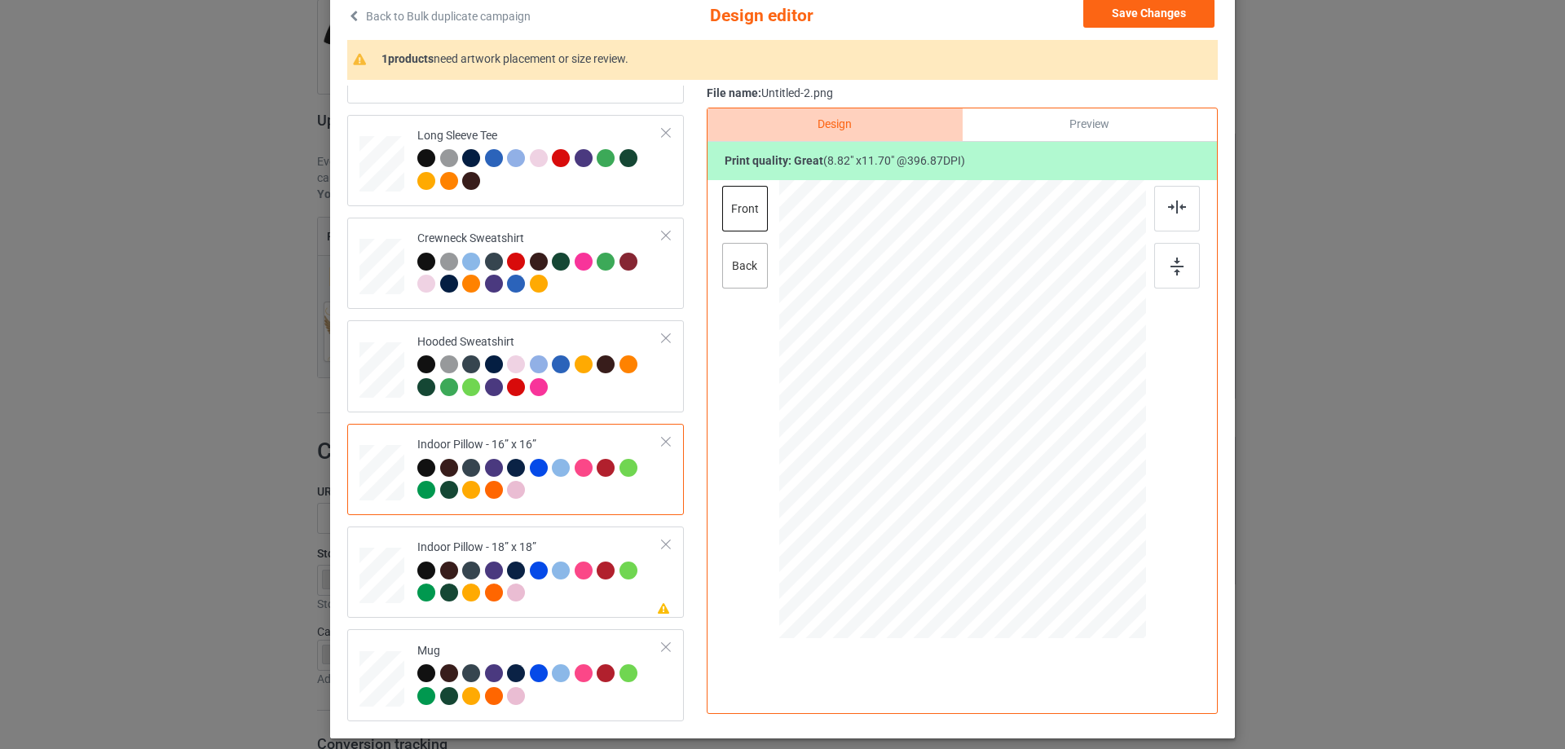
click at [733, 272] on div "back" at bounding box center [745, 266] width 46 height 46
drag, startPoint x: 1066, startPoint y: 555, endPoint x: 1050, endPoint y: 530, distance: 29.6
click at [1050, 530] on div at bounding box center [1054, 532] width 14 height 14
click at [496, 541] on div "Indoor Pillow - 18” x 18”" at bounding box center [539, 569] width 245 height 61
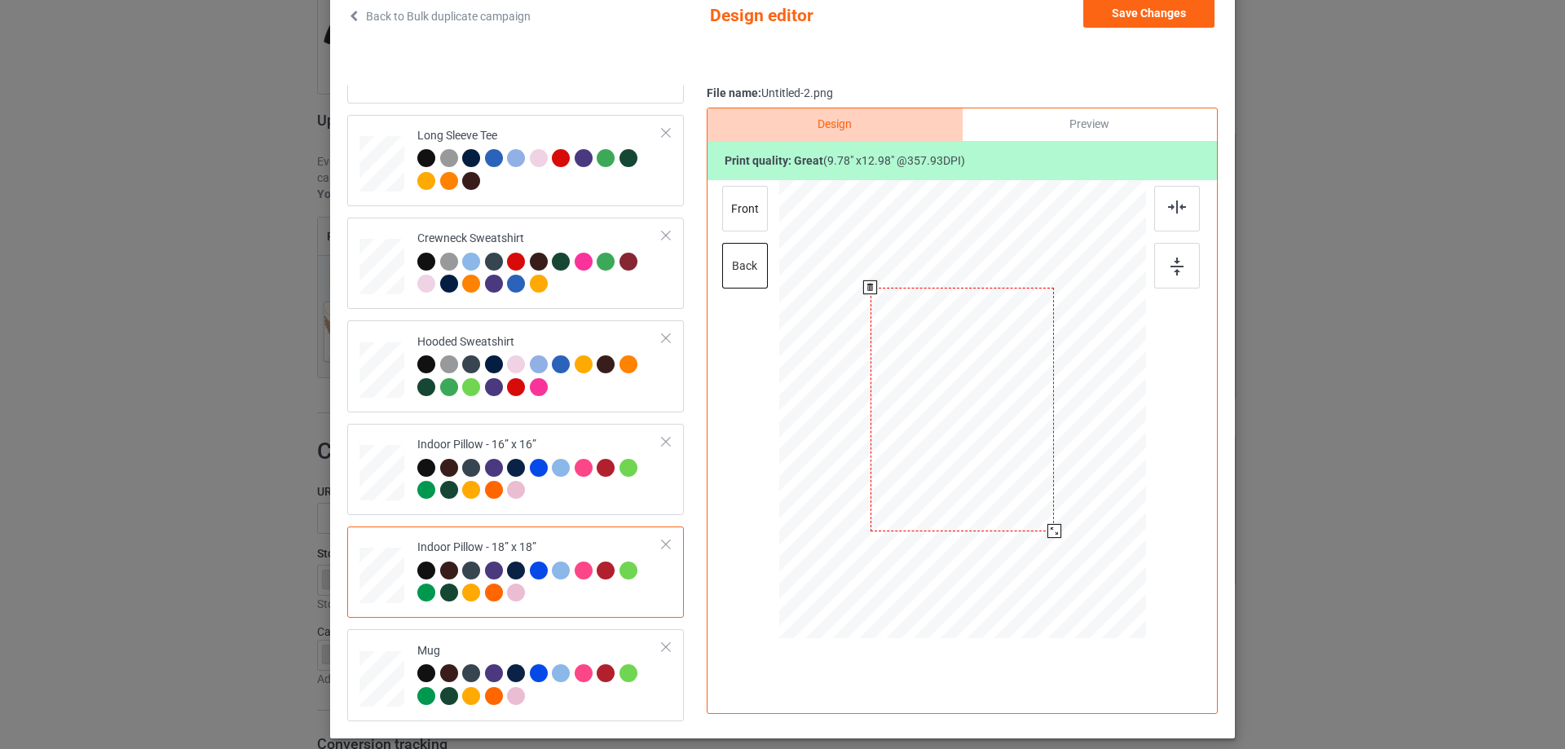
drag, startPoint x: 1064, startPoint y: 553, endPoint x: 1049, endPoint y: 528, distance: 29.6
click at [1049, 528] on div at bounding box center [1054, 531] width 14 height 14
click at [732, 214] on div "front" at bounding box center [745, 209] width 46 height 46
drag, startPoint x: 1064, startPoint y: 558, endPoint x: 1050, endPoint y: 531, distance: 31.4
click at [1050, 531] on div at bounding box center [1053, 531] width 14 height 14
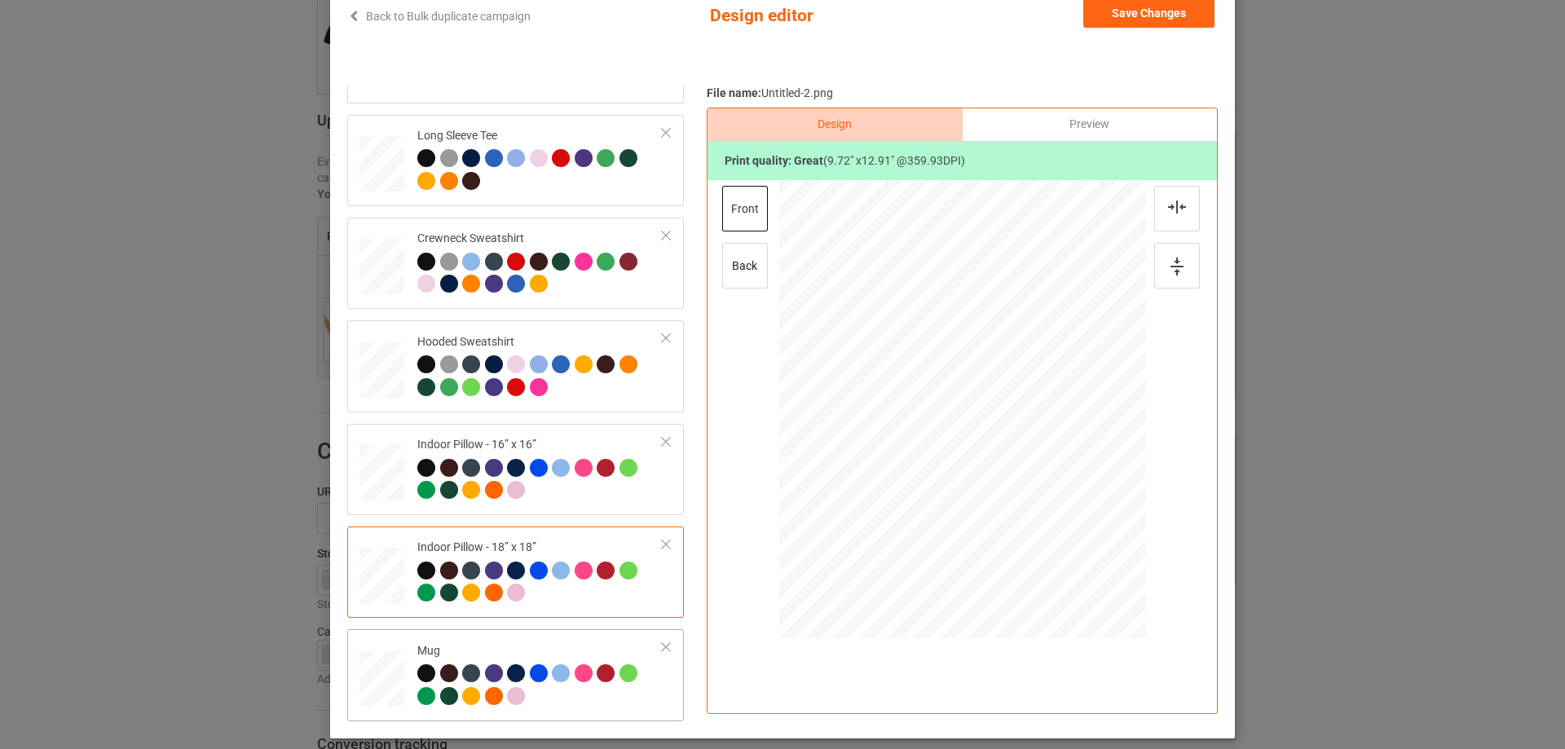
click at [566, 630] on div "Classic T-Shirt Ladies T-Shirt V-Neck T-Shirt Long Sleeve Tee Crewneck Sweatshi…" at bounding box center [521, 263] width 348 height 915
click at [569, 639] on td "Mug" at bounding box center [539, 675] width 263 height 78
click at [1131, 27] on button "Save Changes" at bounding box center [1148, 12] width 131 height 29
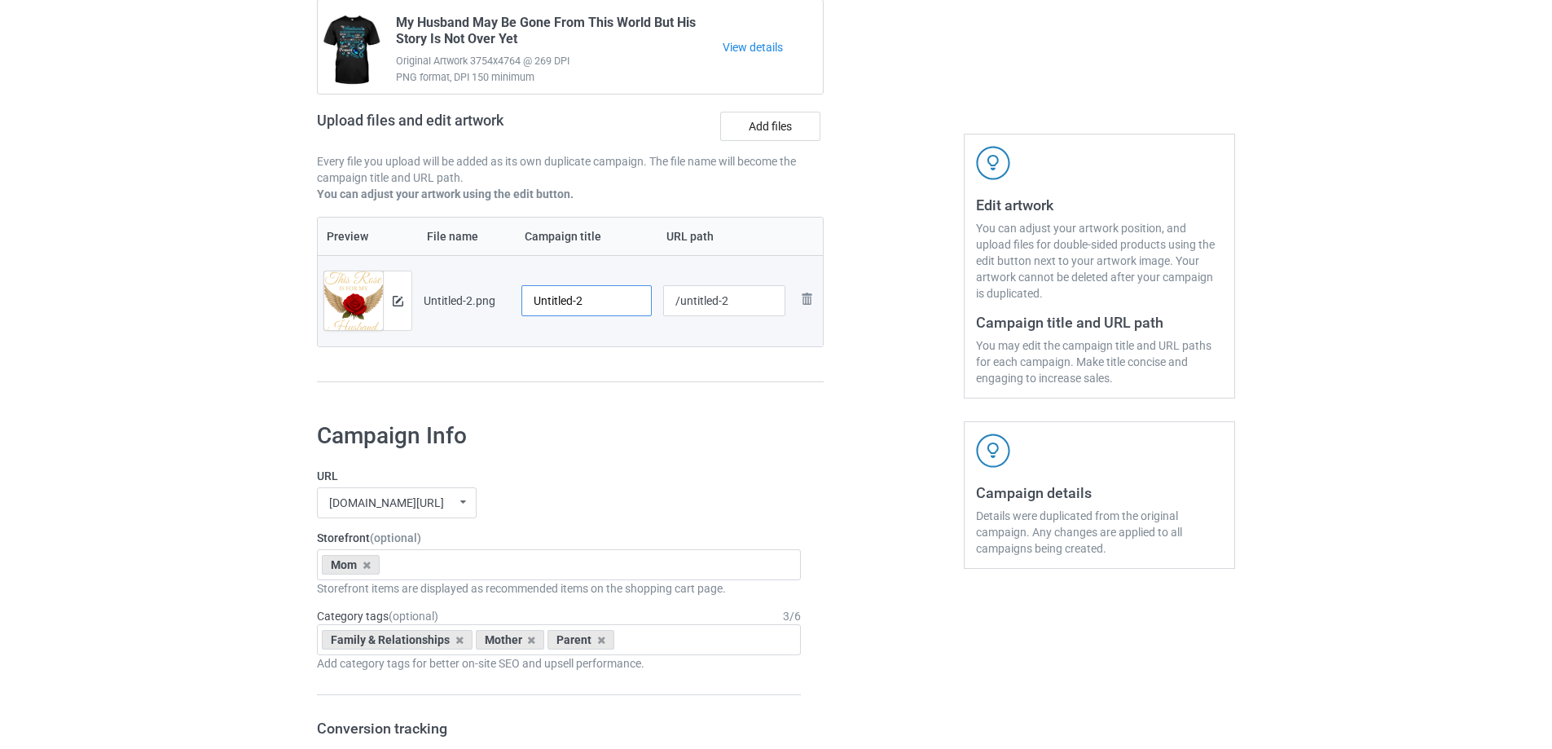
click at [571, 298] on input "Untitled-2" at bounding box center [587, 300] width 130 height 31
paste input "This Rose Is For My Husband In Heaven I Love And Miss You"
type input "This Rose Is For My Husband In Heaven I Love And Miss You"
click at [603, 394] on div "Campaign to duplicate My Husband May Be Gone From This World But His Story Is N…" at bounding box center [571, 180] width 530 height 459
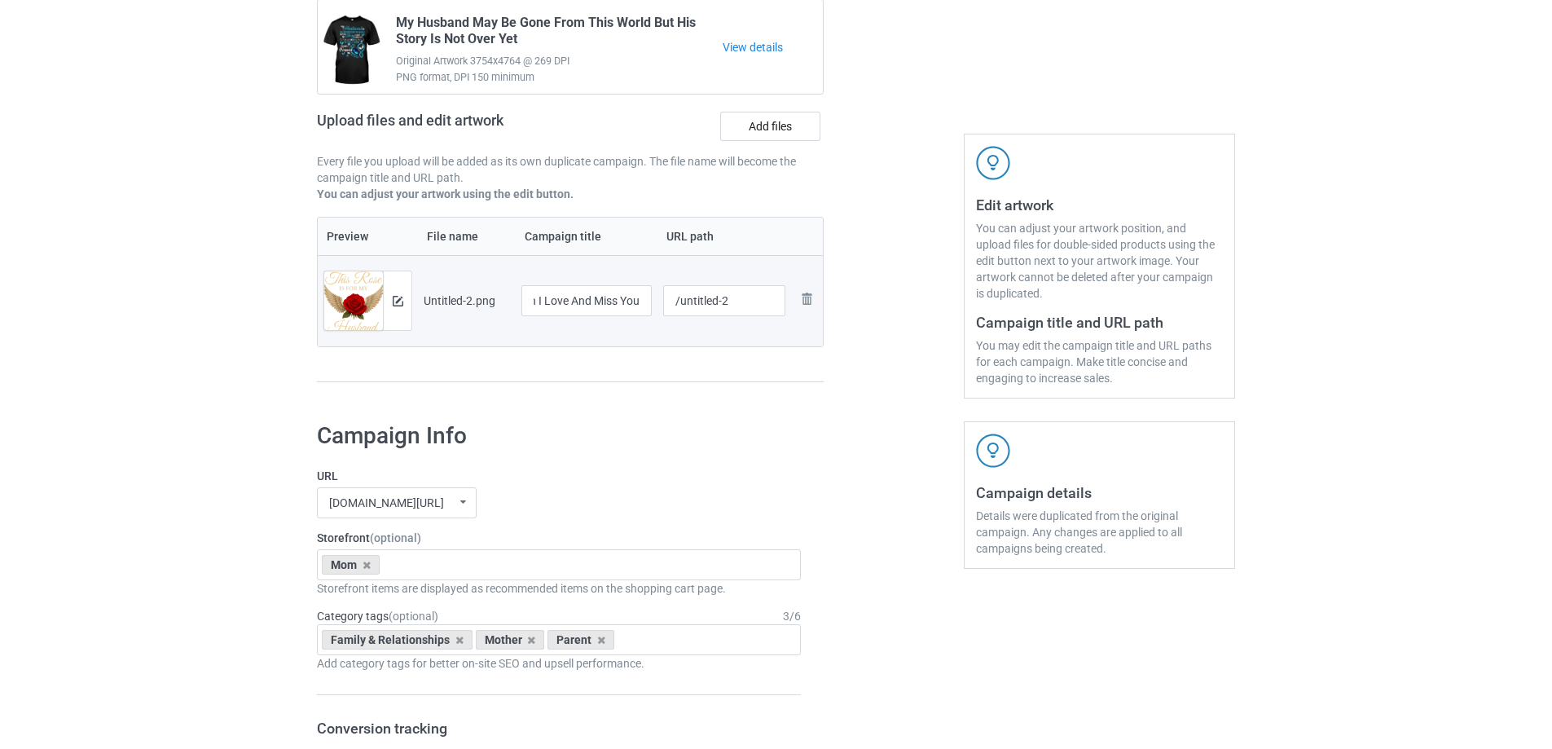
scroll to position [0, 0]
drag, startPoint x: 685, startPoint y: 303, endPoint x: 773, endPoint y: 290, distance: 89.0
click at [773, 290] on input "/untitled-2" at bounding box center [724, 300] width 123 height 31
type input "/htri2"
click at [735, 376] on div "Preview File name Campaign title URL path Preview and edit artwork Untitled-2.p…" at bounding box center [570, 300] width 507 height 166
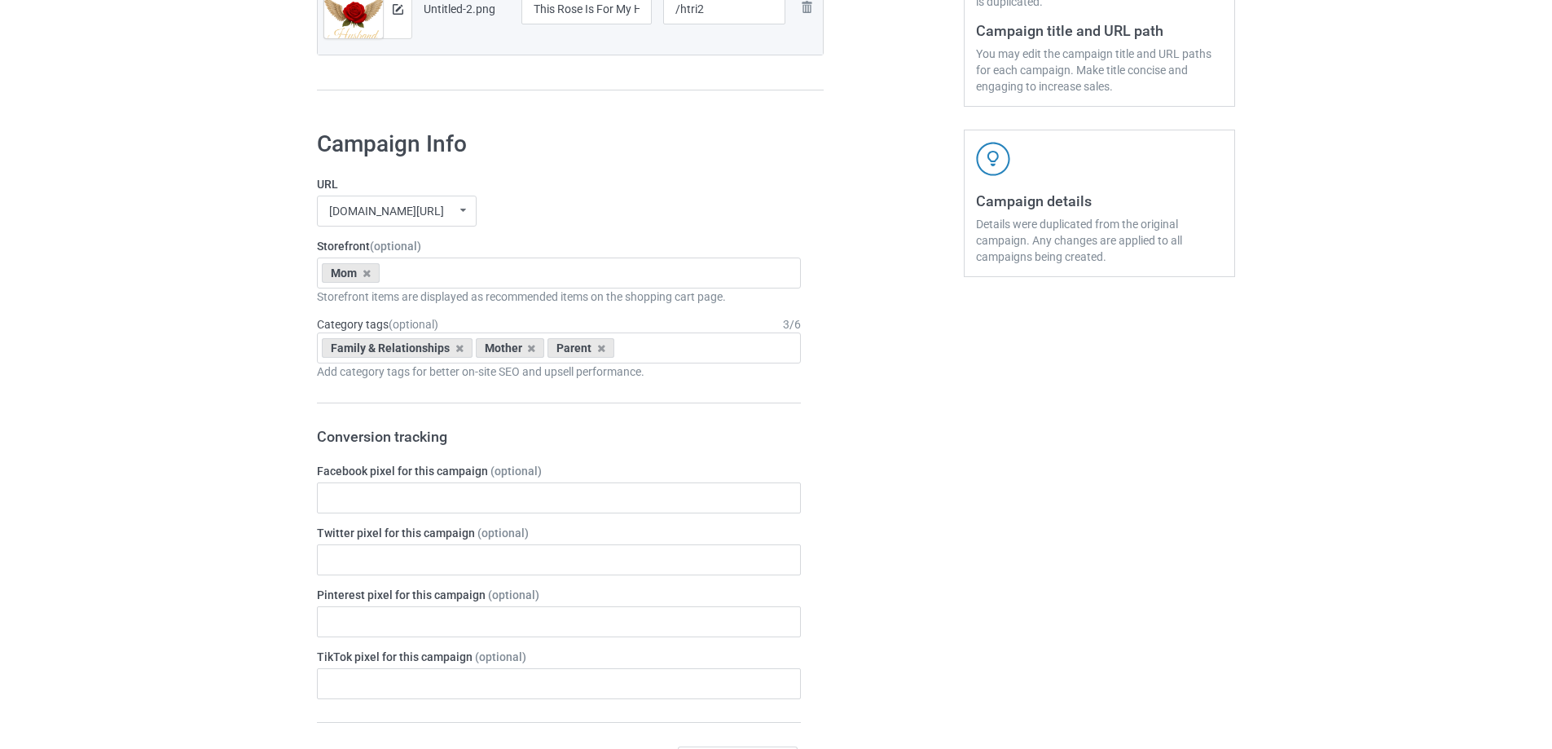
scroll to position [1897, 0]
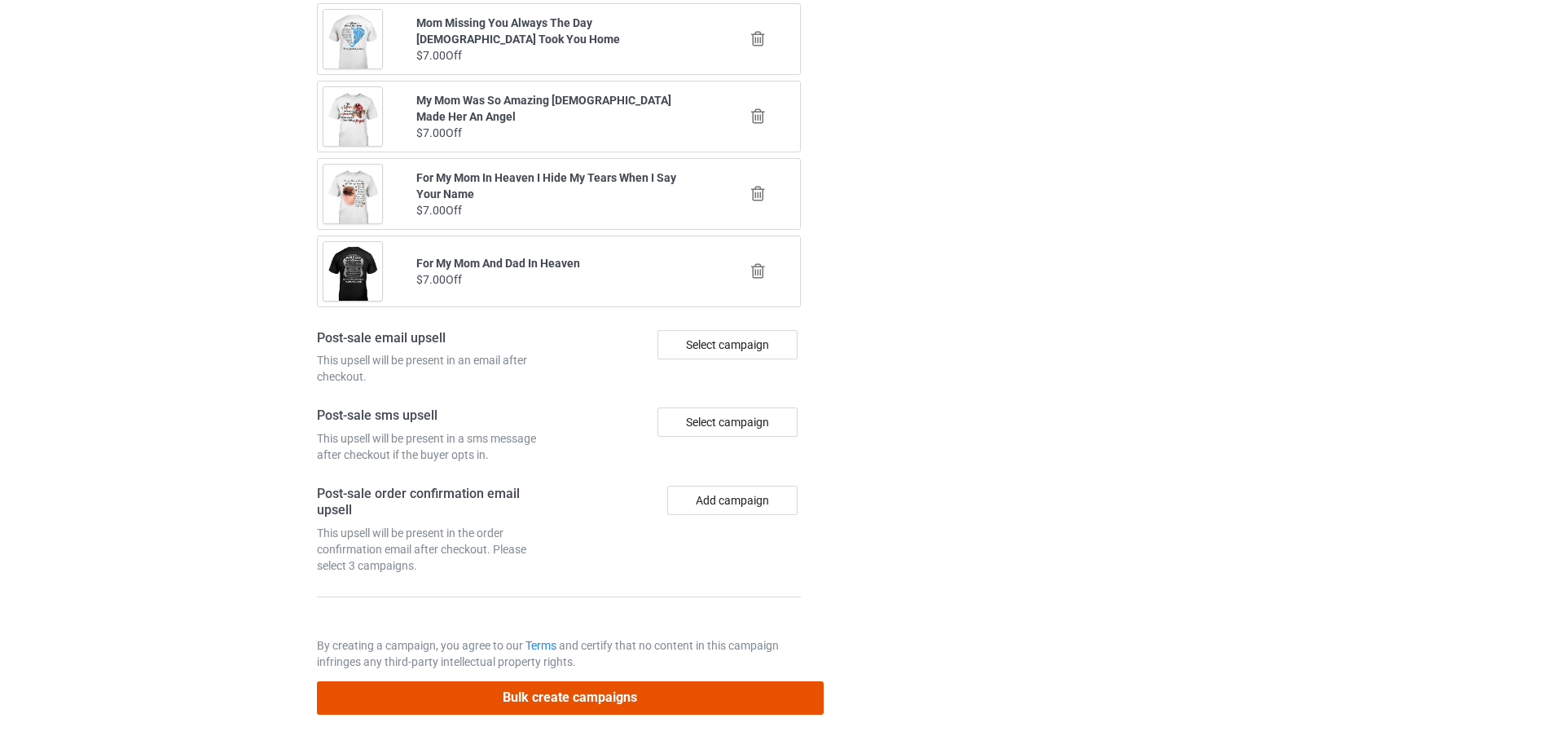
click at [684, 686] on button "Bulk create campaigns" at bounding box center [570, 697] width 507 height 33
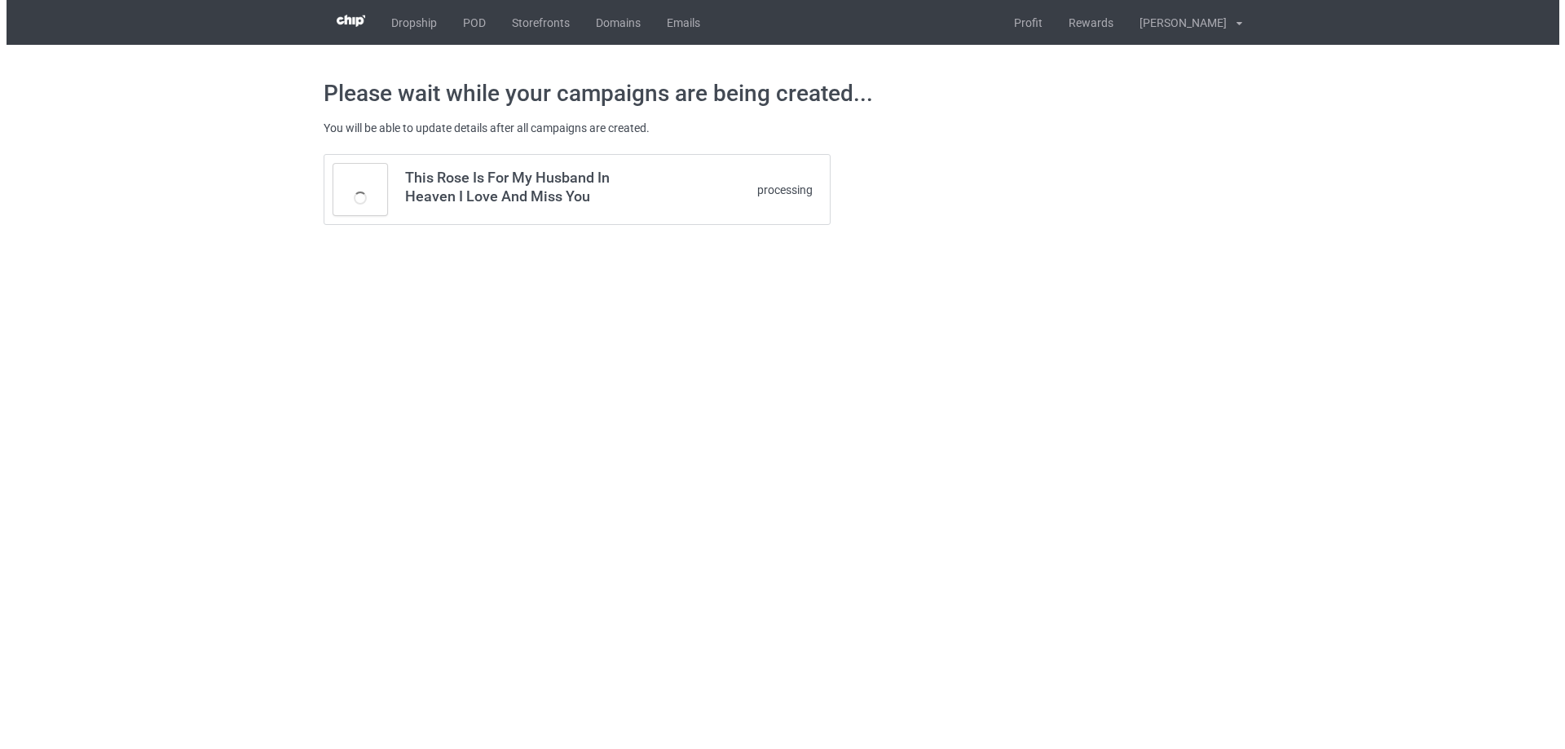
scroll to position [0, 0]
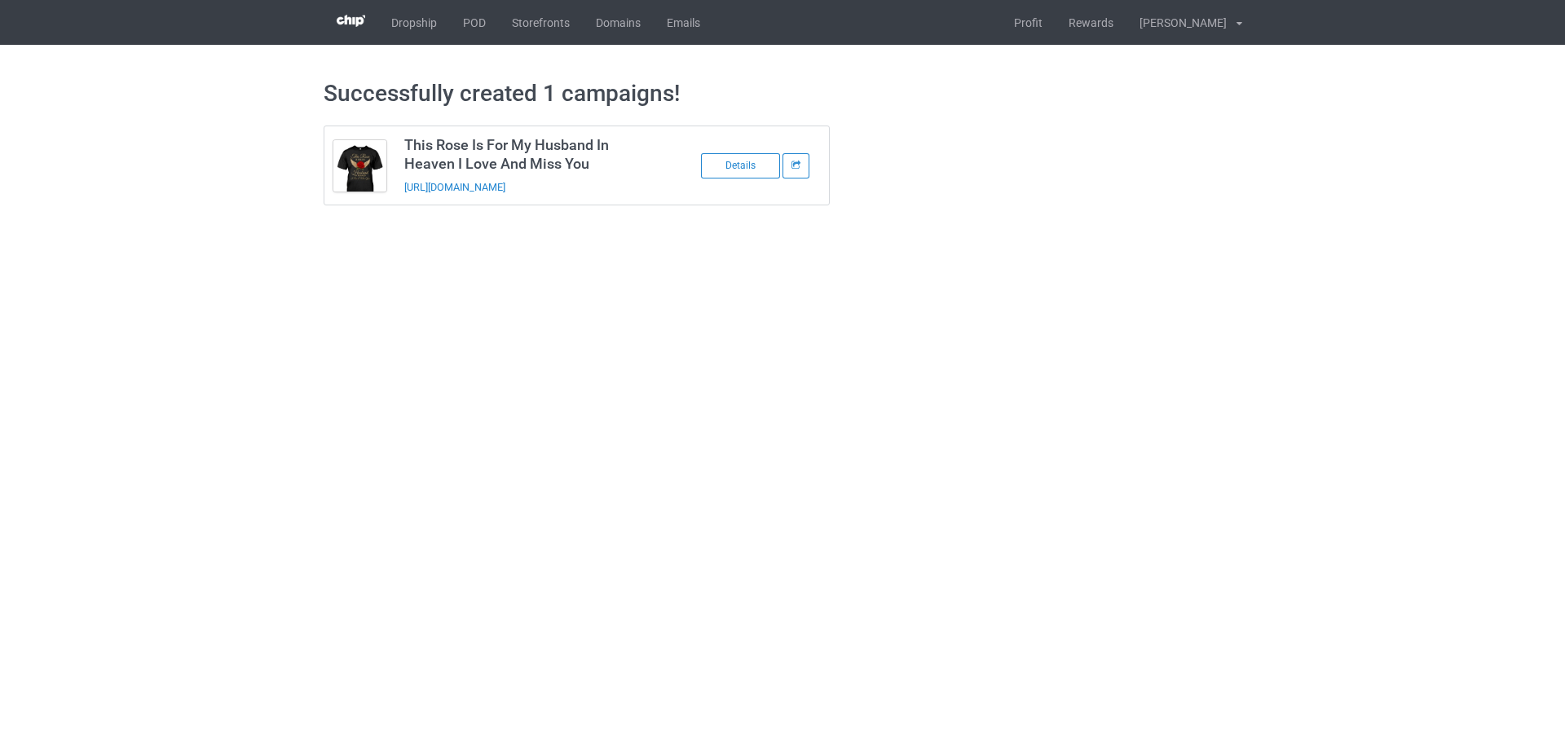
drag, startPoint x: 638, startPoint y: 188, endPoint x: 391, endPoint y: 201, distance: 247.3
click at [391, 201] on tbody "This Rose Is For My Husband In Heaven I Love And Miss You https://www.sendinglo…" at bounding box center [576, 165] width 505 height 78
click at [634, 190] on td "This Rose Is For My Husband In Heaven I Love And Miss You https://www.sendinglo…" at bounding box center [532, 165] width 275 height 78
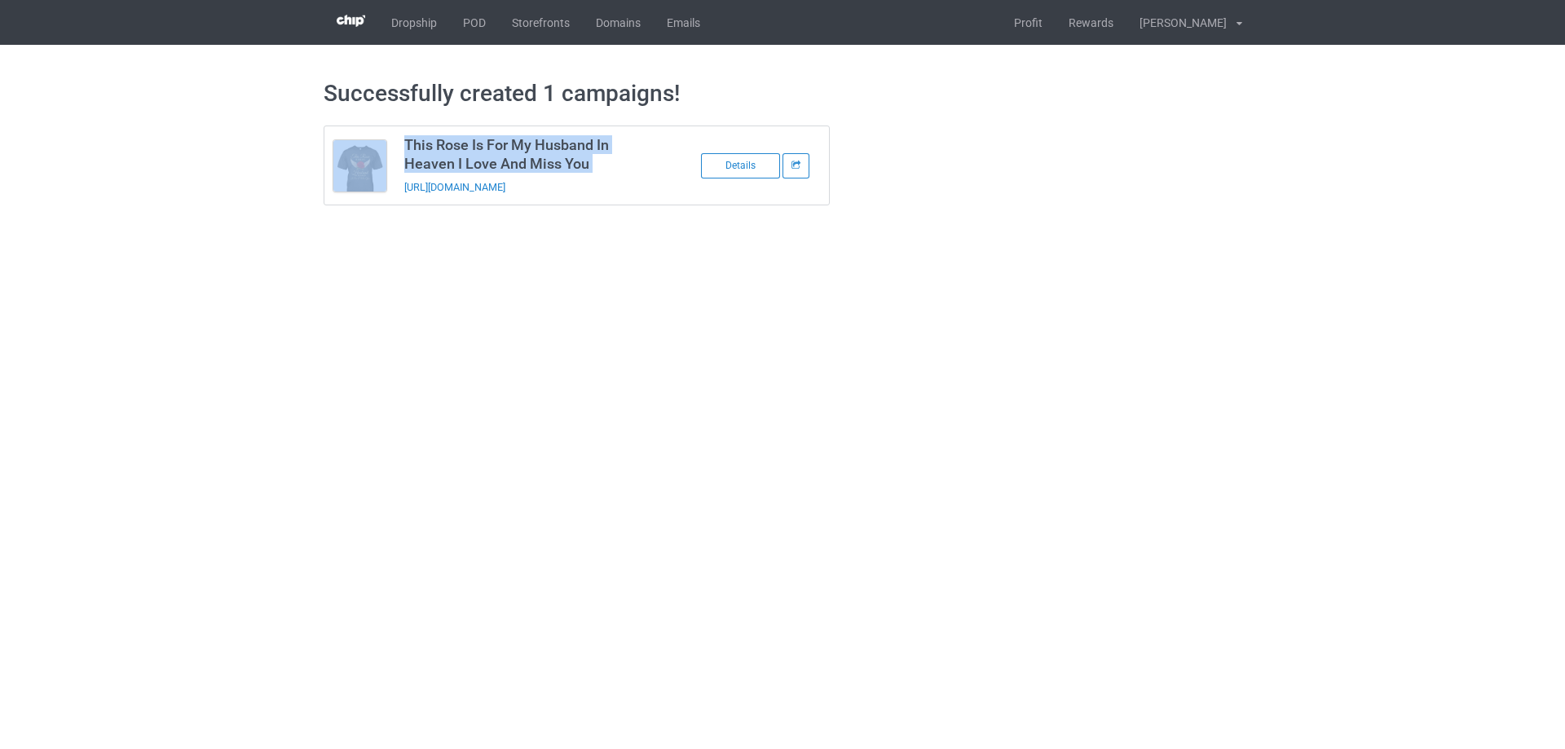
copy tbody "This Rose Is For My Husband In Heaven I Love And Miss You"
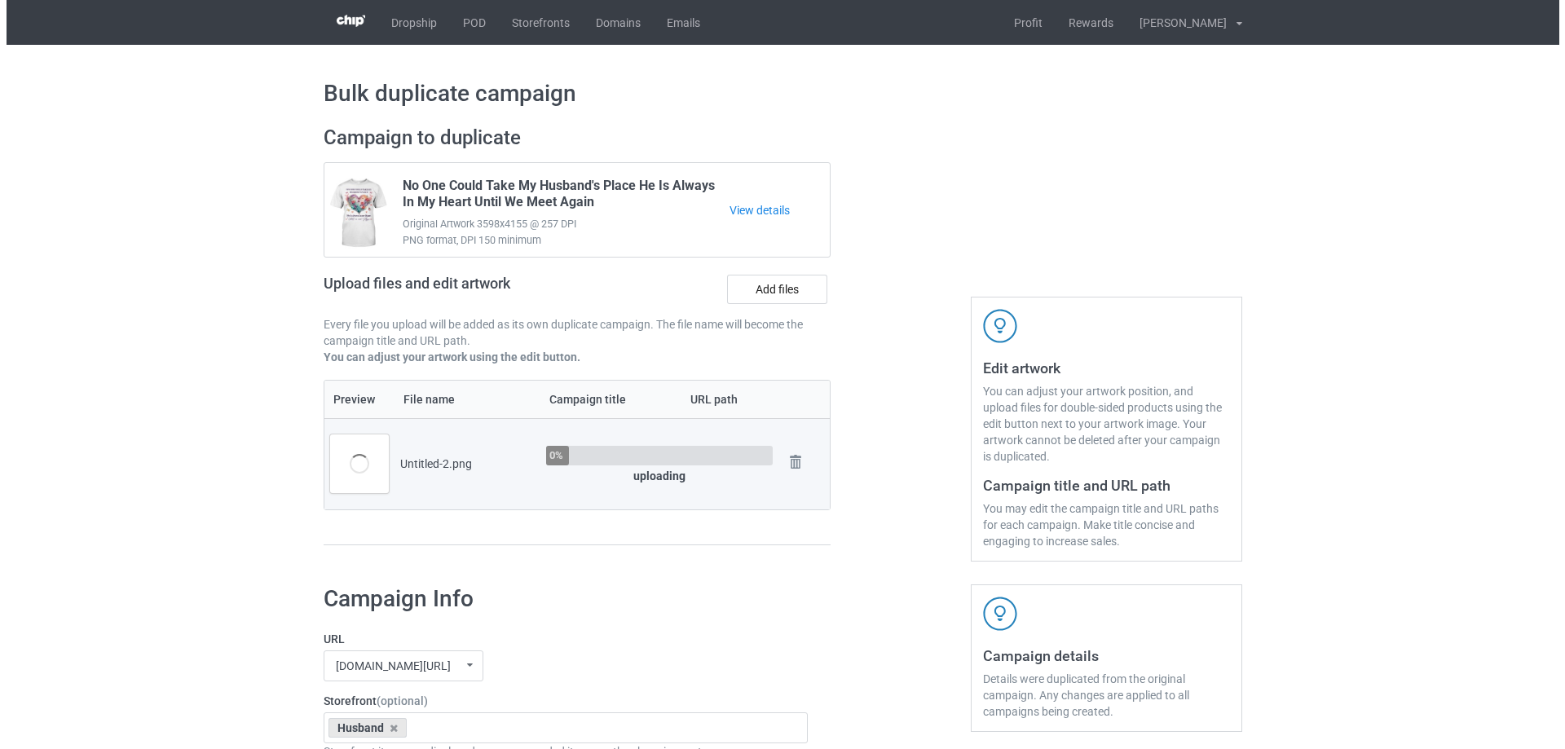
scroll to position [81, 0]
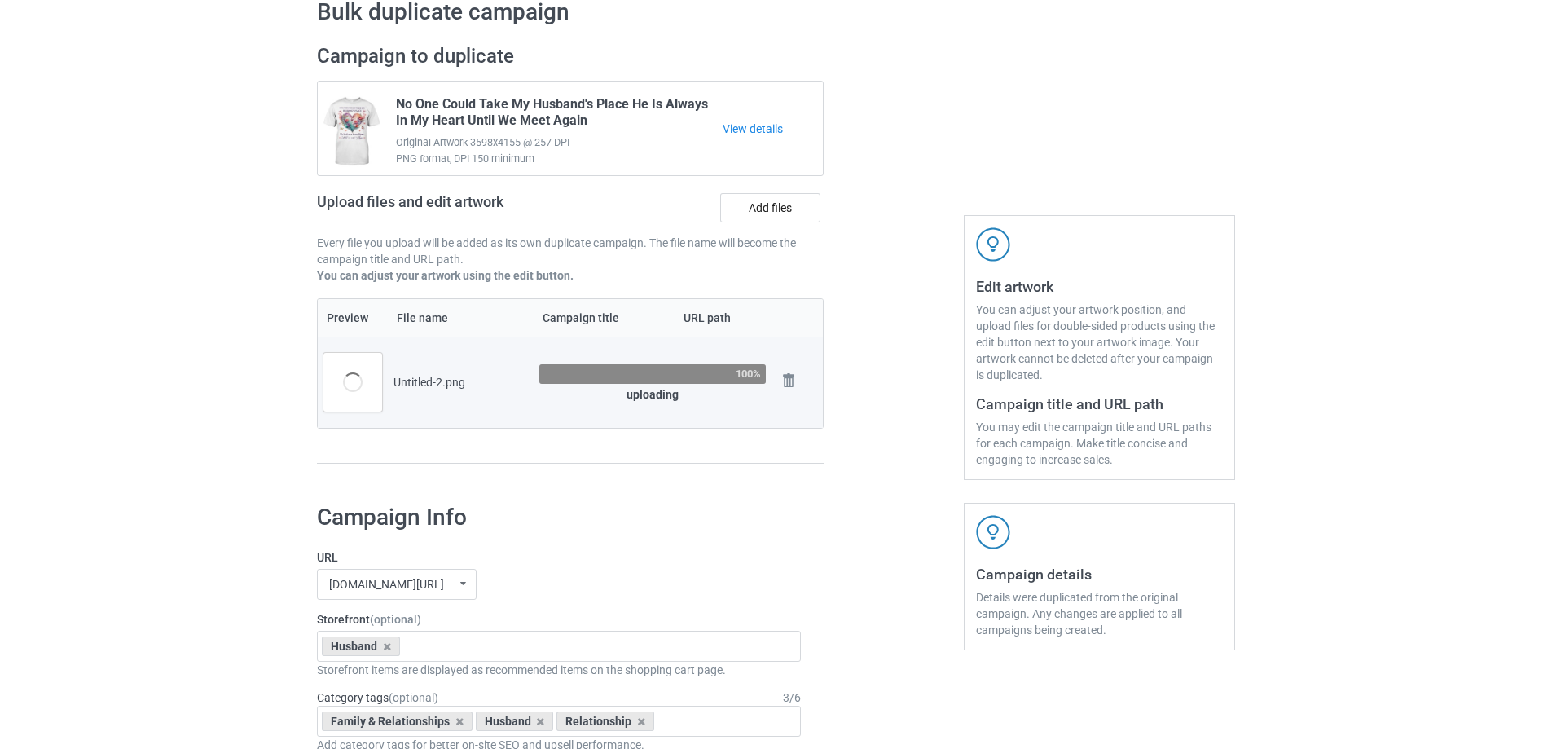
click at [472, 403] on td "Untitled-2.png" at bounding box center [461, 382] width 146 height 91
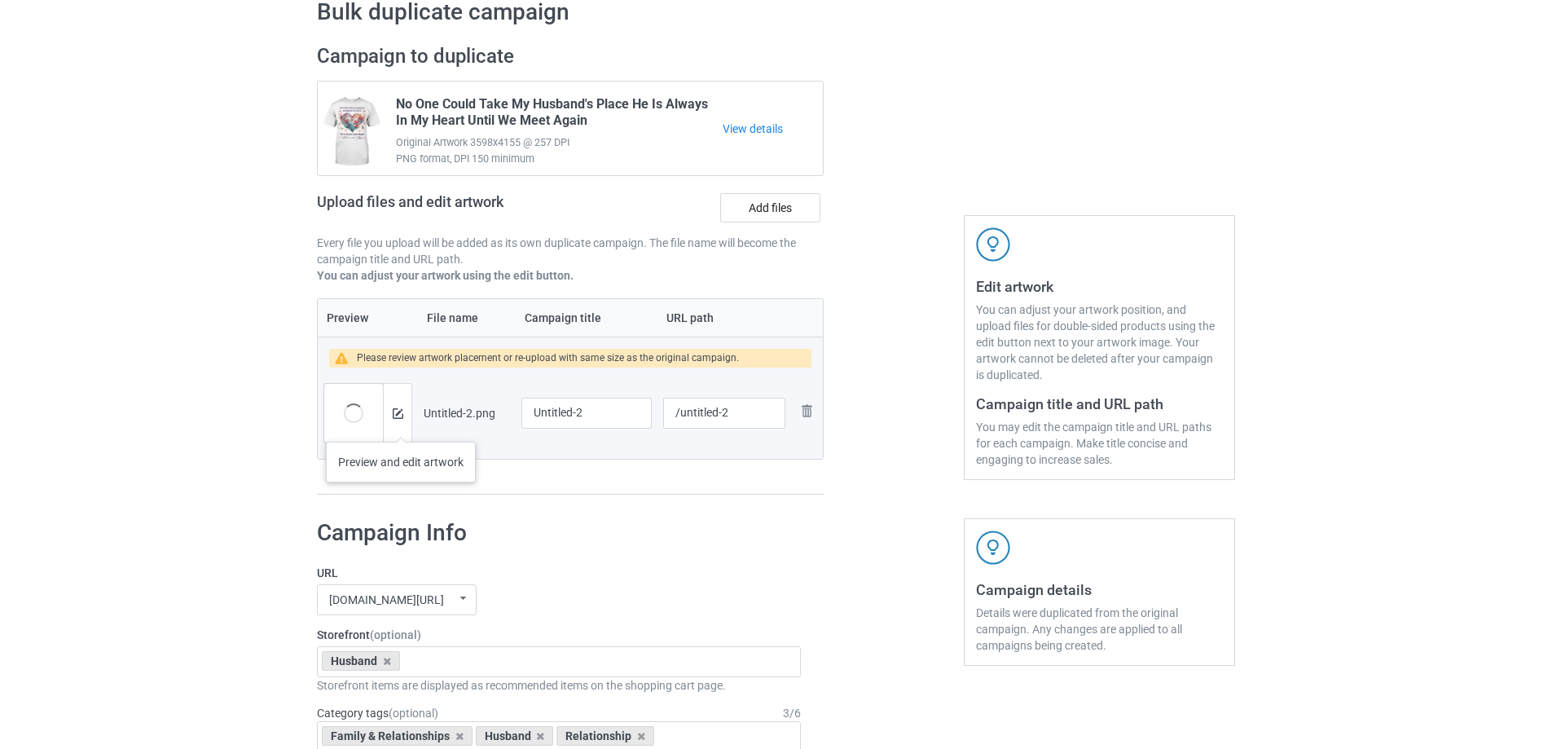
click at [401, 425] on div at bounding box center [397, 413] width 29 height 59
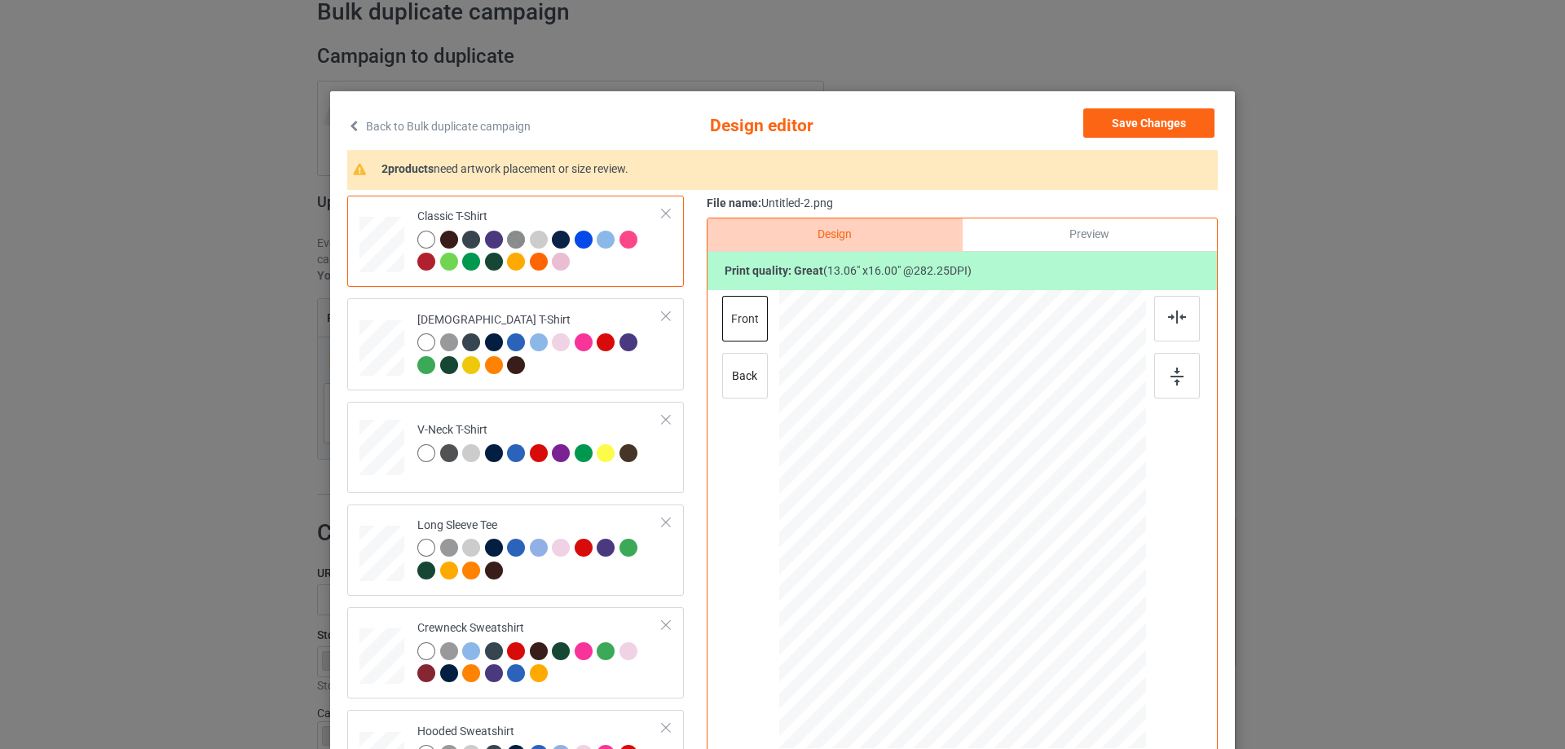
click at [707, 458] on div "Design Preview Print quality: great ( 13.06 " x 16.00 " @ 282.25 DPI) front back" at bounding box center [962, 521] width 511 height 606
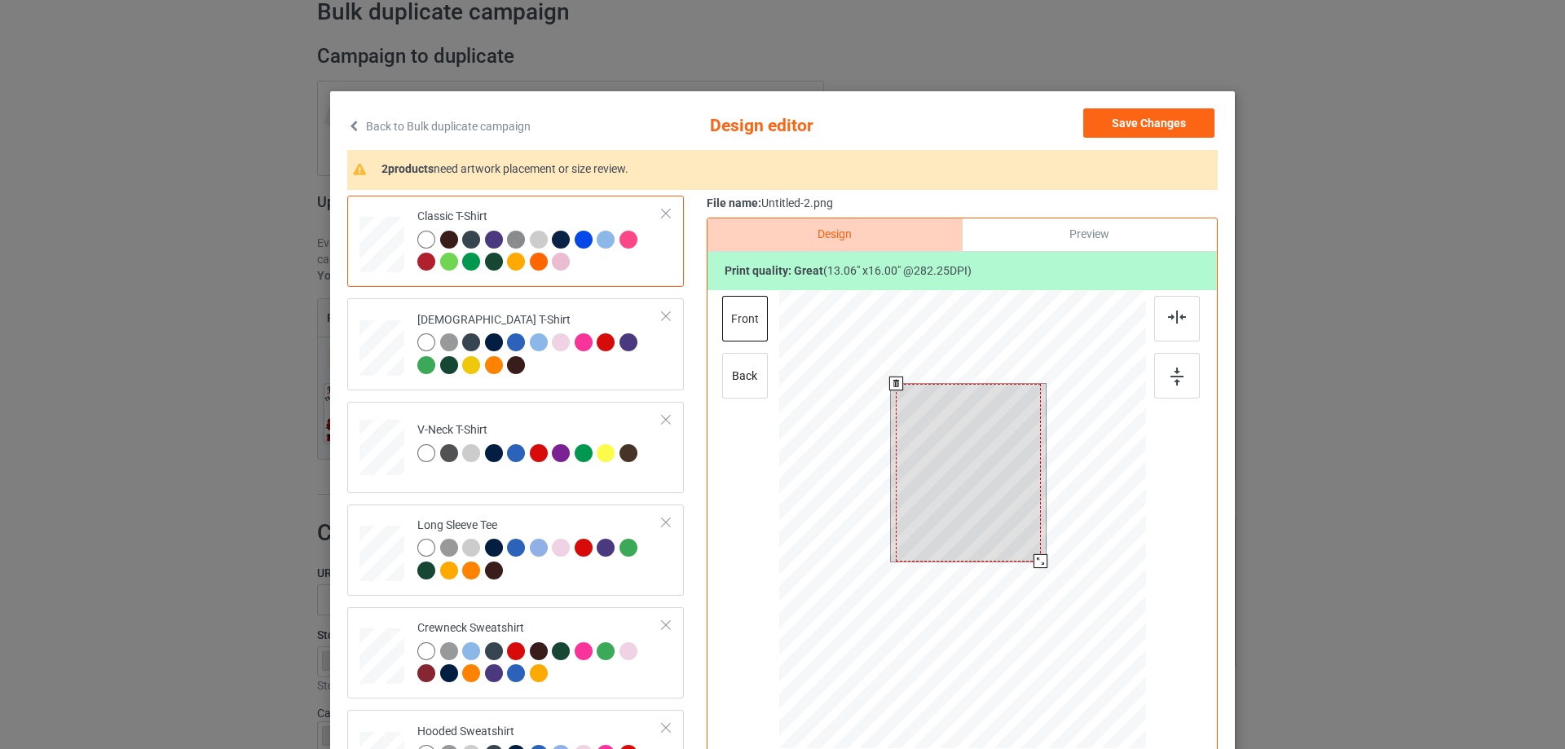
click at [992, 508] on div at bounding box center [968, 473] width 145 height 178
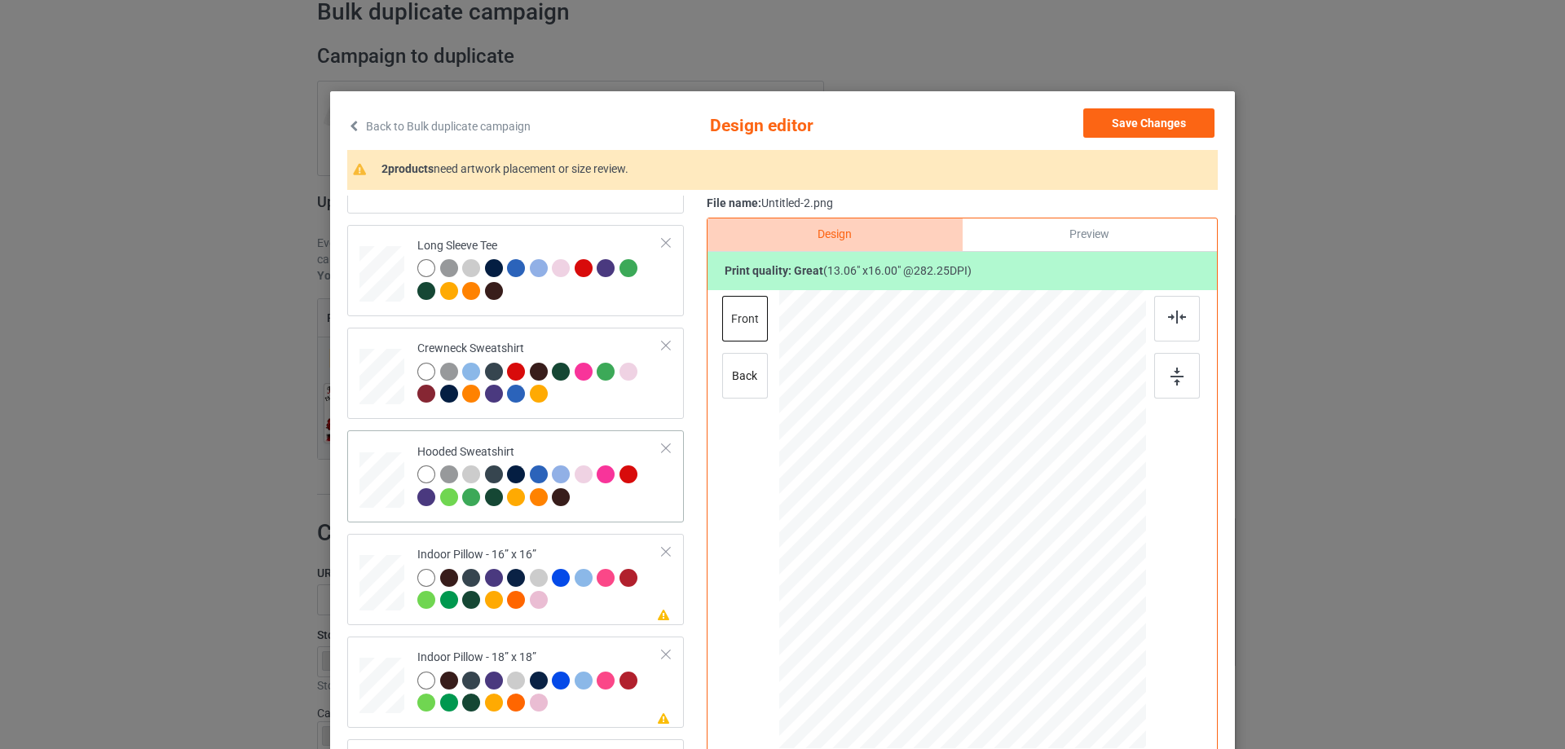
scroll to position [192, 0]
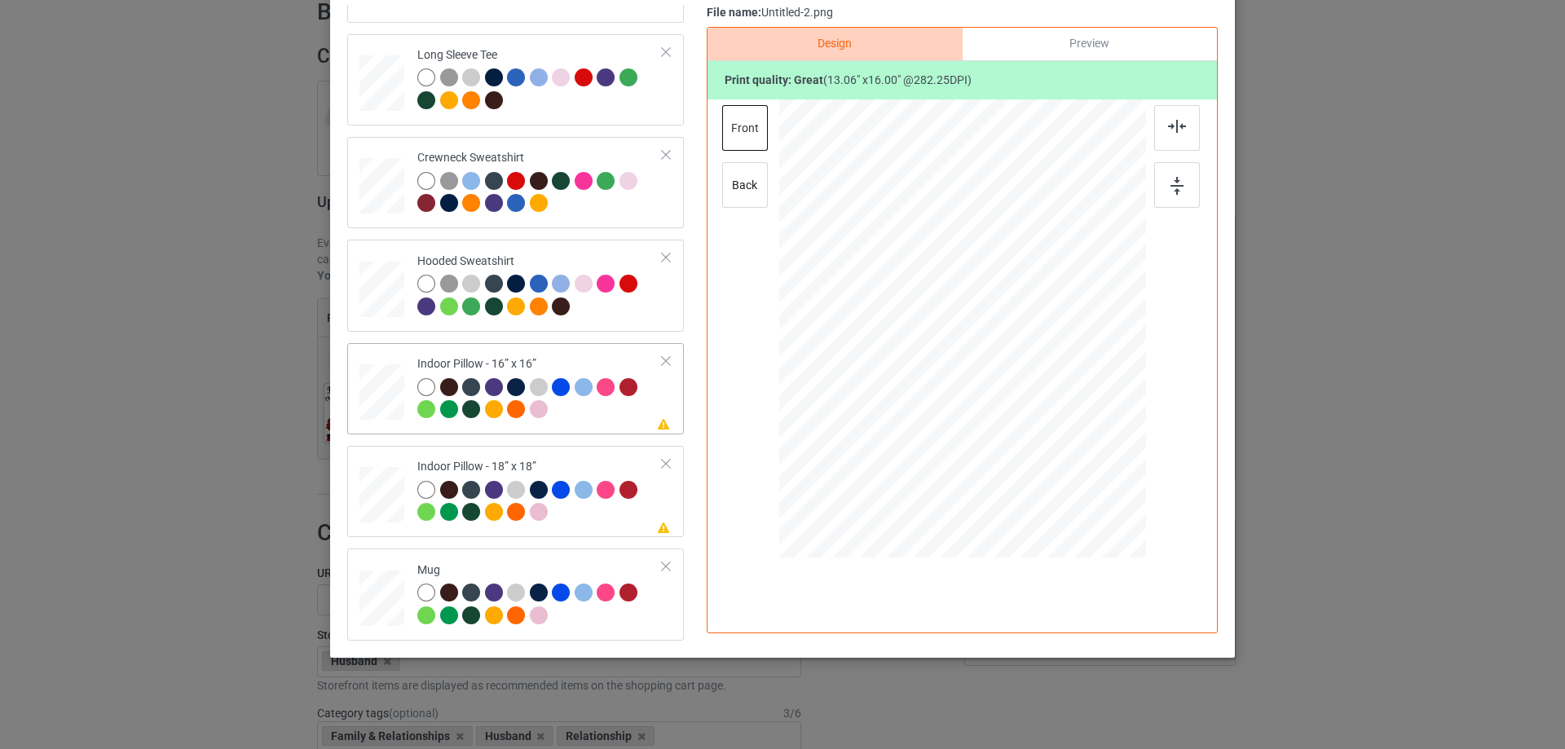
click at [381, 395] on div at bounding box center [381, 392] width 45 height 45
click at [1068, 464] on div at bounding box center [1068, 458] width 14 height 14
click at [1065, 460] on div at bounding box center [1065, 454] width 14 height 14
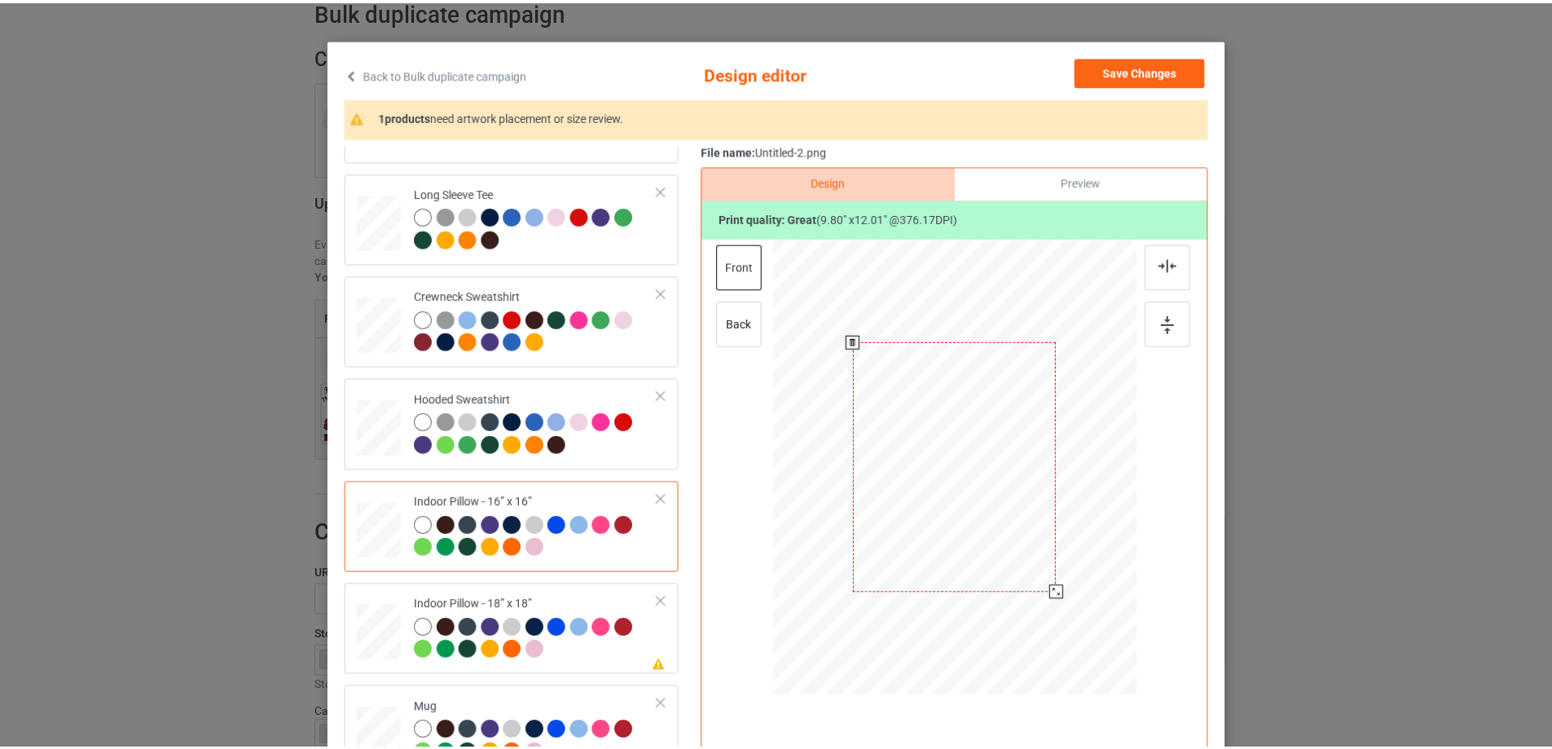
scroll to position [29, 0]
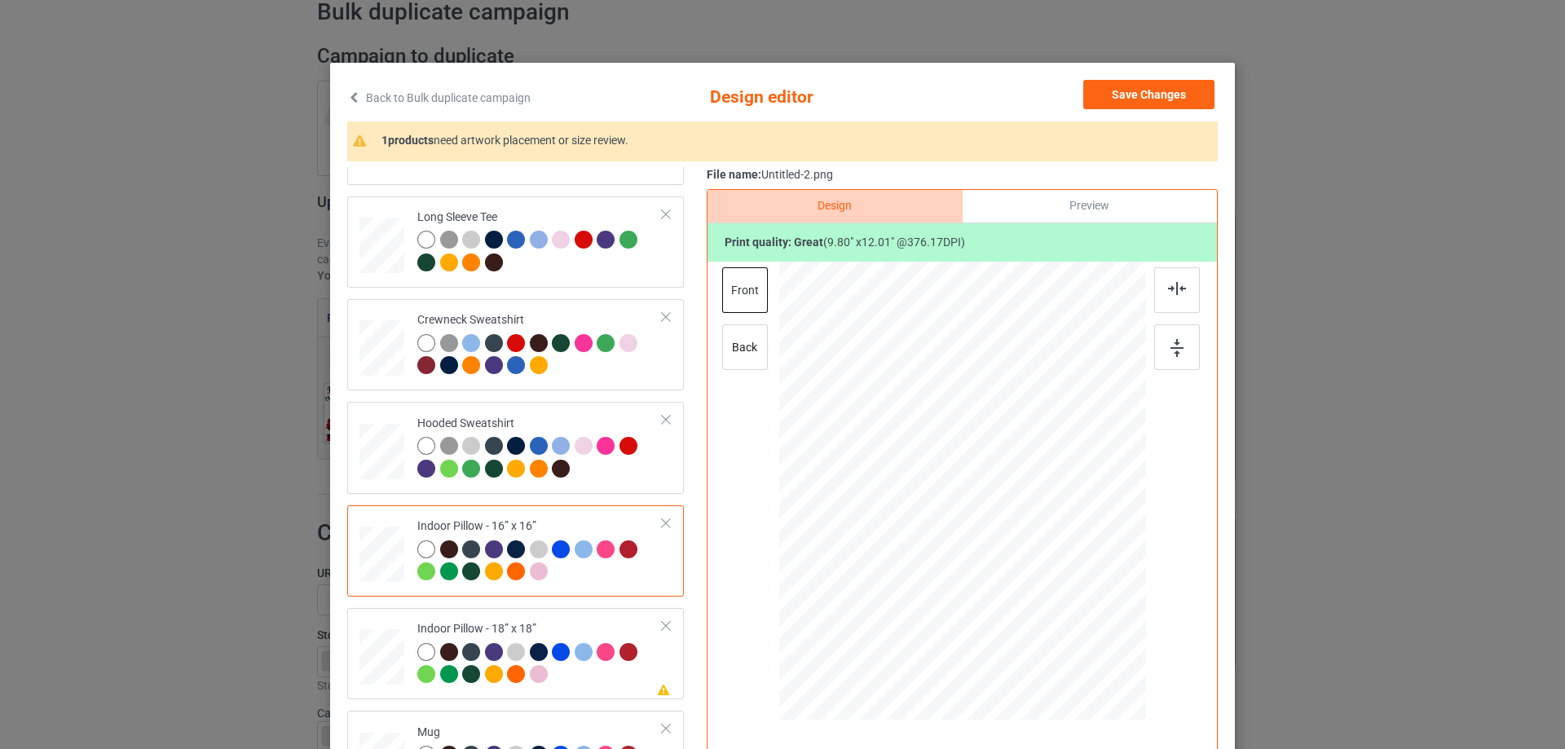
click at [1072, 200] on div "Preview" at bounding box center [1089, 206] width 254 height 33
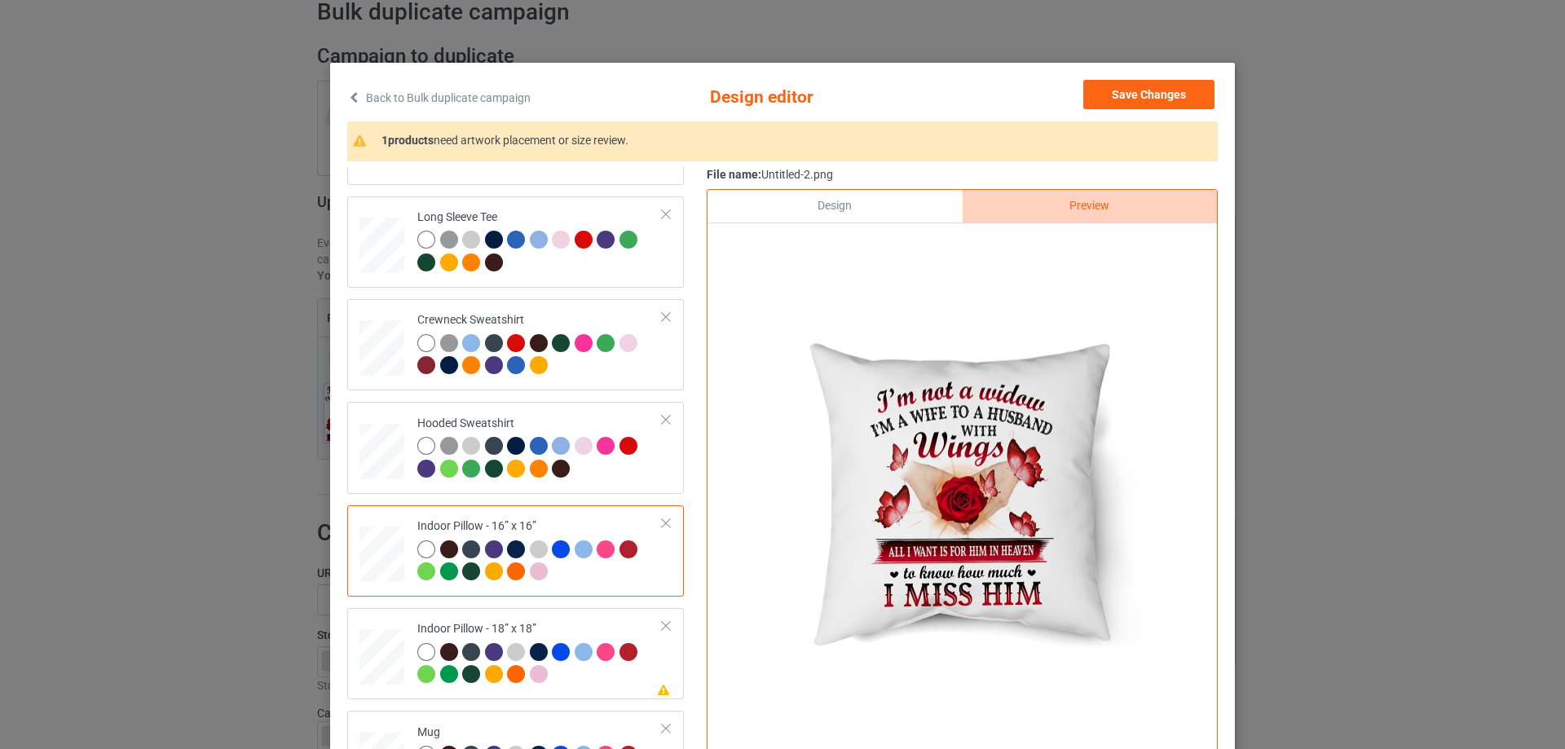
click at [894, 203] on div "Design" at bounding box center [834, 206] width 254 height 33
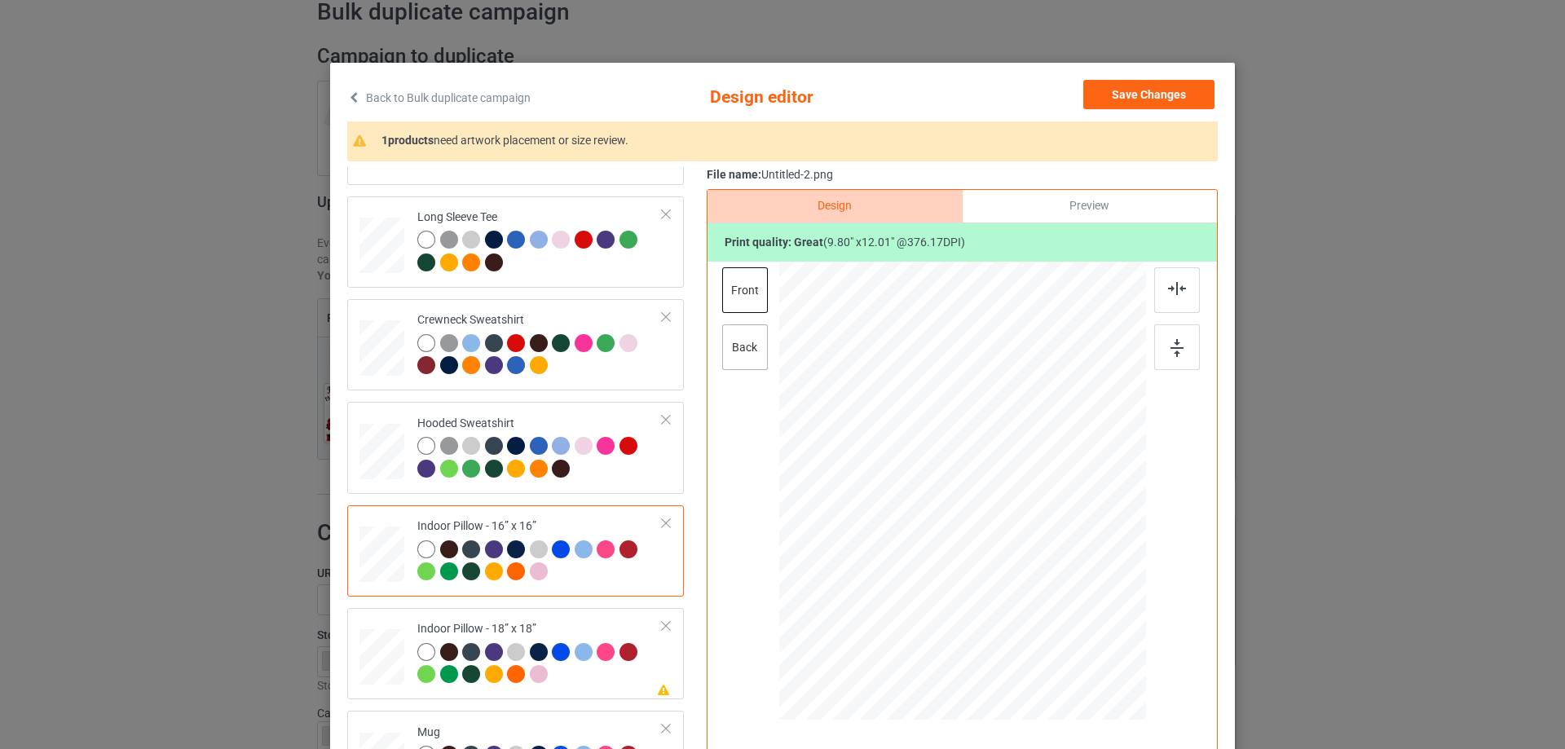
click at [746, 347] on div "back" at bounding box center [745, 347] width 46 height 46
drag, startPoint x: 1065, startPoint y: 628, endPoint x: 1055, endPoint y: 618, distance: 15.0
click at [1055, 618] on div at bounding box center [1062, 614] width 14 height 14
click at [582, 619] on td "Please review artwork placement Indoor Pillow - 18” x 18”" at bounding box center [539, 653] width 263 height 78
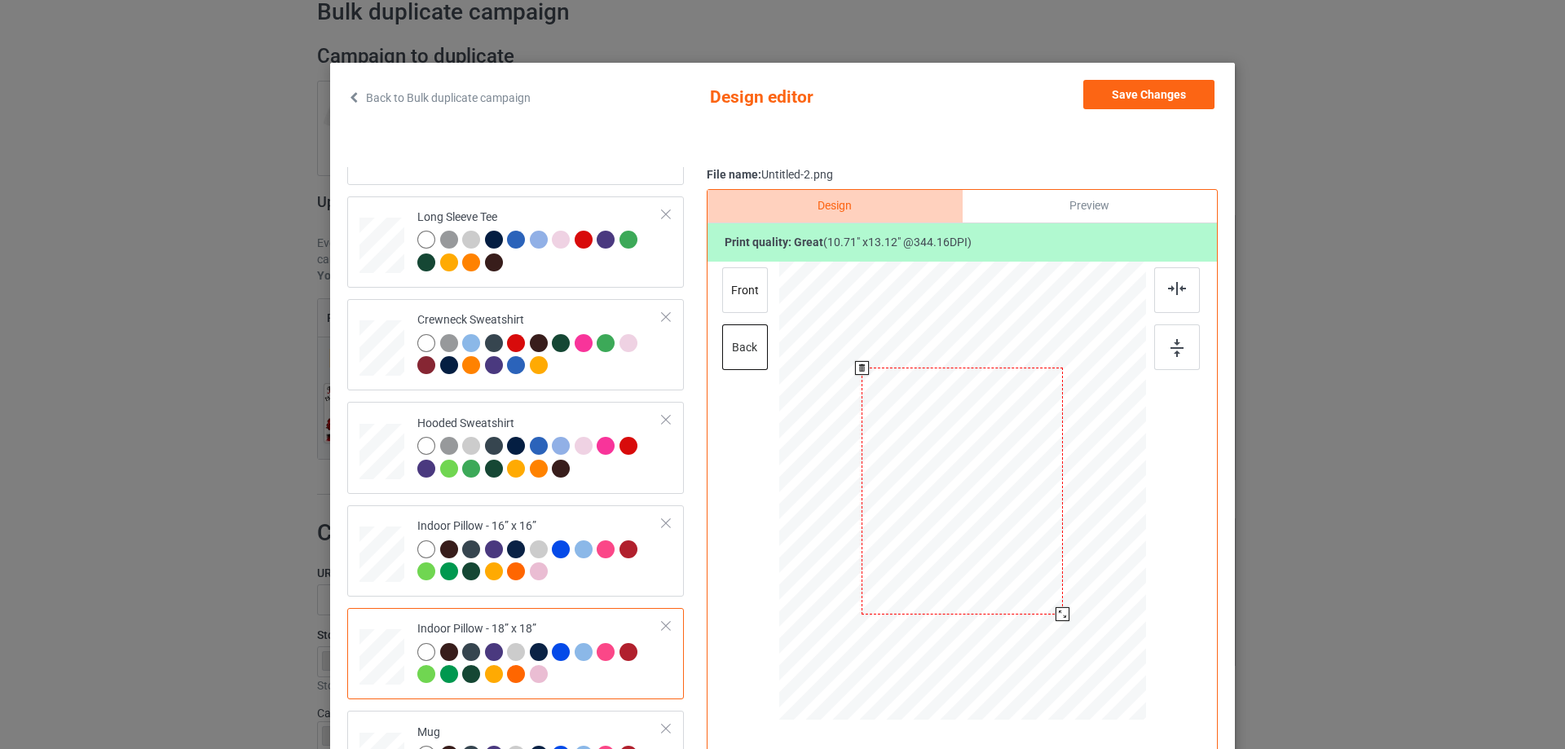
drag, startPoint x: 1063, startPoint y: 628, endPoint x: 1055, endPoint y: 615, distance: 14.7
click at [1055, 615] on div at bounding box center [1062, 614] width 14 height 14
click at [735, 265] on div "Design Preview Print quality: great ( 10.71 " x 13.12 " @ 344.16 DPI) front back" at bounding box center [962, 492] width 511 height 606
click at [737, 289] on div "front" at bounding box center [745, 290] width 46 height 46
drag, startPoint x: 1064, startPoint y: 626, endPoint x: 1058, endPoint y: 614, distance: 12.8
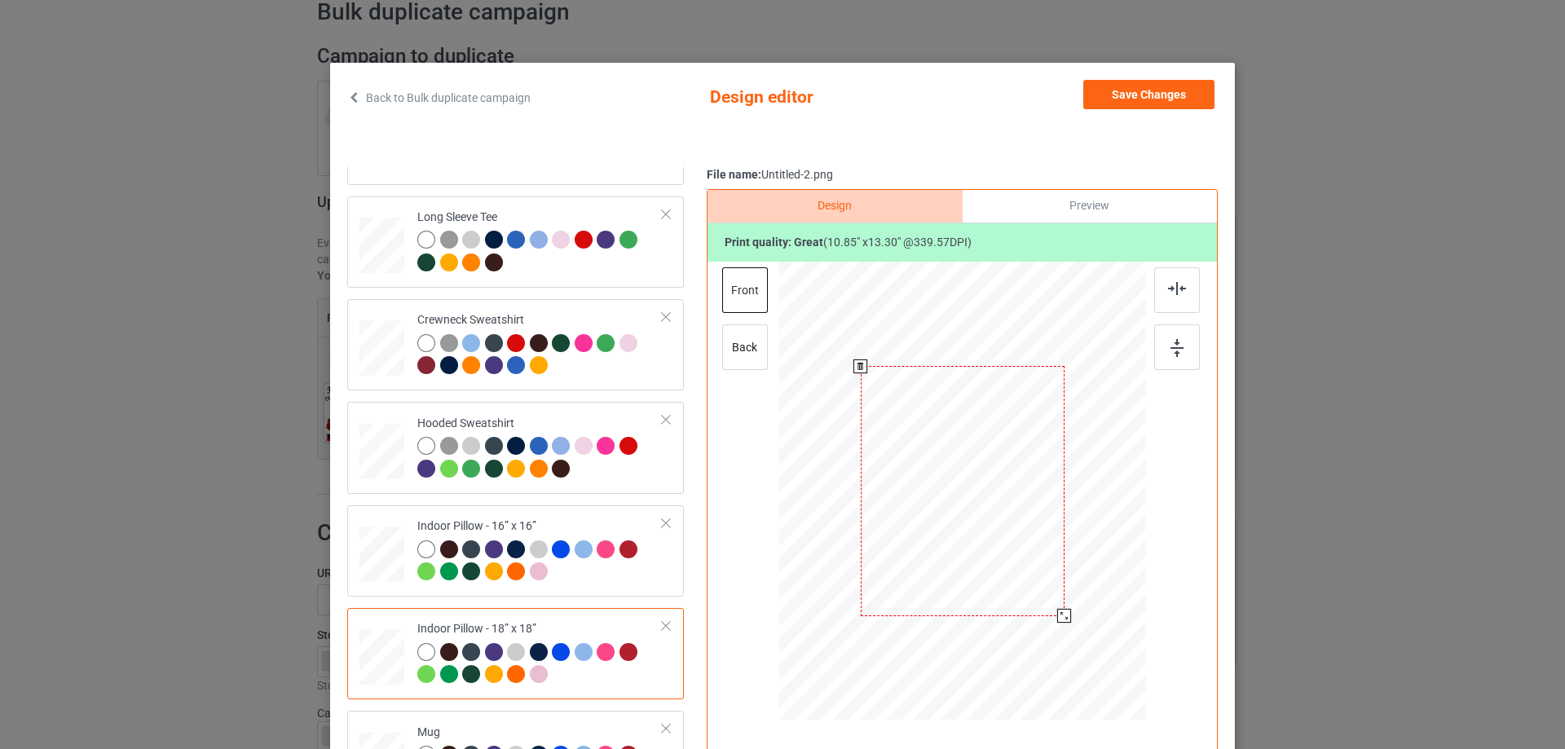
click at [1058, 614] on div at bounding box center [1064, 616] width 14 height 14
click at [566, 720] on td "Mug" at bounding box center [539, 756] width 263 height 78
click at [1147, 112] on div "Save Changes" at bounding box center [1150, 98] width 134 height 36
click at [1148, 108] on button "Save Changes" at bounding box center [1148, 94] width 131 height 29
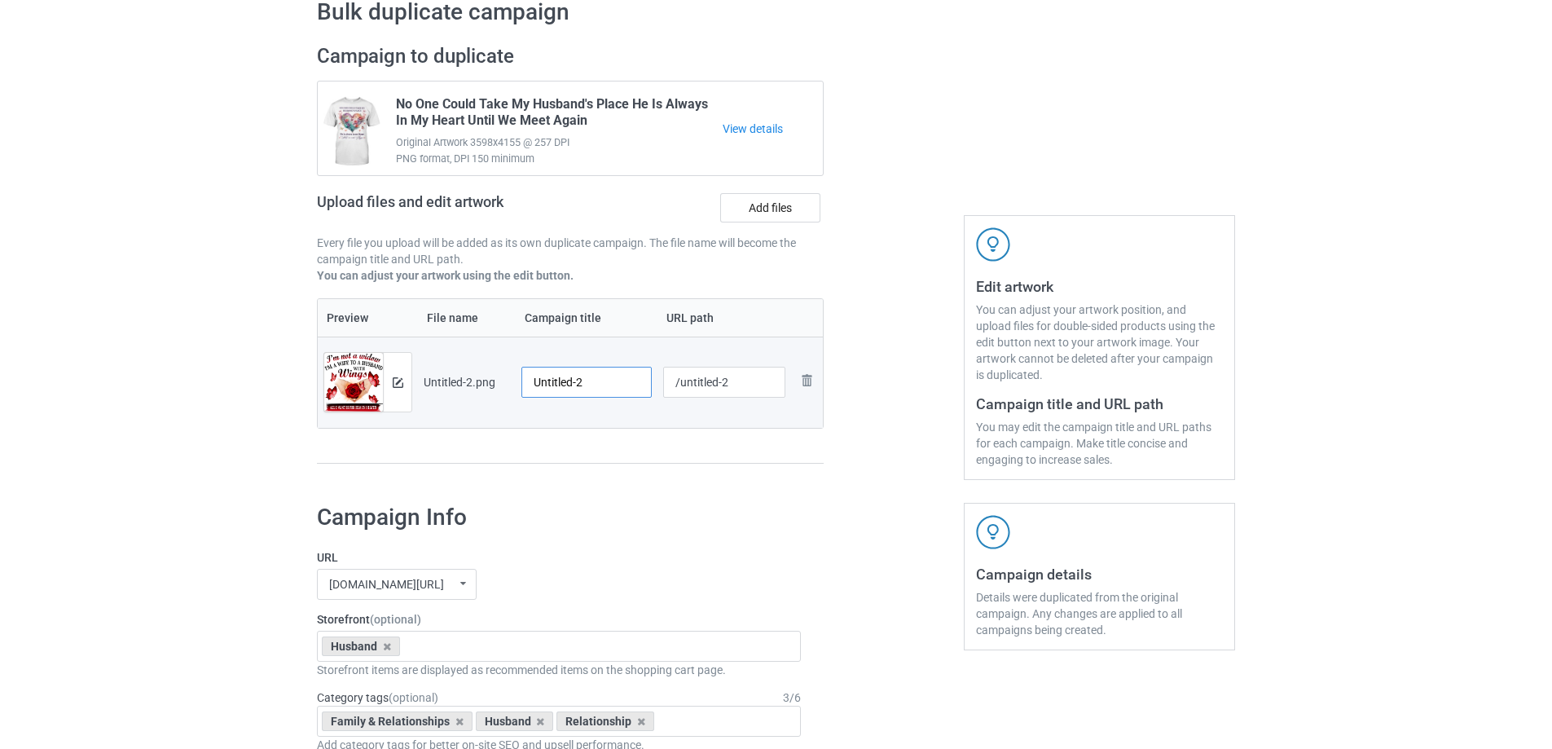
click at [593, 374] on input "Untitled-2" at bounding box center [587, 382] width 130 height 31
paste input "I’m Not A Widow I’m A Wife To A Husband With Wings"
type input "I’m Not A Widow I’m A Wife To A Husband With Wings"
click at [617, 453] on div "Preview File name Campaign title URL path Preview and edit artwork Untitled-2.p…" at bounding box center [570, 381] width 507 height 166
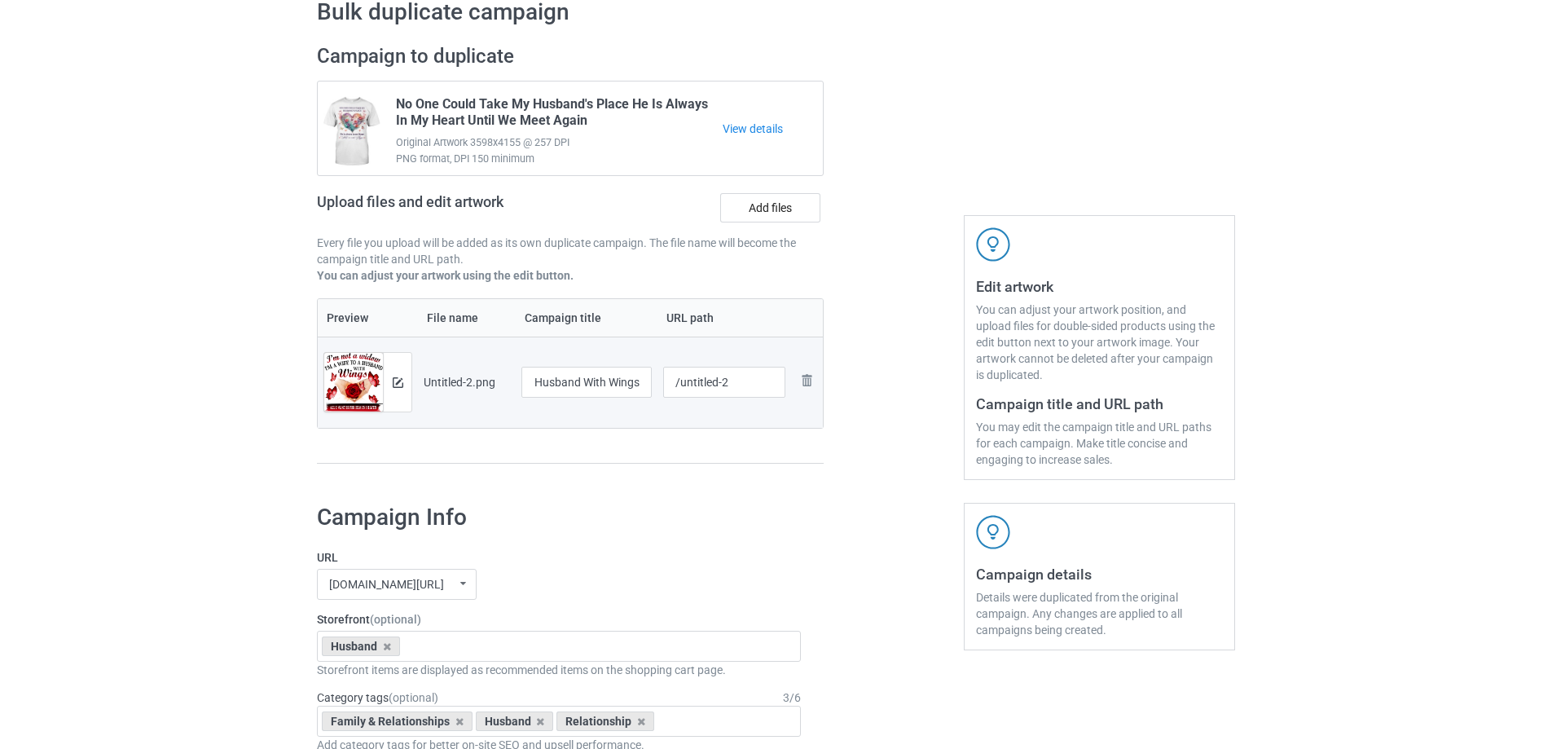
scroll to position [0, 0]
drag, startPoint x: 680, startPoint y: 390, endPoint x: 772, endPoint y: 385, distance: 91.4
click at [772, 385] on input "/untitled-2" at bounding box center [724, 382] width 123 height 31
type input "/hina42"
click at [851, 456] on div at bounding box center [893, 262] width 117 height 459
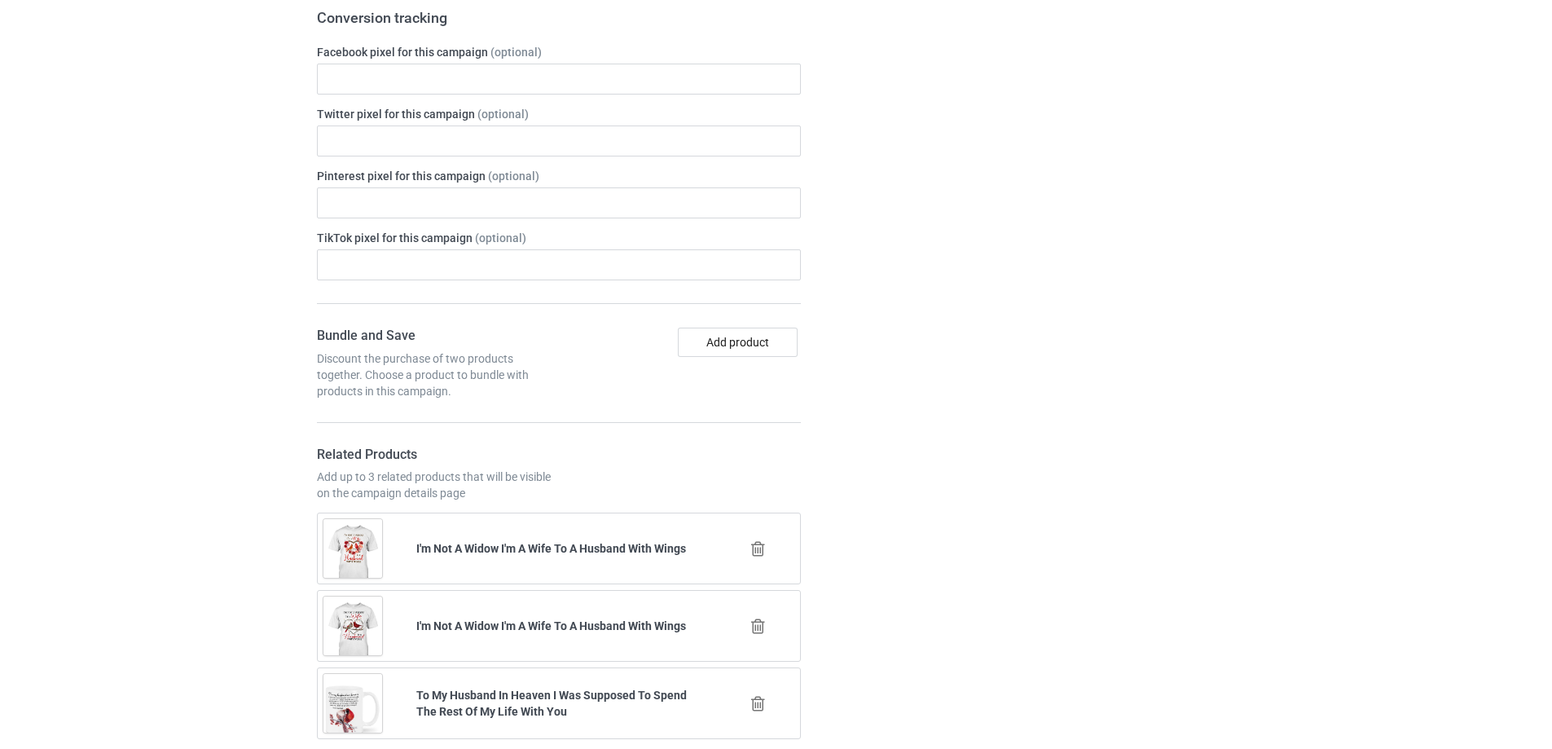
scroll to position [1897, 0]
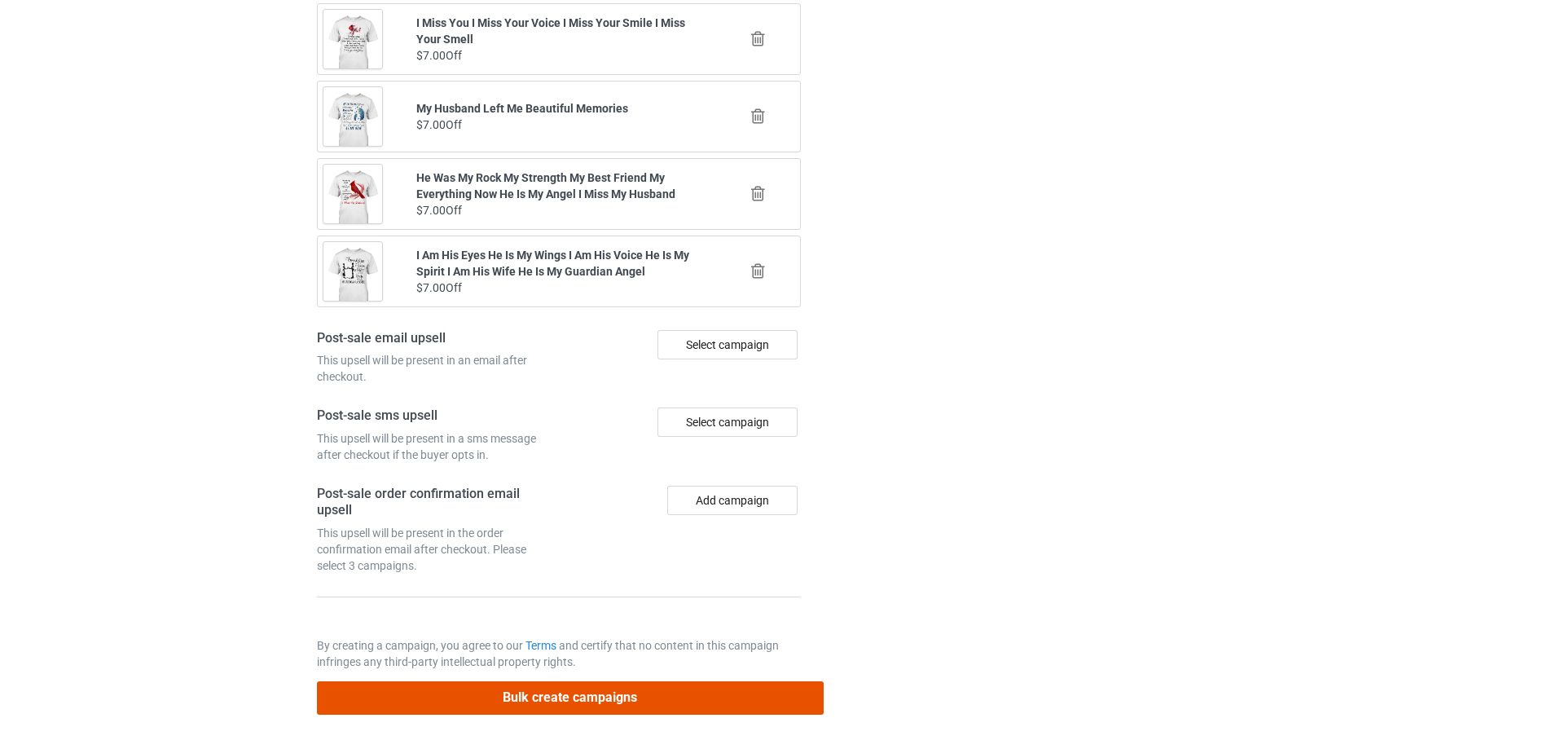
click at [672, 690] on button "Bulk create campaigns" at bounding box center [570, 697] width 507 height 33
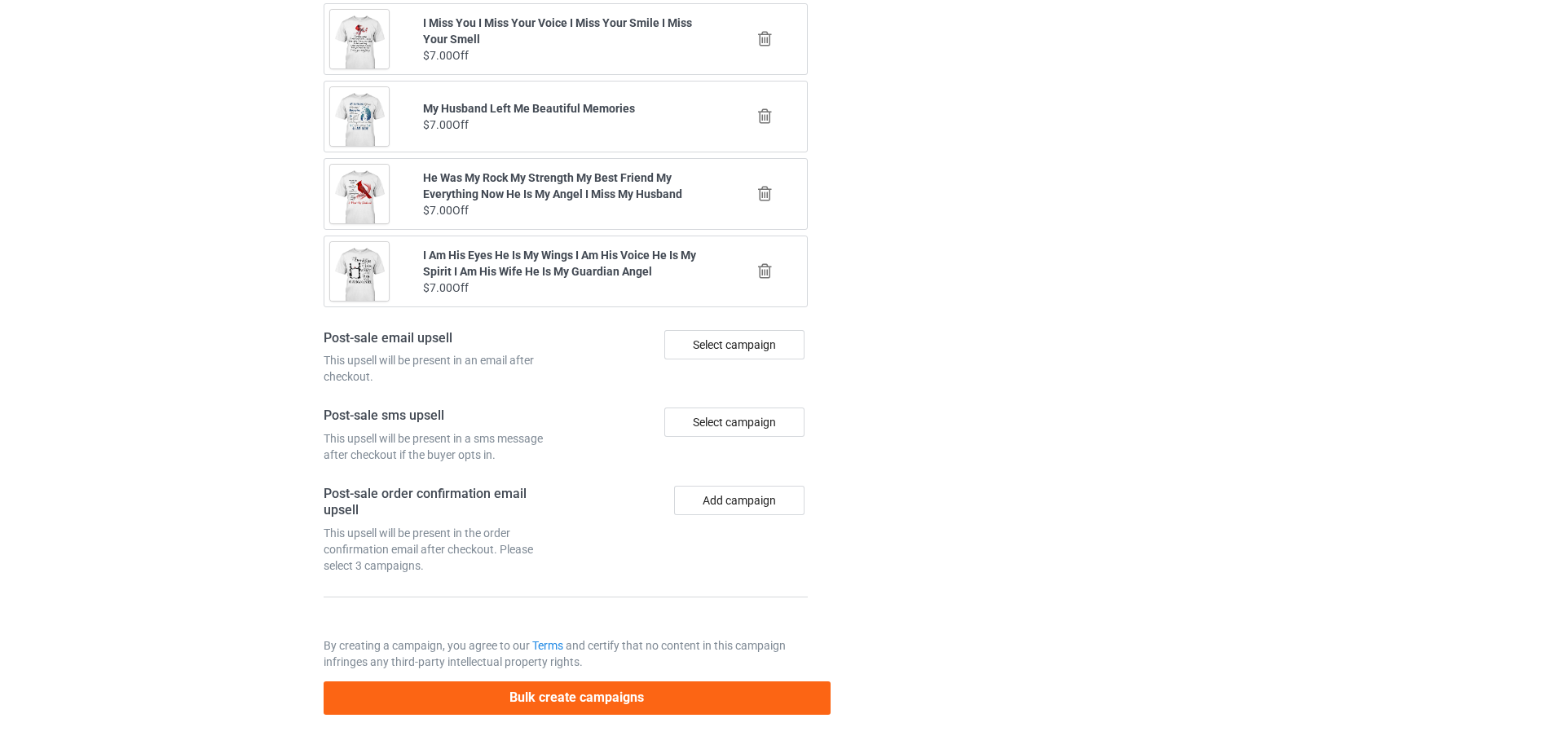
scroll to position [0, 0]
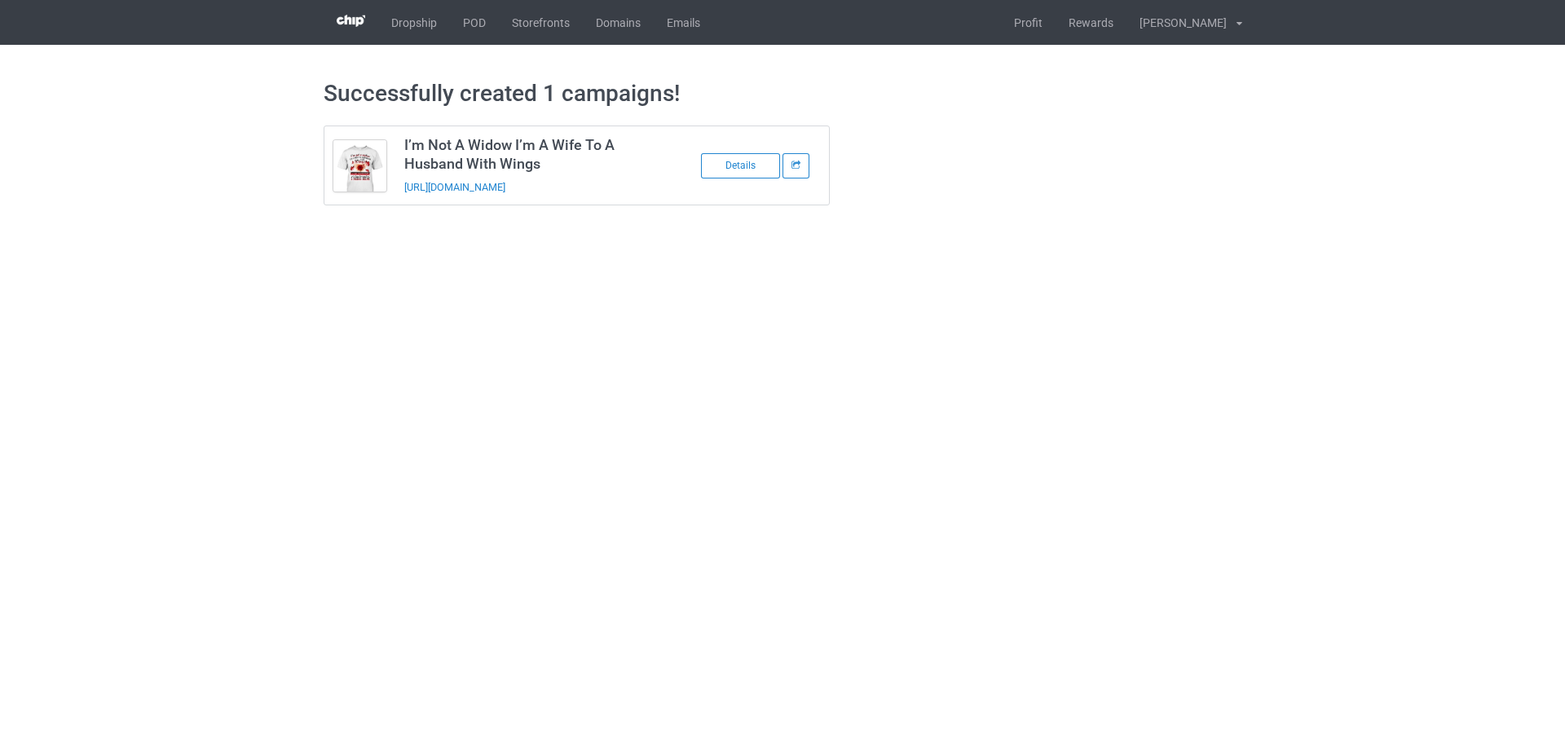
drag, startPoint x: 636, startPoint y: 190, endPoint x: 399, endPoint y: 197, distance: 237.3
click at [399, 197] on td "I’m Not A Widow I’m A Wife To A Husband With Wings https://www.sendinglovetohea…" at bounding box center [532, 165] width 275 height 78
copy link "https://www.sendinglovetoheaven.com/hina42"
click at [1341, 493] on body "Dropship POD Storefronts Domains Emails Profit Rewards Đỗ Cao Thái Settings Log…" at bounding box center [782, 374] width 1565 height 749
